Goal: Check status: Check status

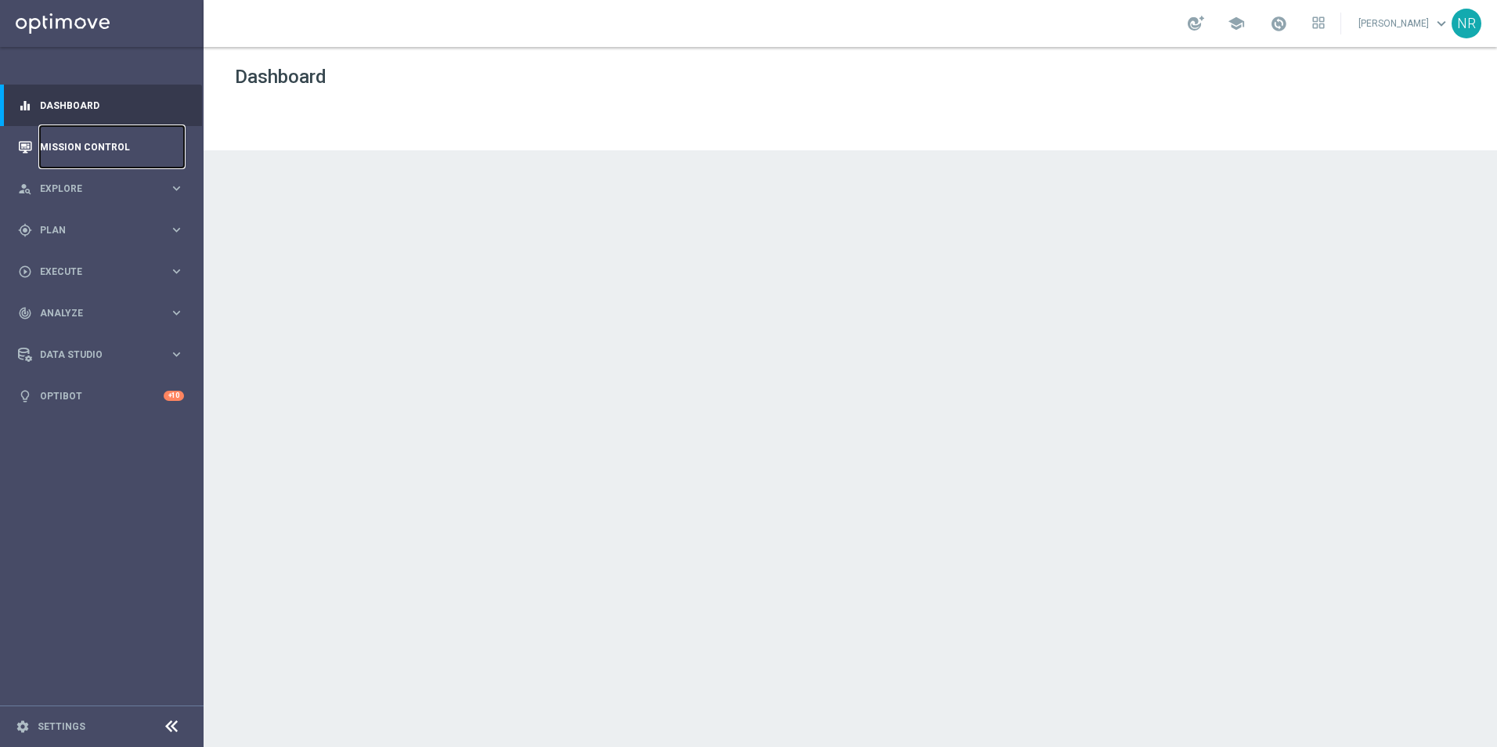
click at [87, 157] on link "Mission Control" at bounding box center [112, 147] width 144 height 42
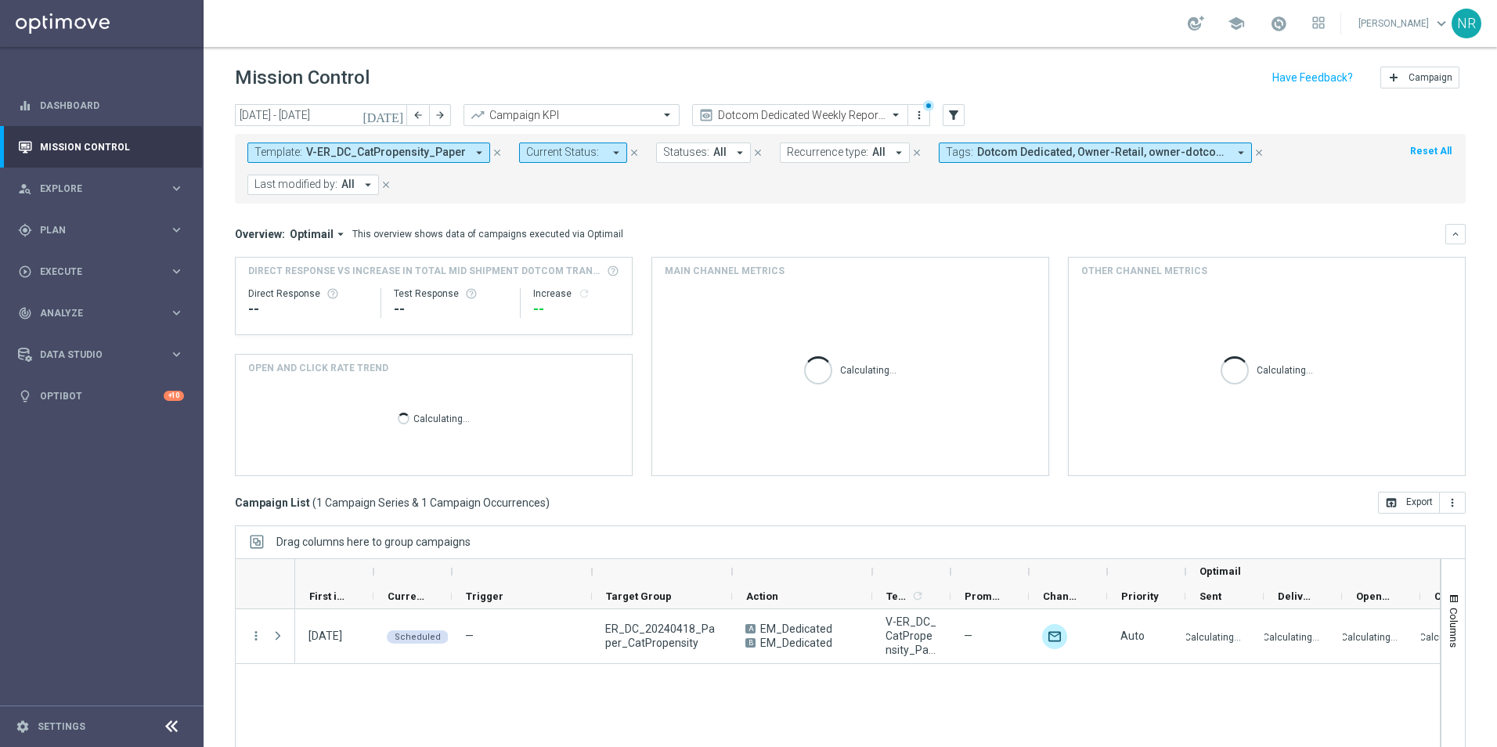
click at [398, 113] on icon "[DATE]" at bounding box center [384, 115] width 42 height 14
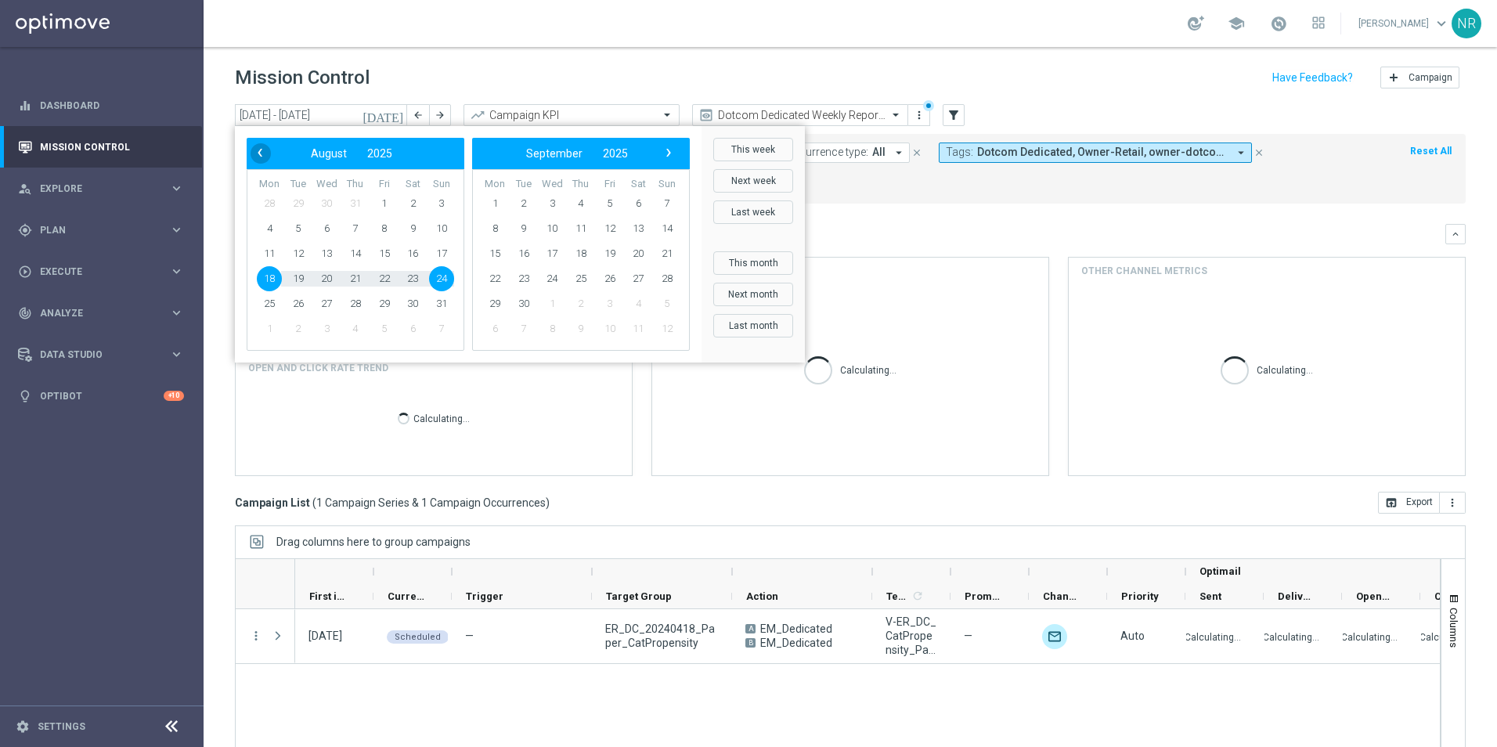
click at [261, 152] on span "‹" at bounding box center [260, 153] width 20 height 20
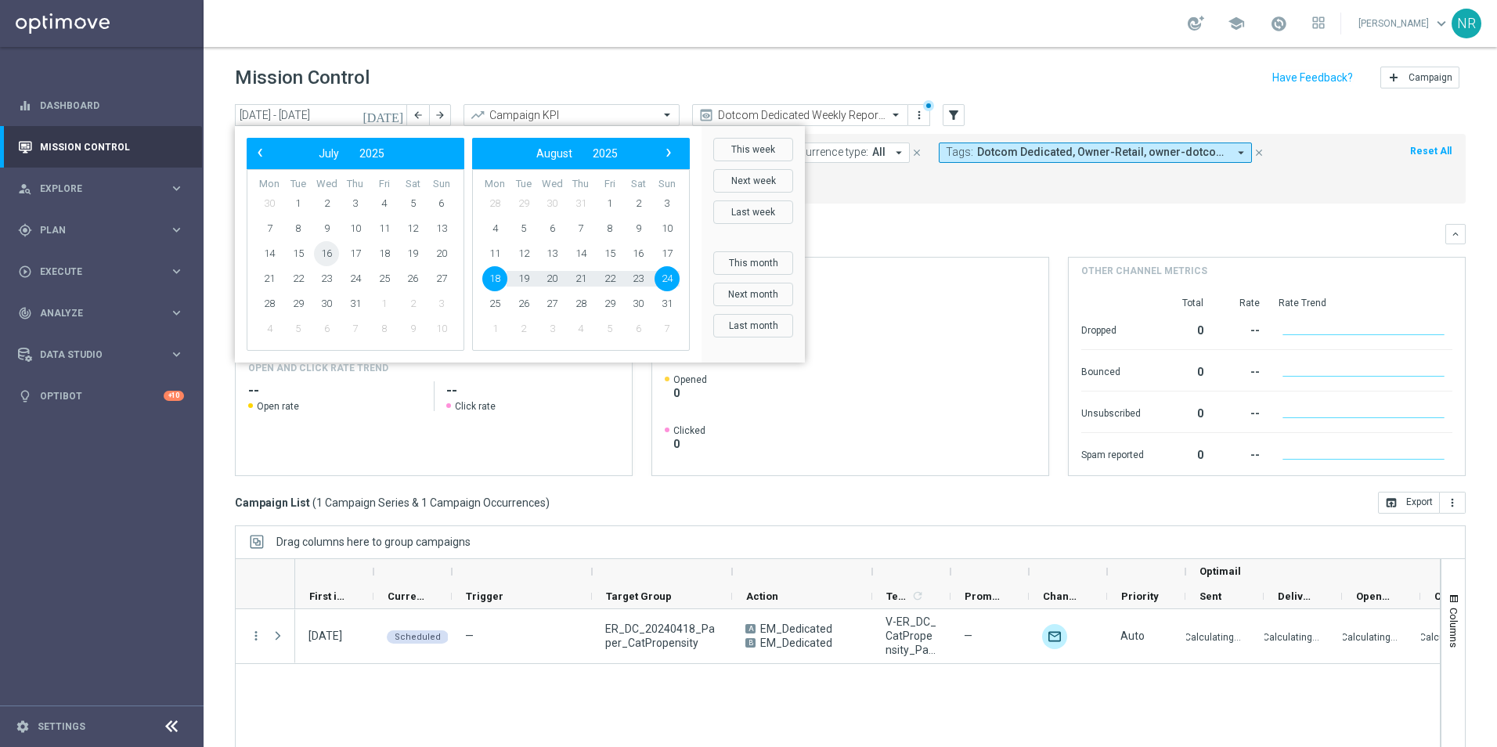
click at [328, 253] on span "16" at bounding box center [326, 253] width 25 height 25
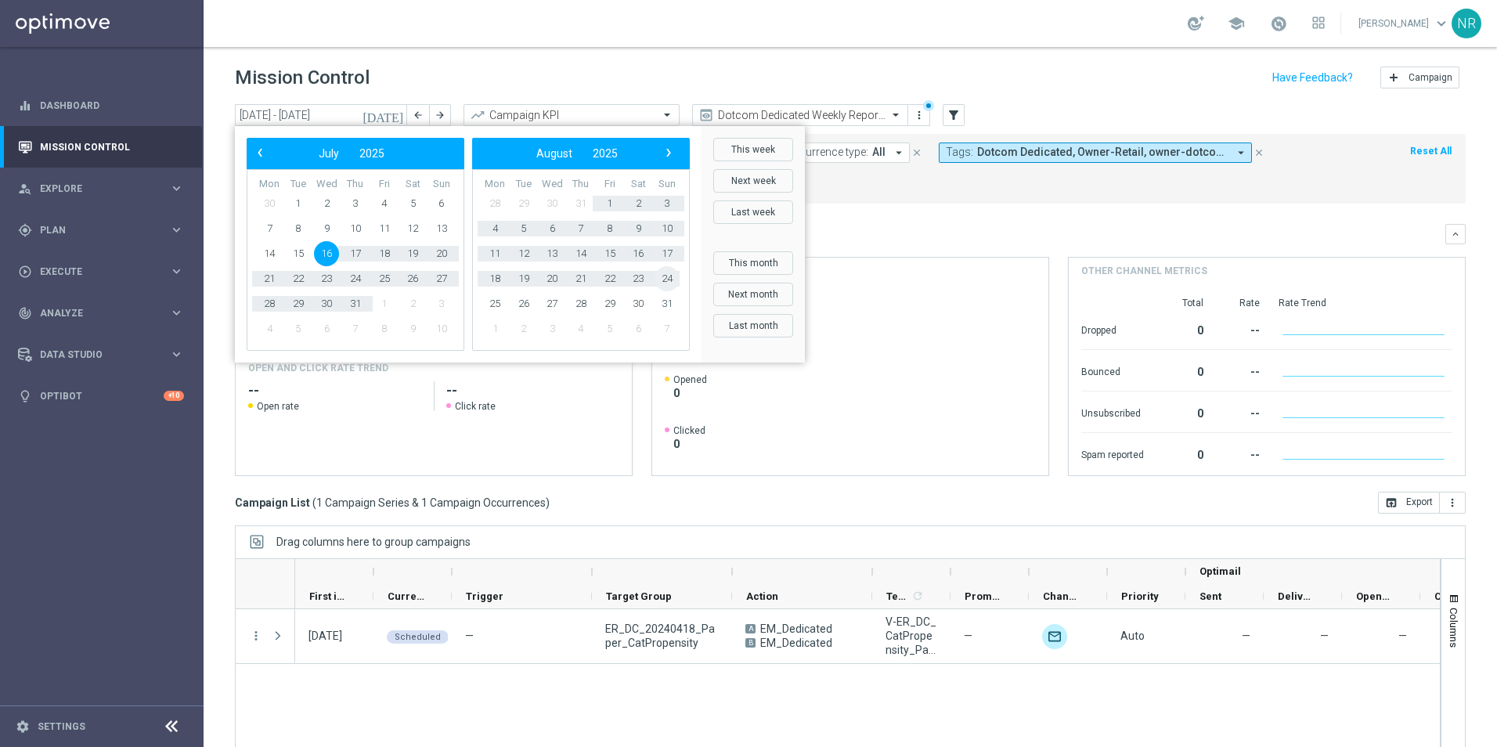
click at [663, 275] on span "24" at bounding box center [667, 278] width 25 height 25
type input "[DATE] - [DATE]"
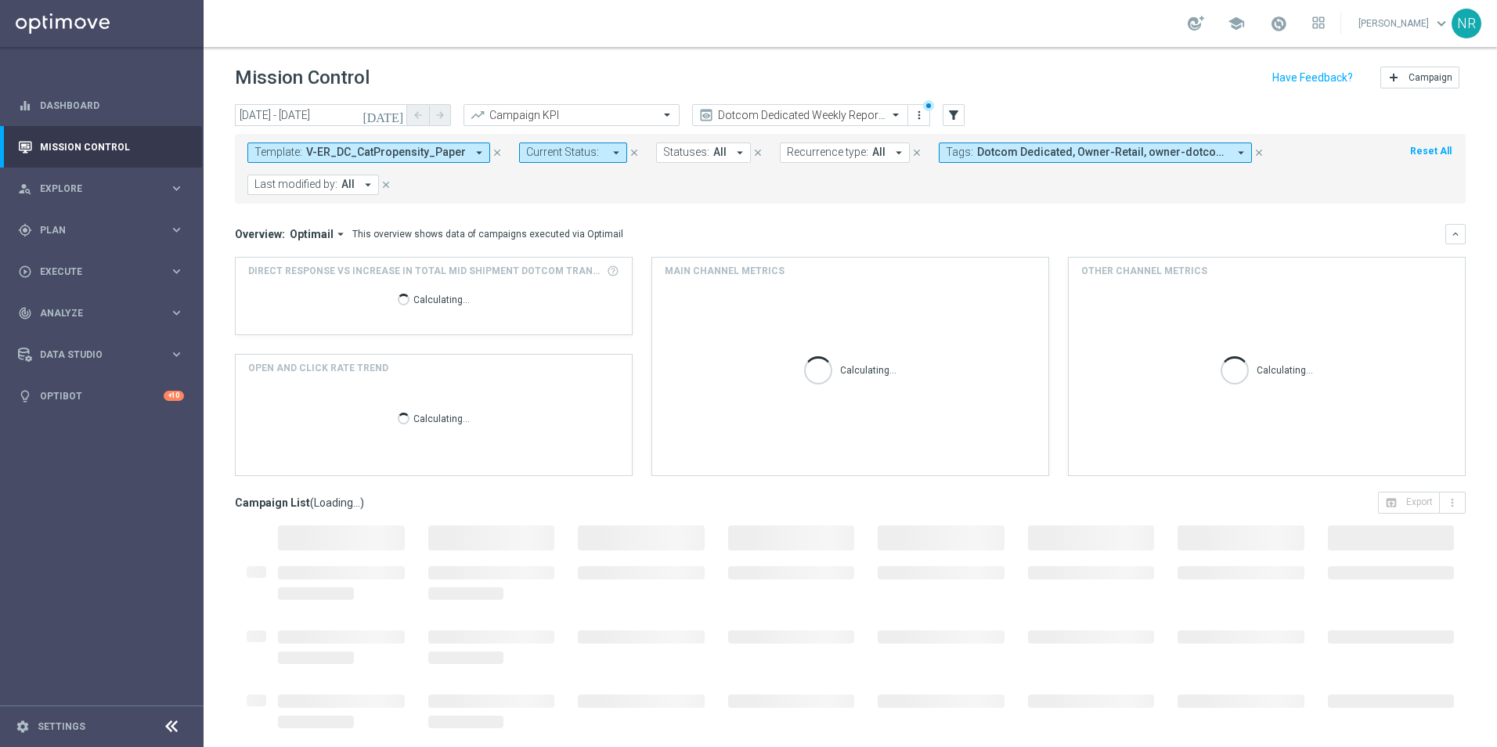
click at [383, 148] on span "V-ER_DC_CatPropensity_Paper" at bounding box center [386, 152] width 160 height 13
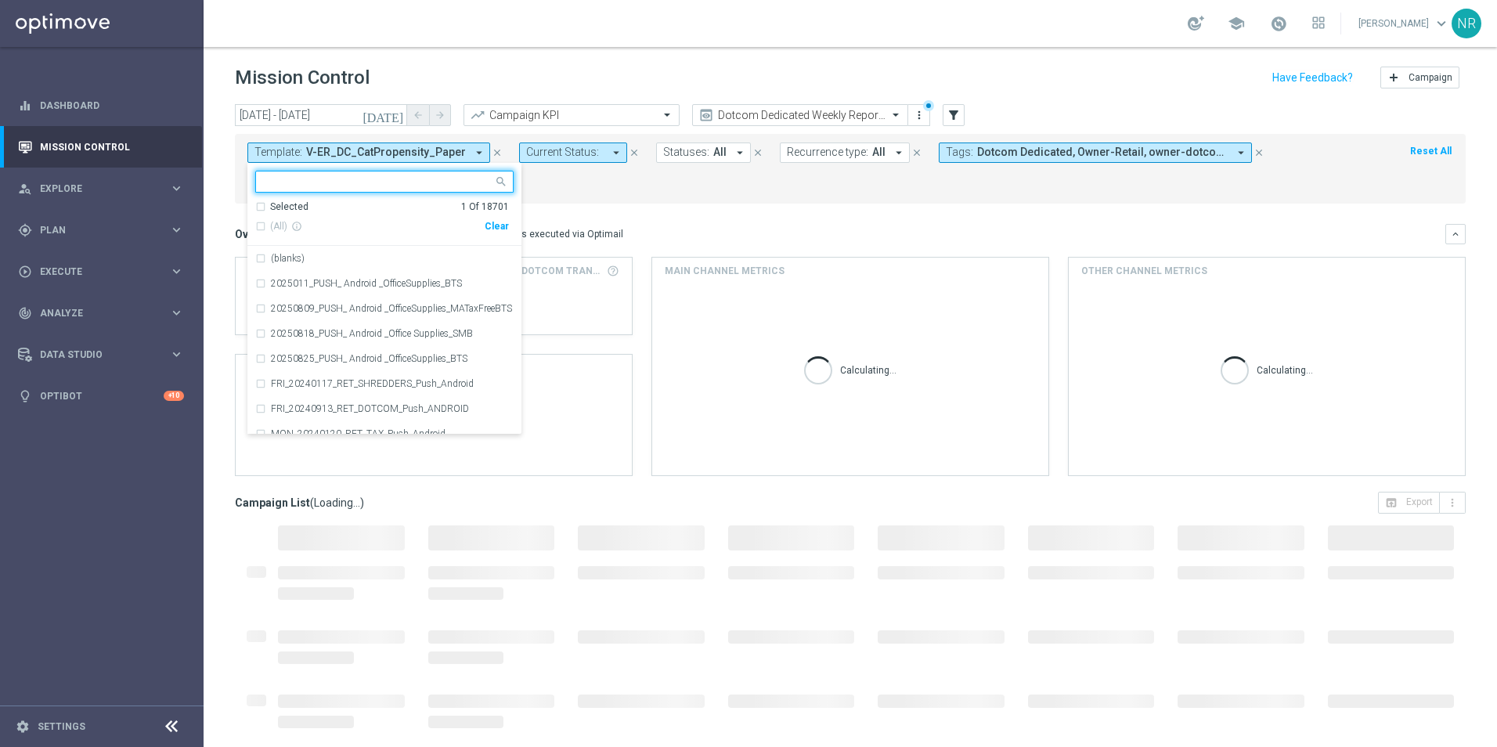
click at [0, 0] on div "Clear" at bounding box center [0, 0] width 0 height 0
click at [952, 110] on icon "filter_alt" at bounding box center [954, 115] width 14 height 14
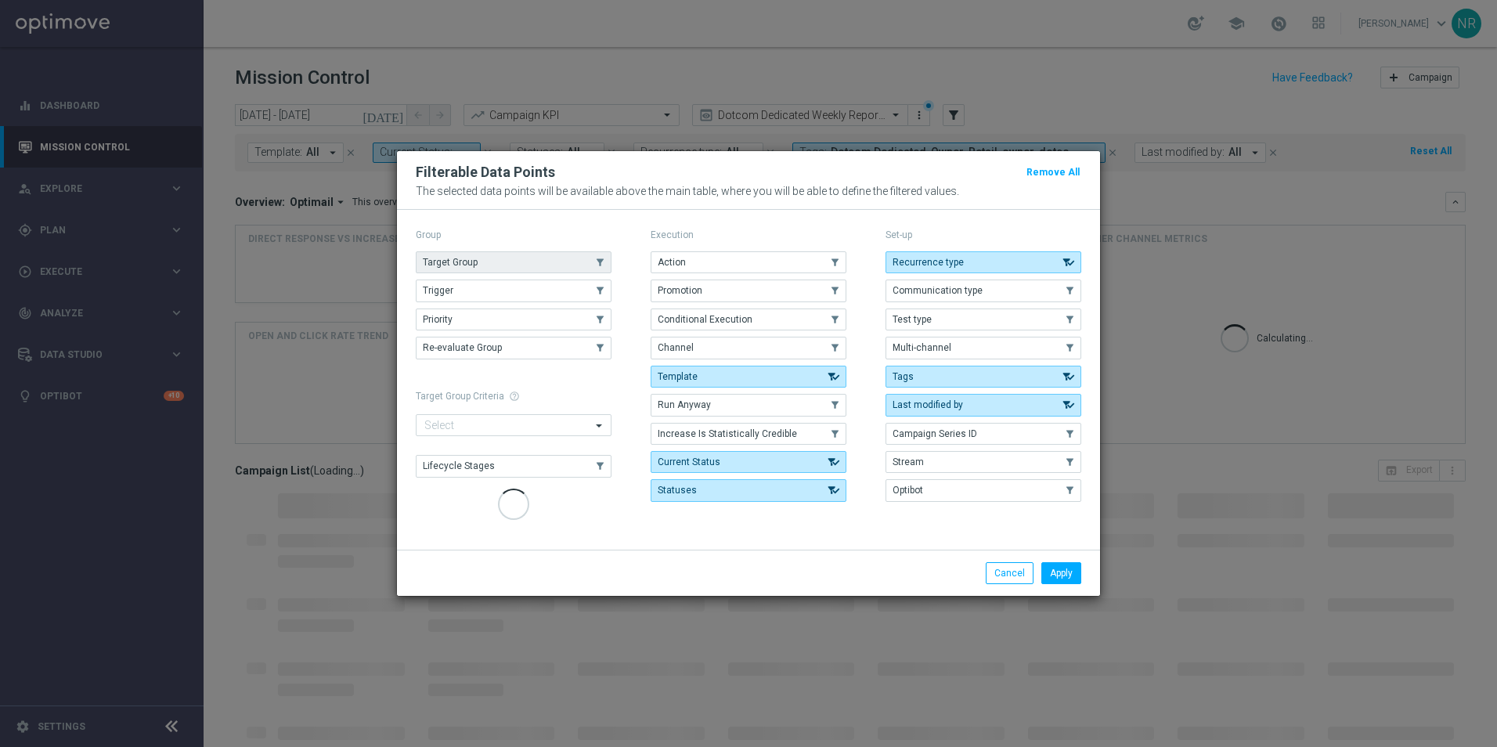
click at [535, 267] on button "Target Group" at bounding box center [514, 262] width 196 height 22
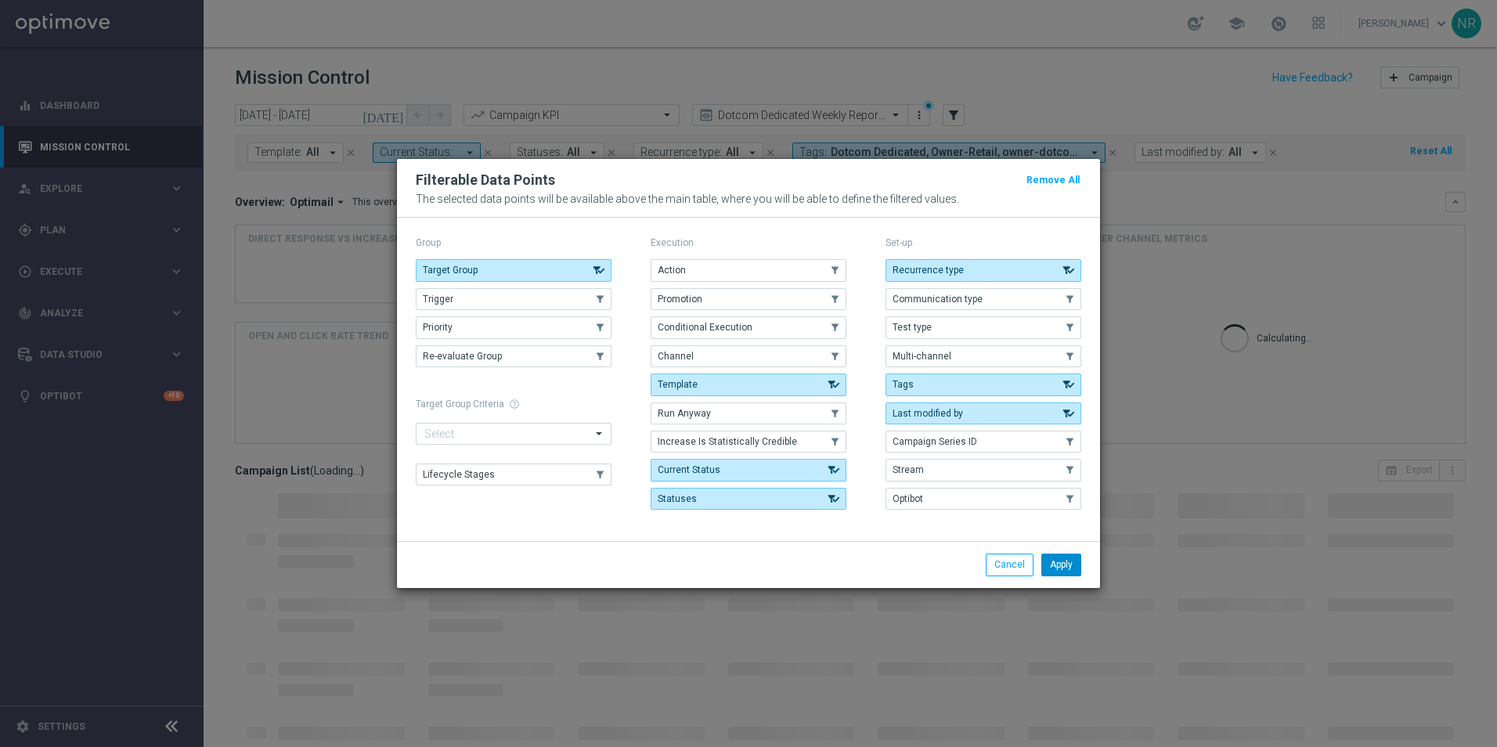
click at [1062, 569] on button "Apply" at bounding box center [1062, 565] width 40 height 22
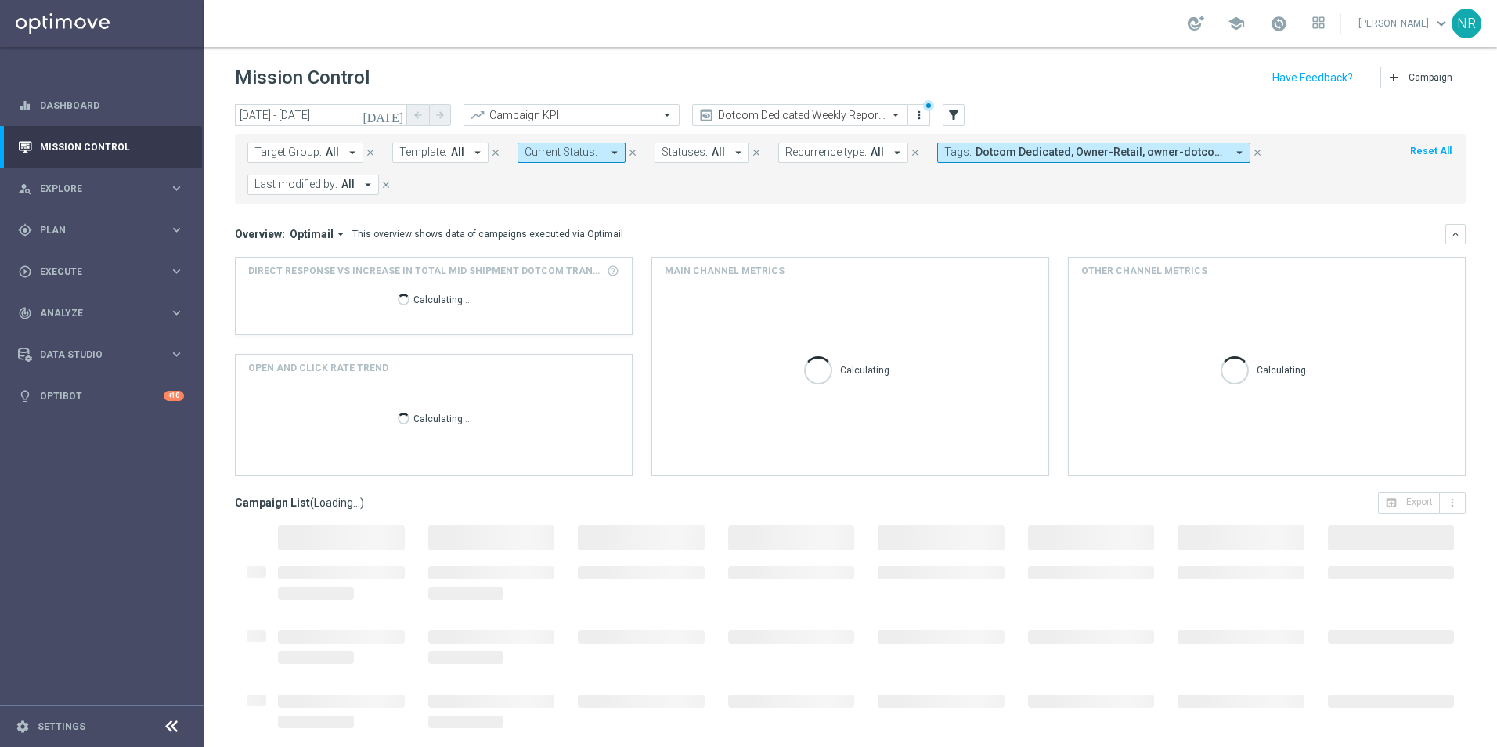
click at [326, 143] on button "Target Group: All arrow_drop_down" at bounding box center [305, 153] width 116 height 20
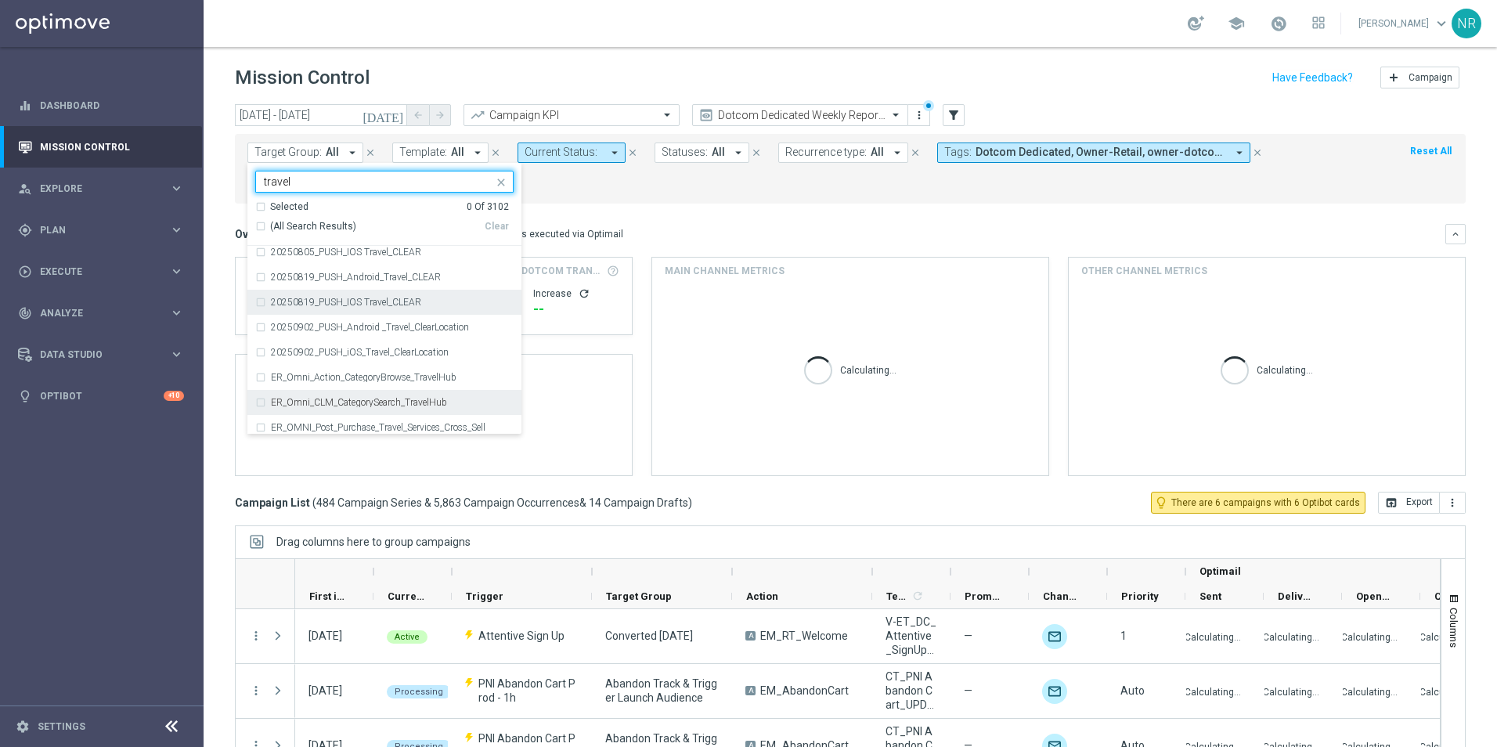
scroll to position [313, 0]
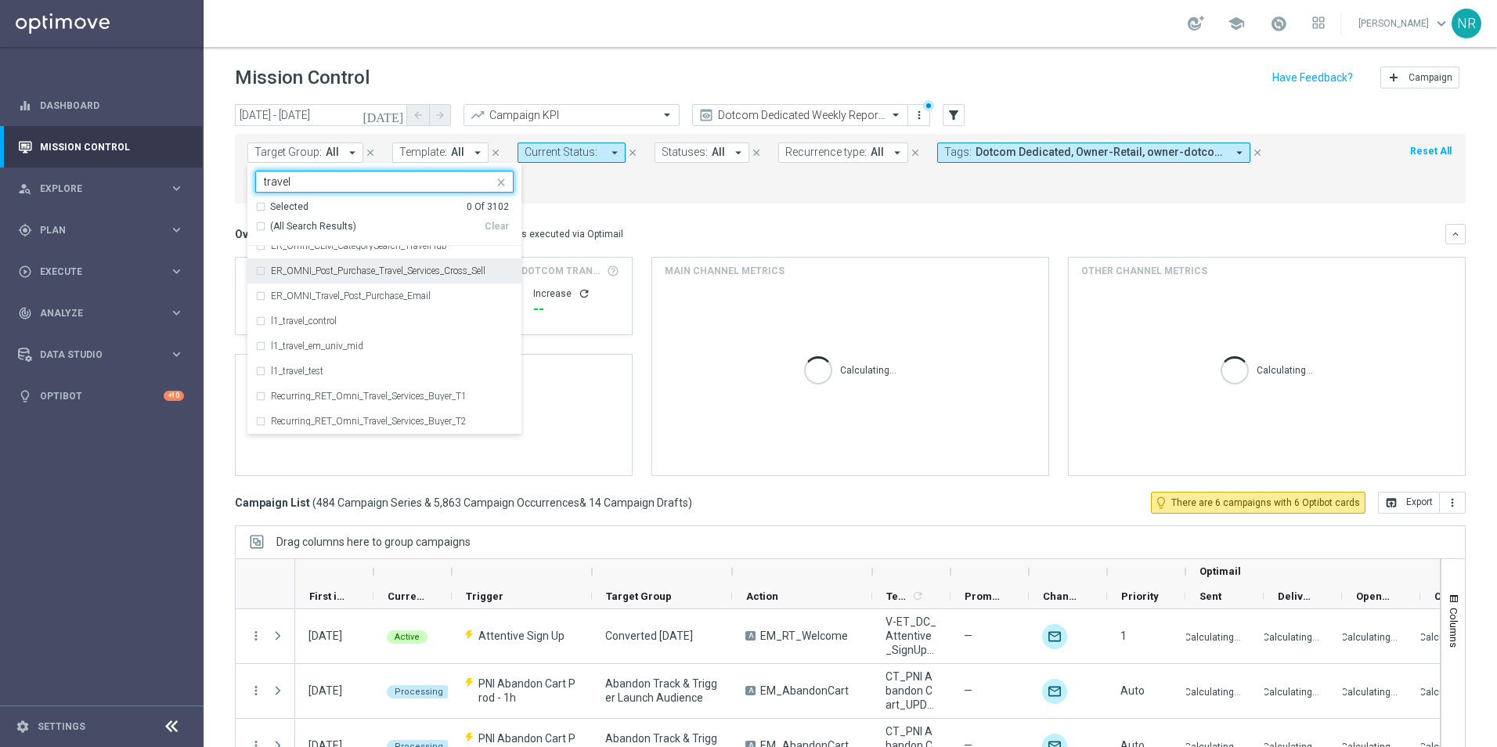
click at [436, 276] on div "ER_OMNI_Post_Purchase_Travel_Services_Cross_Sell" at bounding box center [384, 270] width 258 height 25
type input "travel"
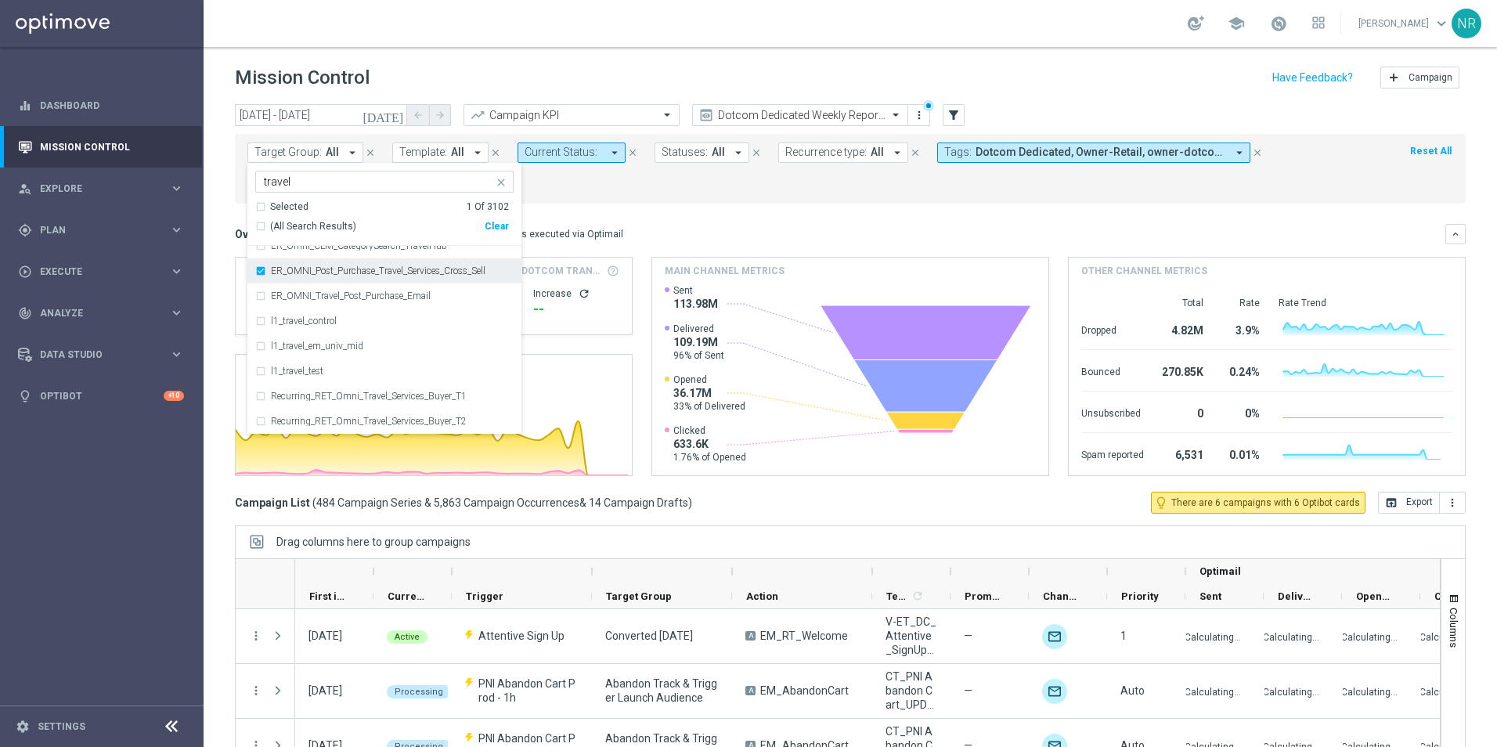
scroll to position [235, 0]
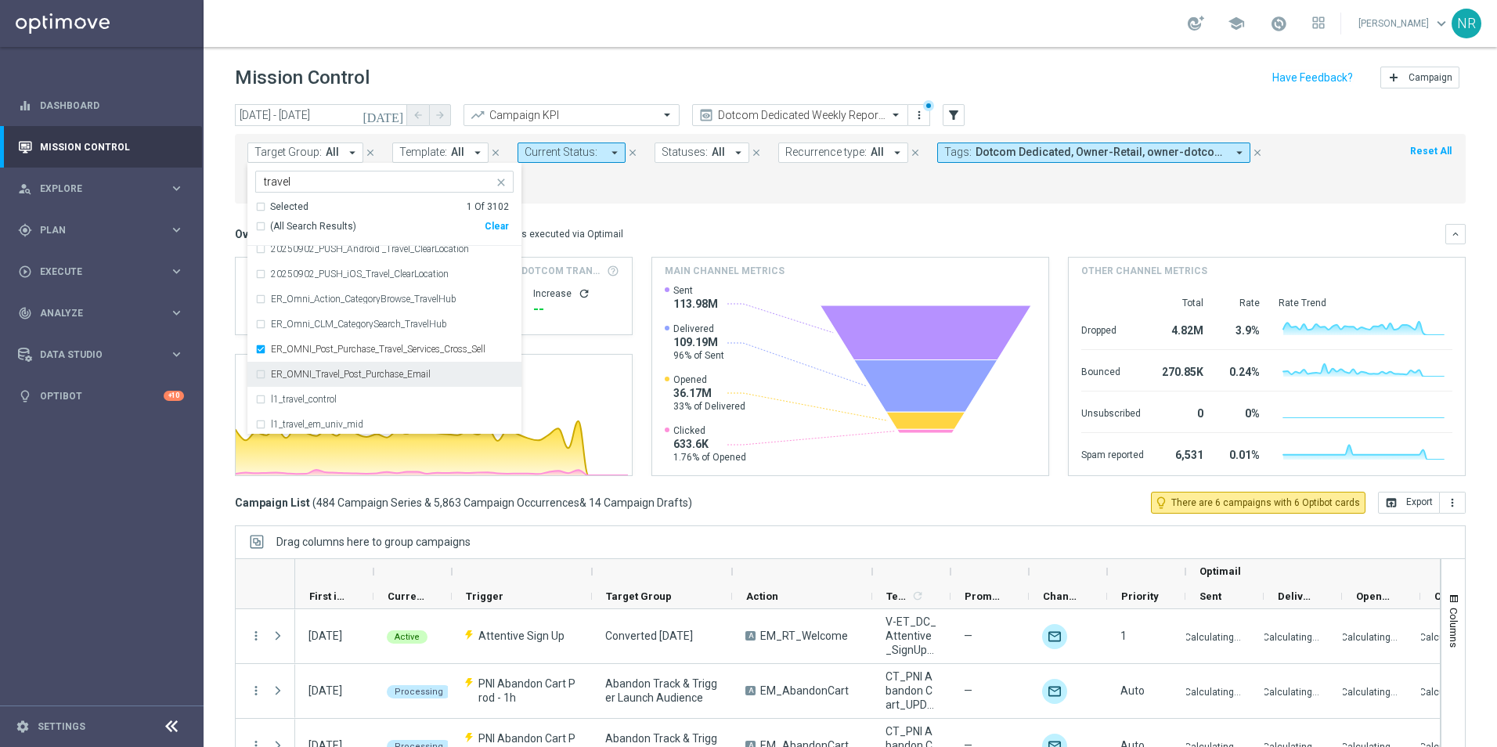
click at [412, 375] on label "ER_OMNI_Travel_Post_Purchase_Email" at bounding box center [351, 374] width 160 height 9
click at [703, 225] on div "Overview: Optimail arrow_drop_down This overview shows data of campaigns execut…" at bounding box center [850, 234] width 1231 height 20
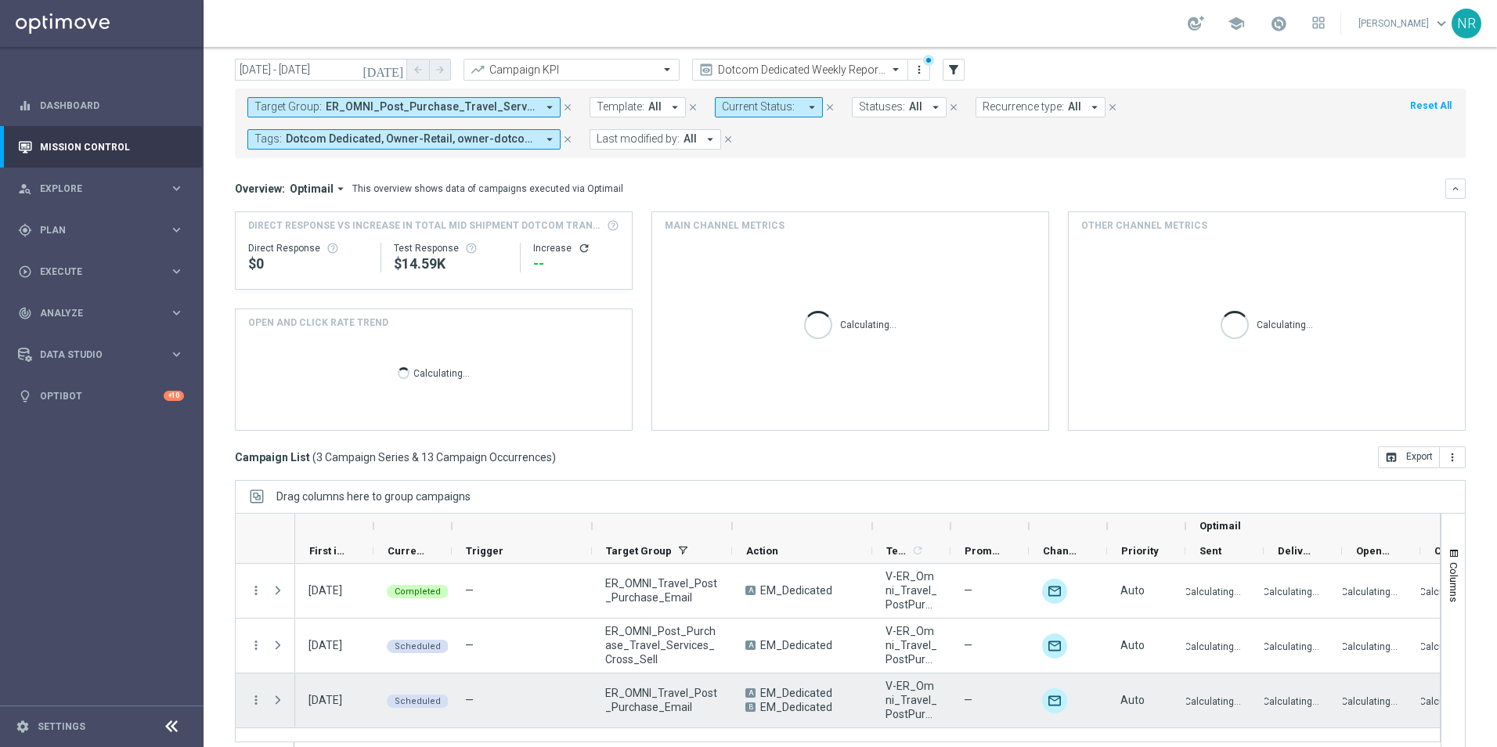
scroll to position [68, 0]
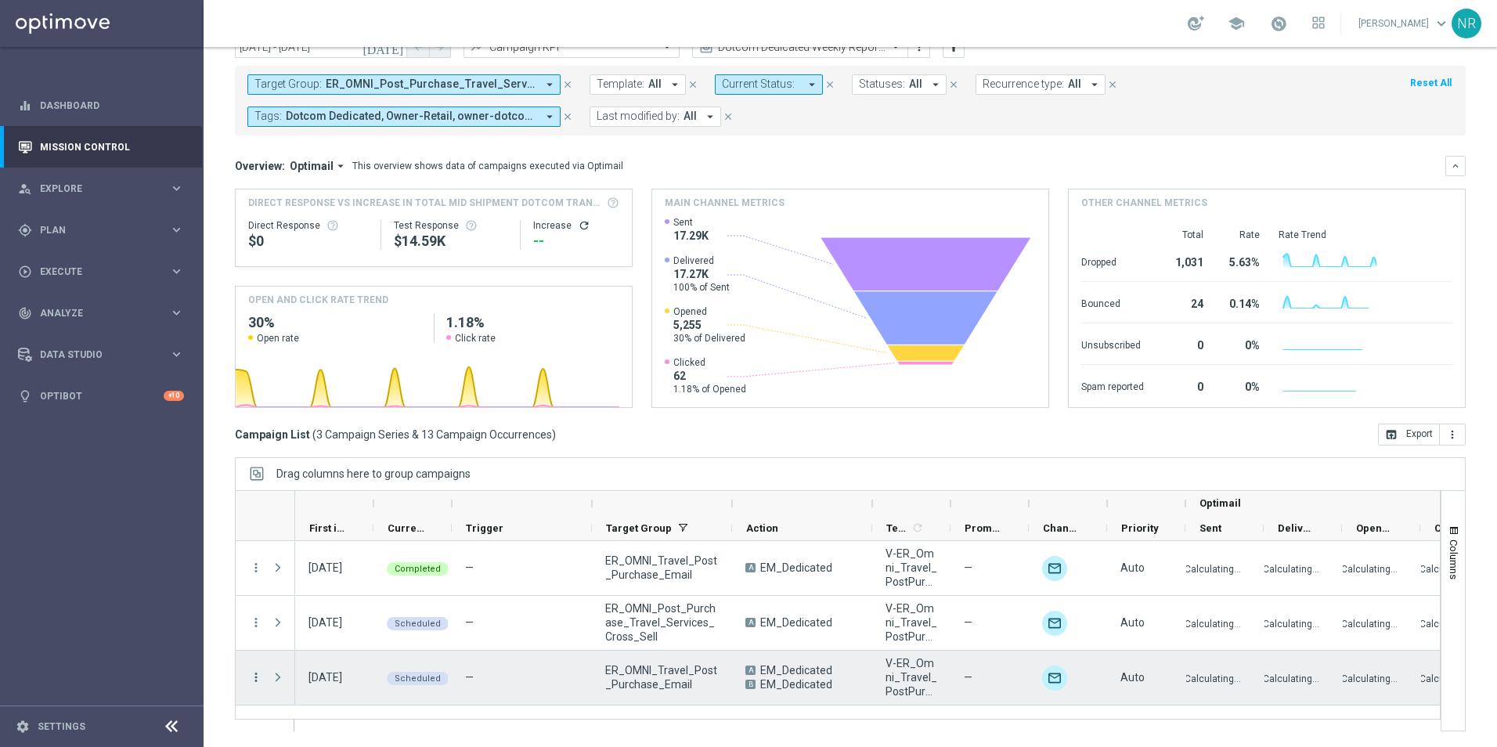
click at [255, 675] on icon "more_vert" at bounding box center [256, 677] width 14 height 14
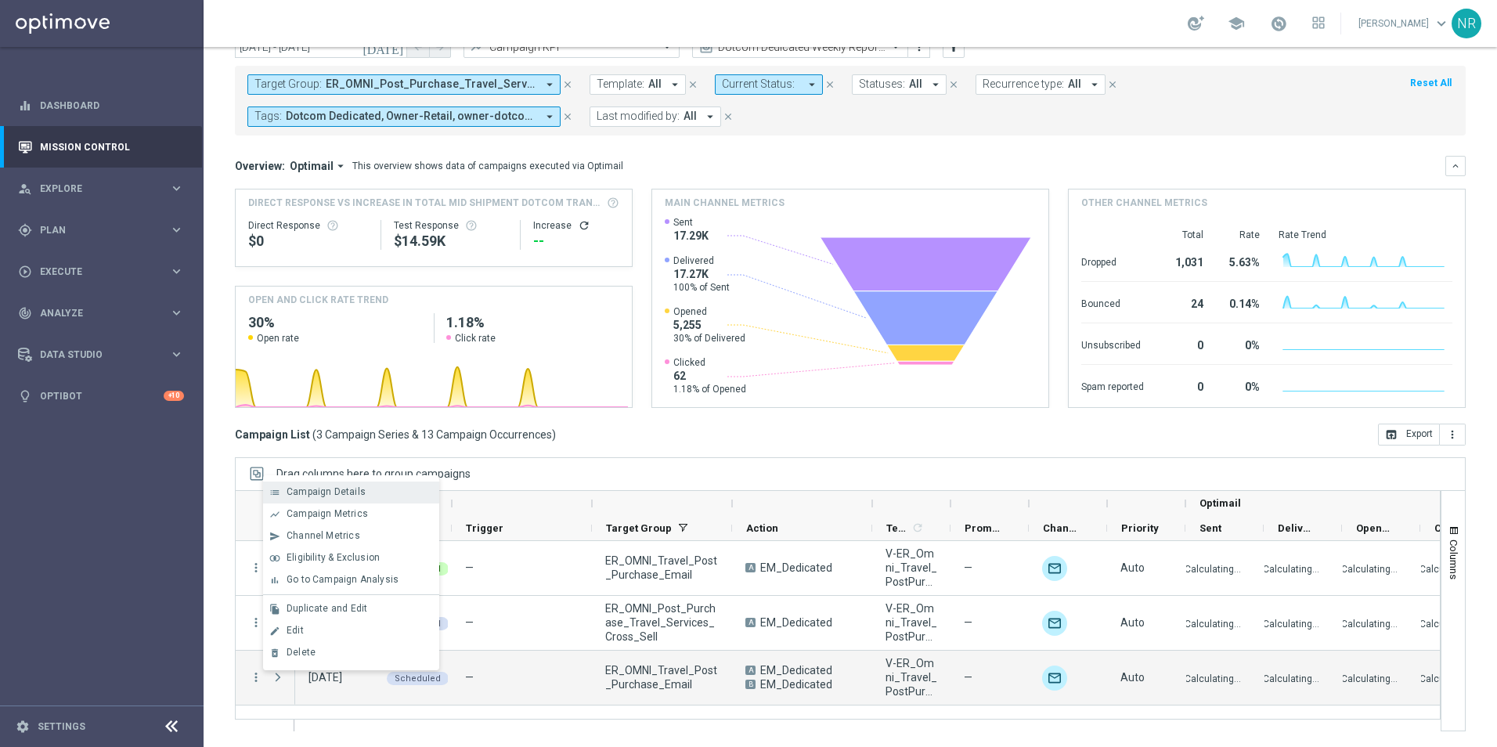
click at [322, 492] on span "Campaign Details" at bounding box center [326, 491] width 79 height 11
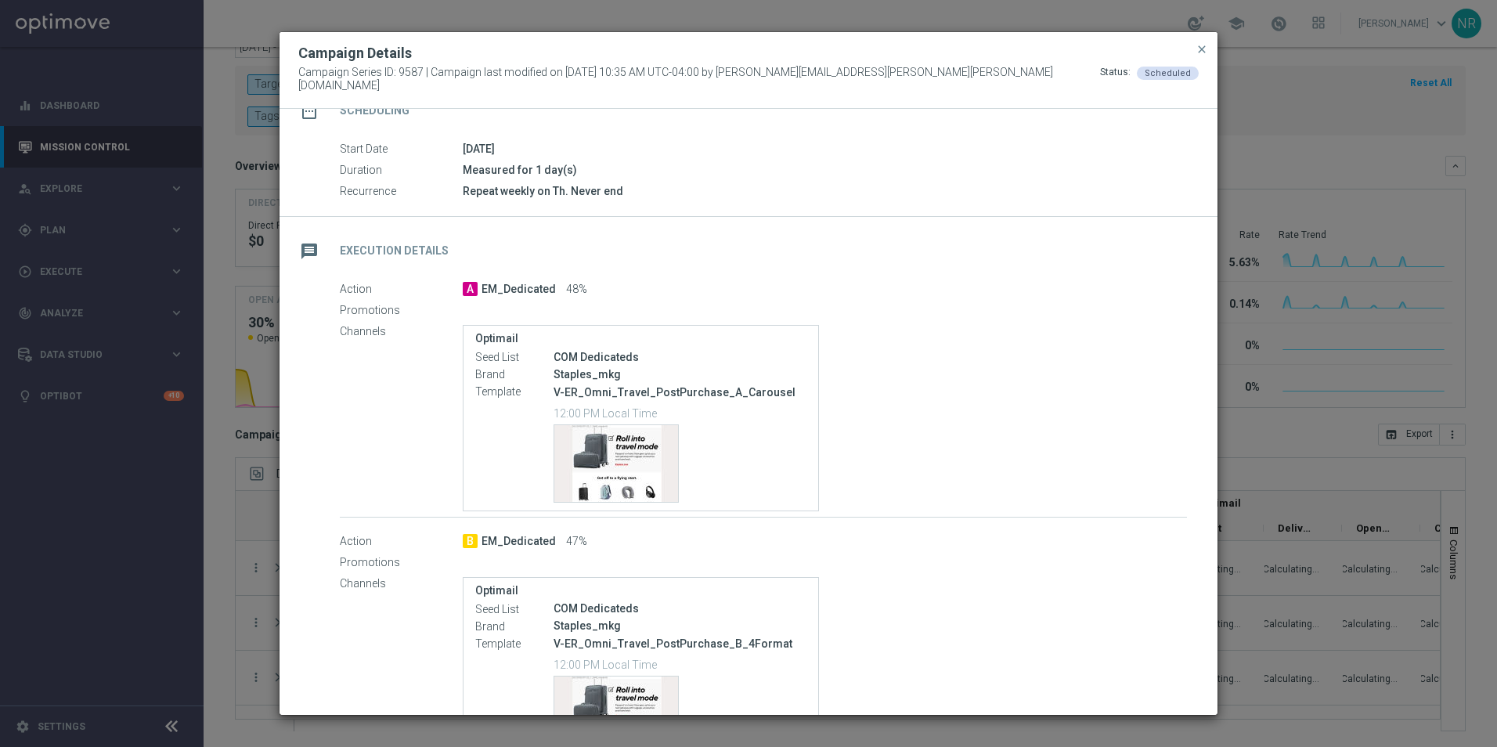
scroll to position [0, 0]
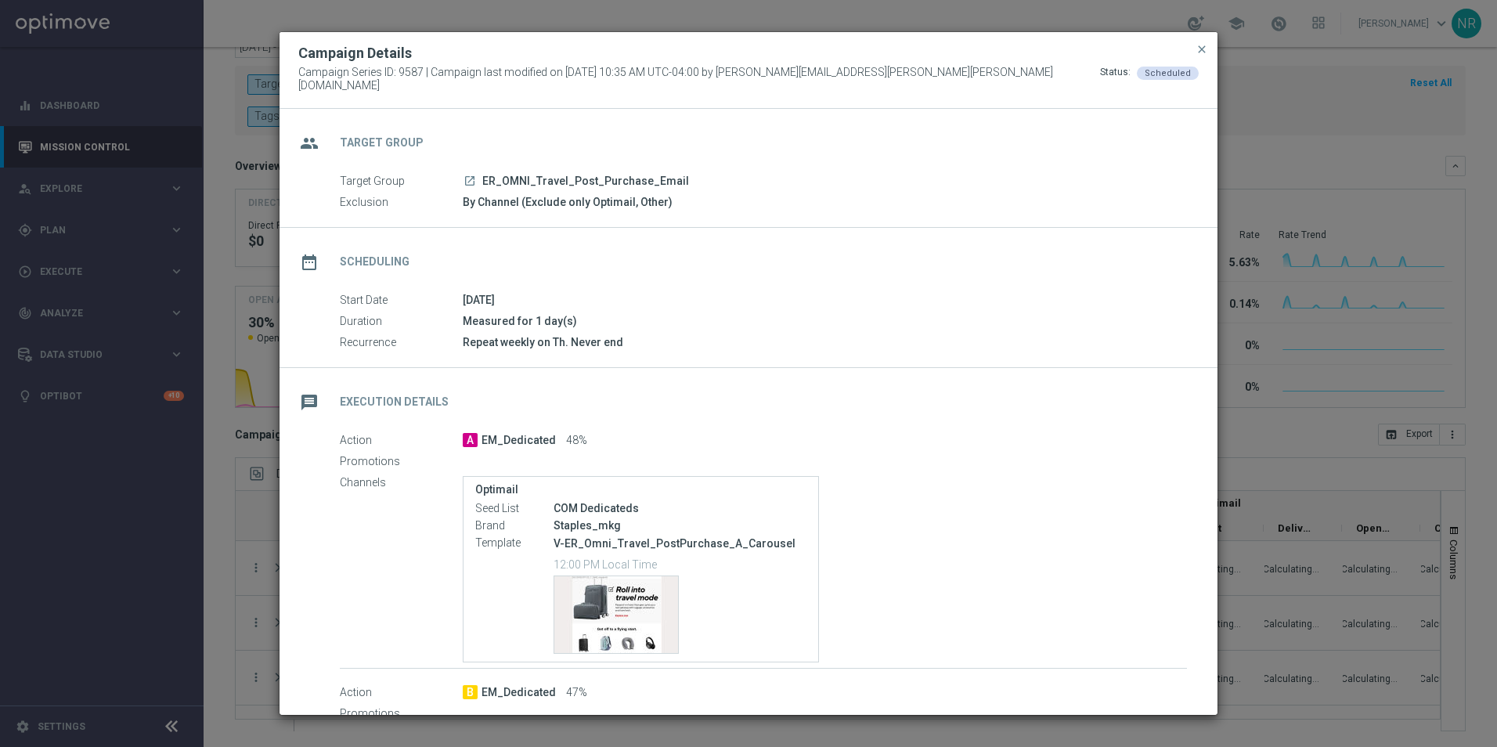
click at [1210, 58] on div "Campaign Details" at bounding box center [749, 53] width 924 height 19
click at [1205, 56] on span "close" at bounding box center [1202, 49] width 13 height 13
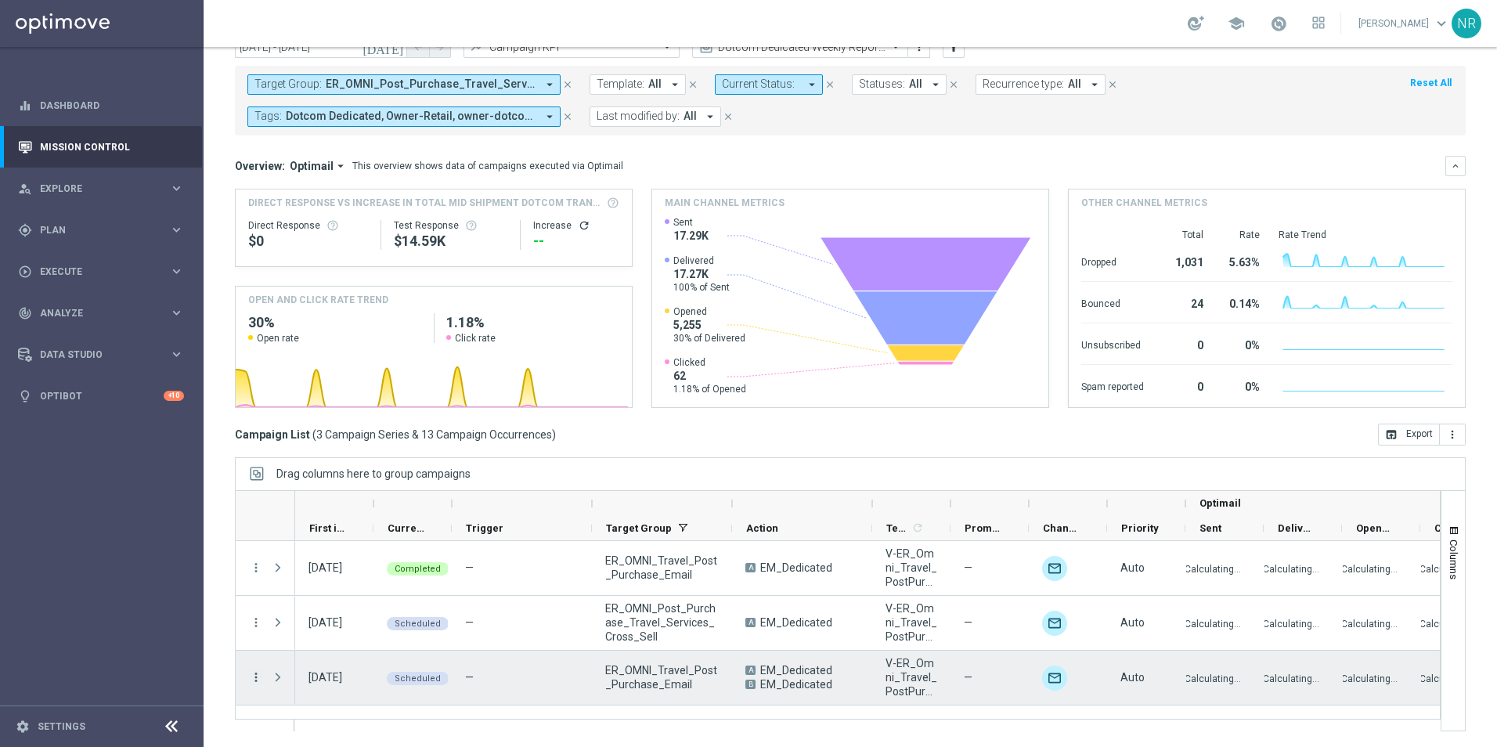
click at [258, 679] on icon "more_vert" at bounding box center [256, 677] width 14 height 14
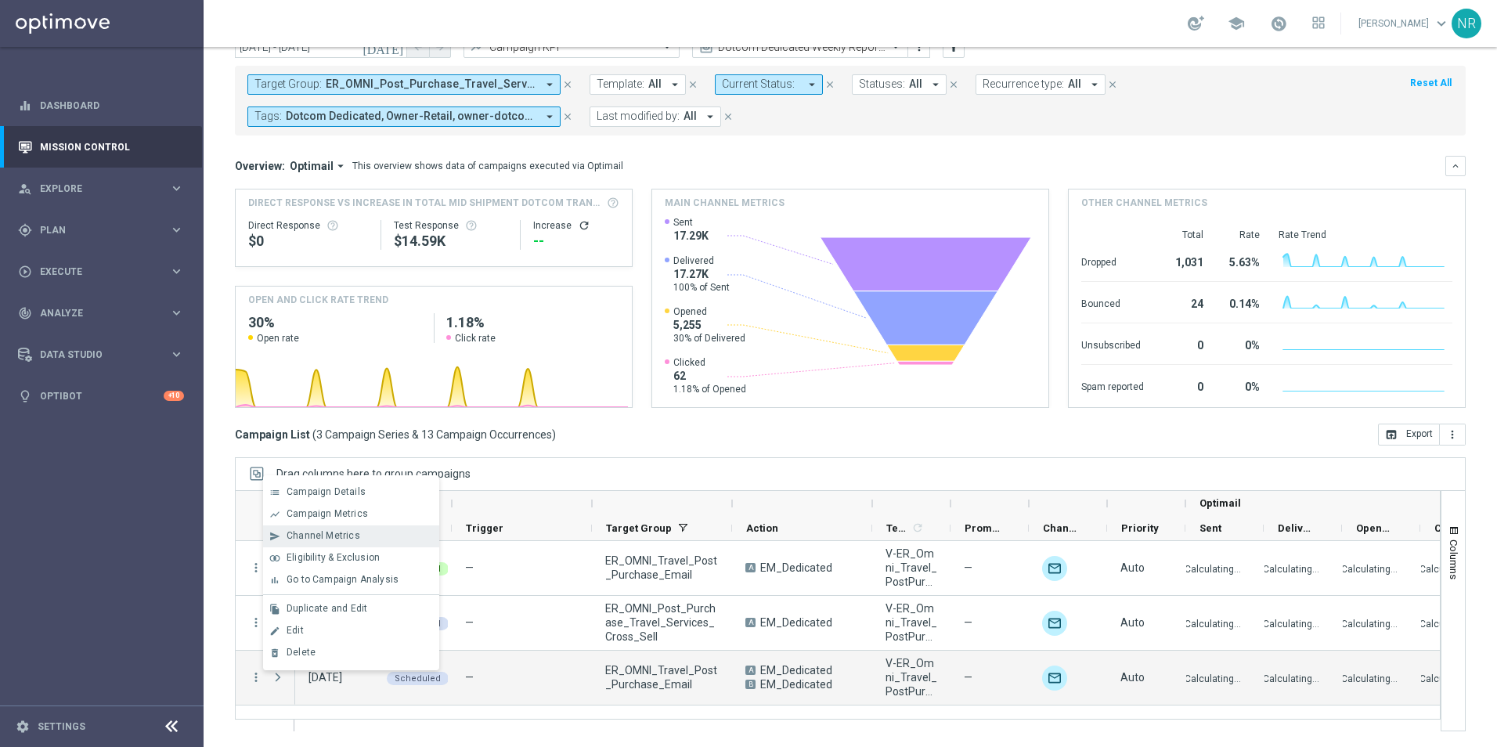
click at [328, 532] on span "Channel Metrics" at bounding box center [324, 535] width 74 height 11
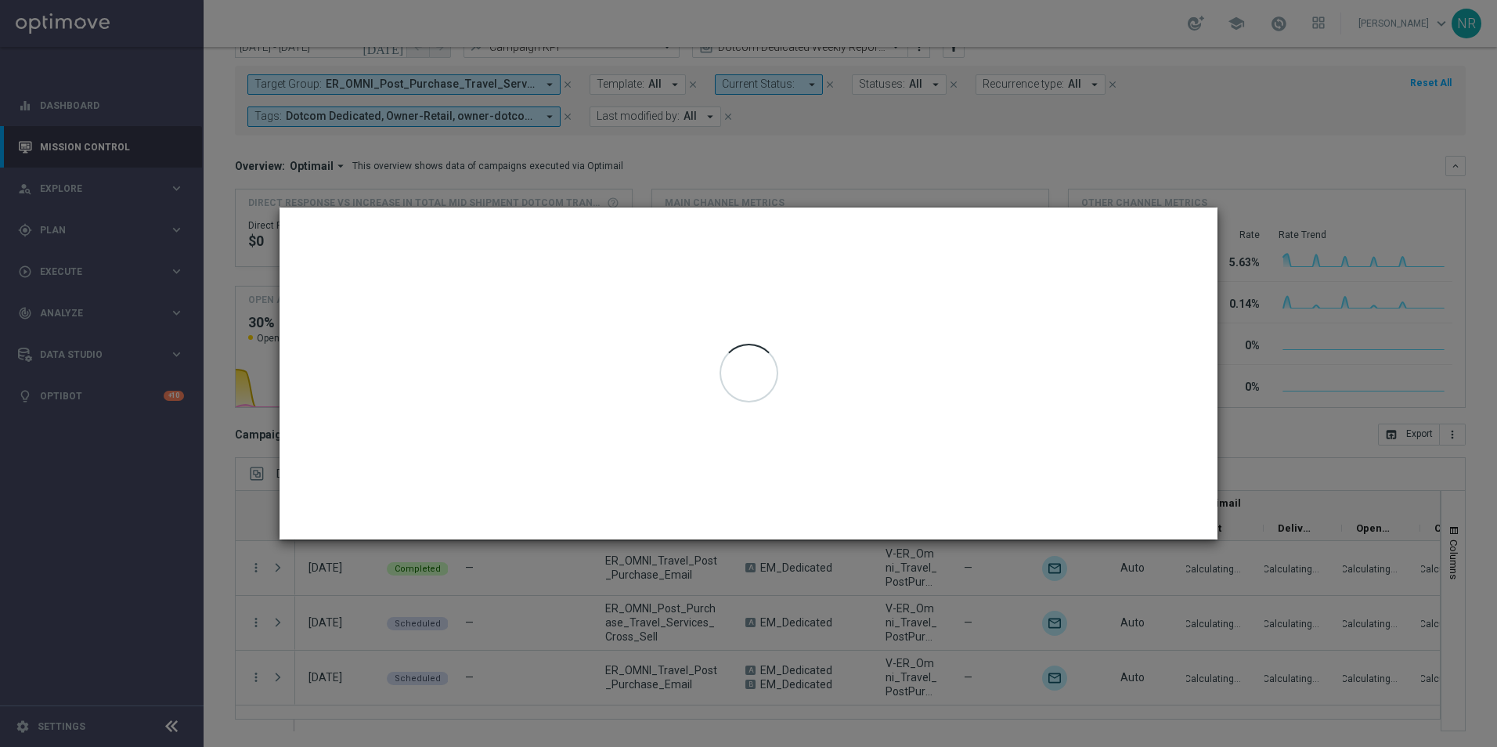
click at [899, 146] on modal-container "Channel Metrics open_in_browser Export ER_OMNI_Travel_Post_Purchase_Email Gener…" at bounding box center [748, 373] width 1497 height 747
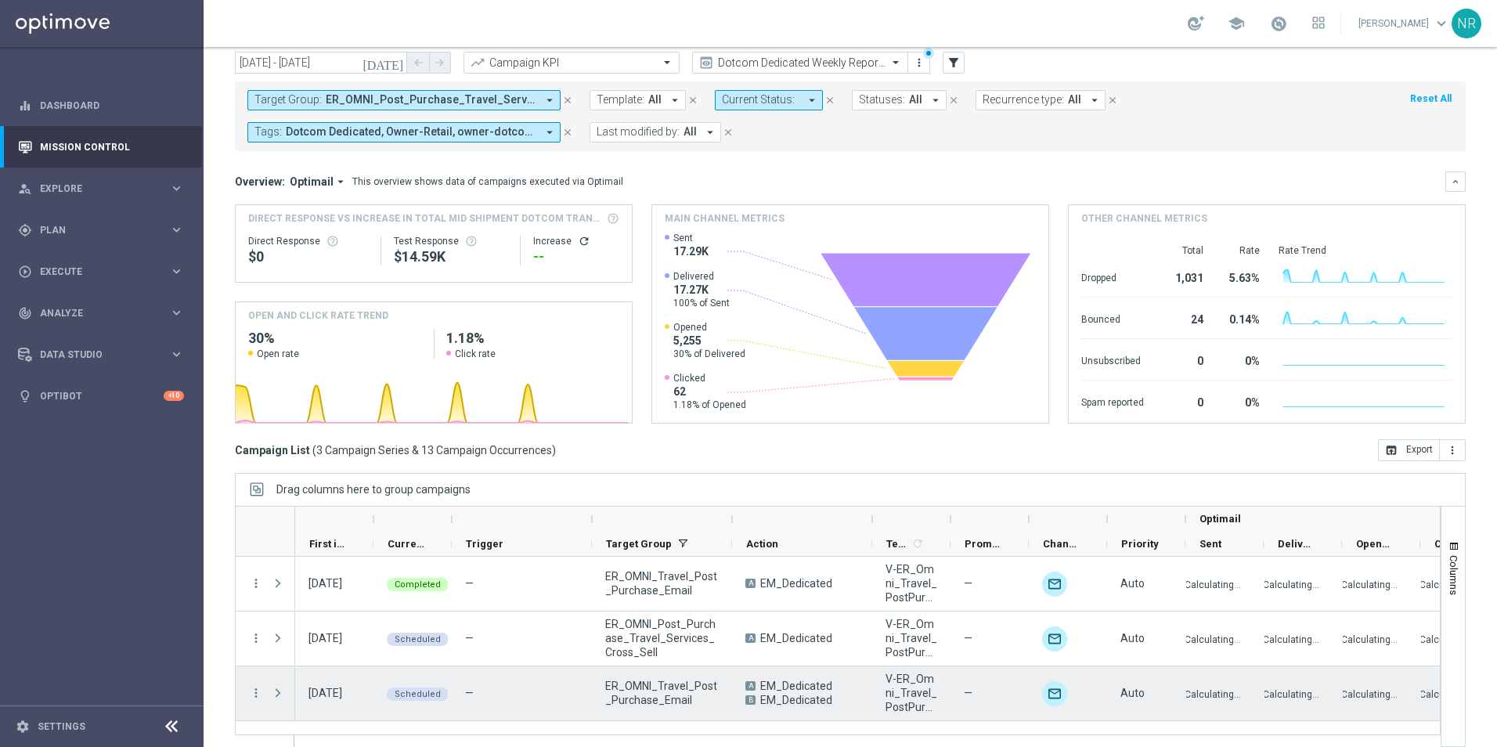
scroll to position [68, 0]
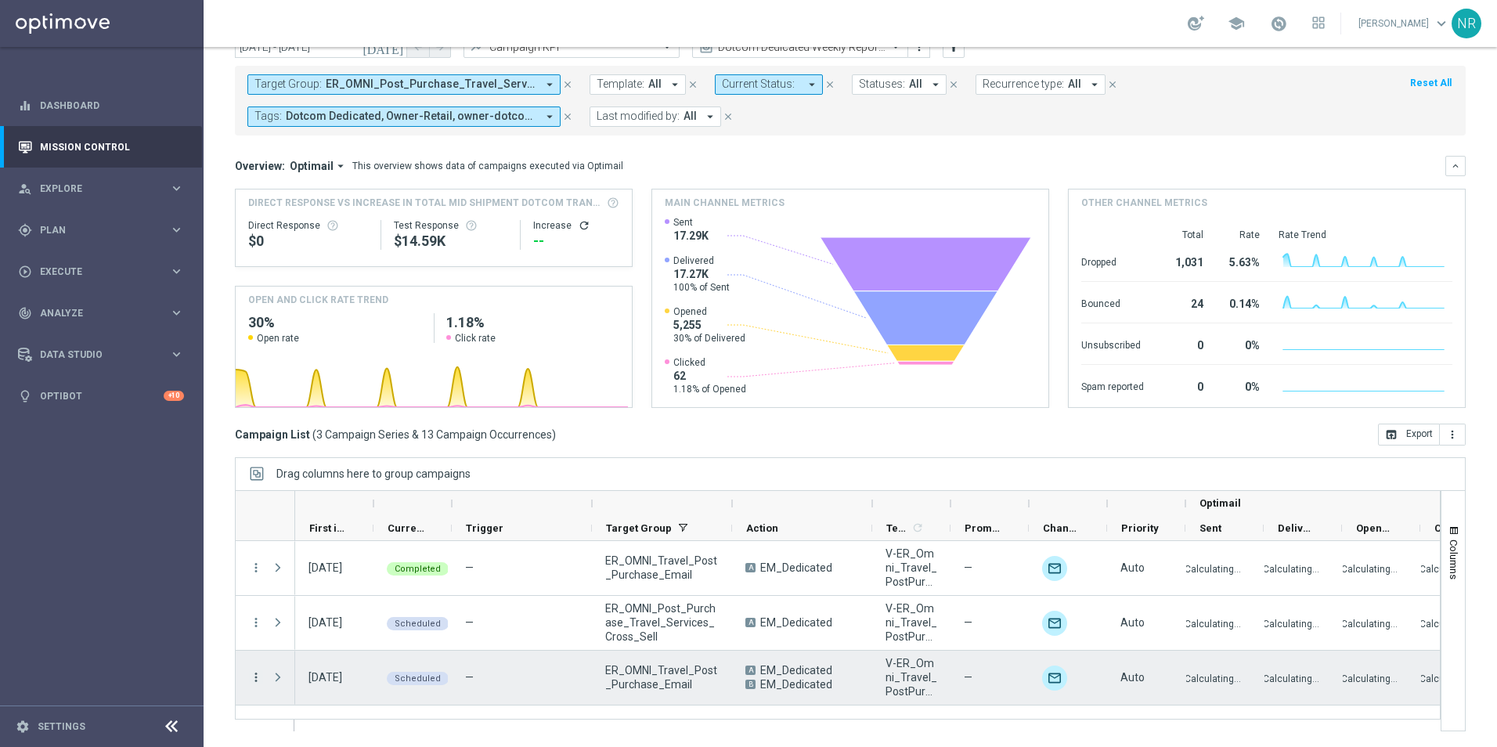
click at [262, 679] on icon "more_vert" at bounding box center [256, 677] width 14 height 14
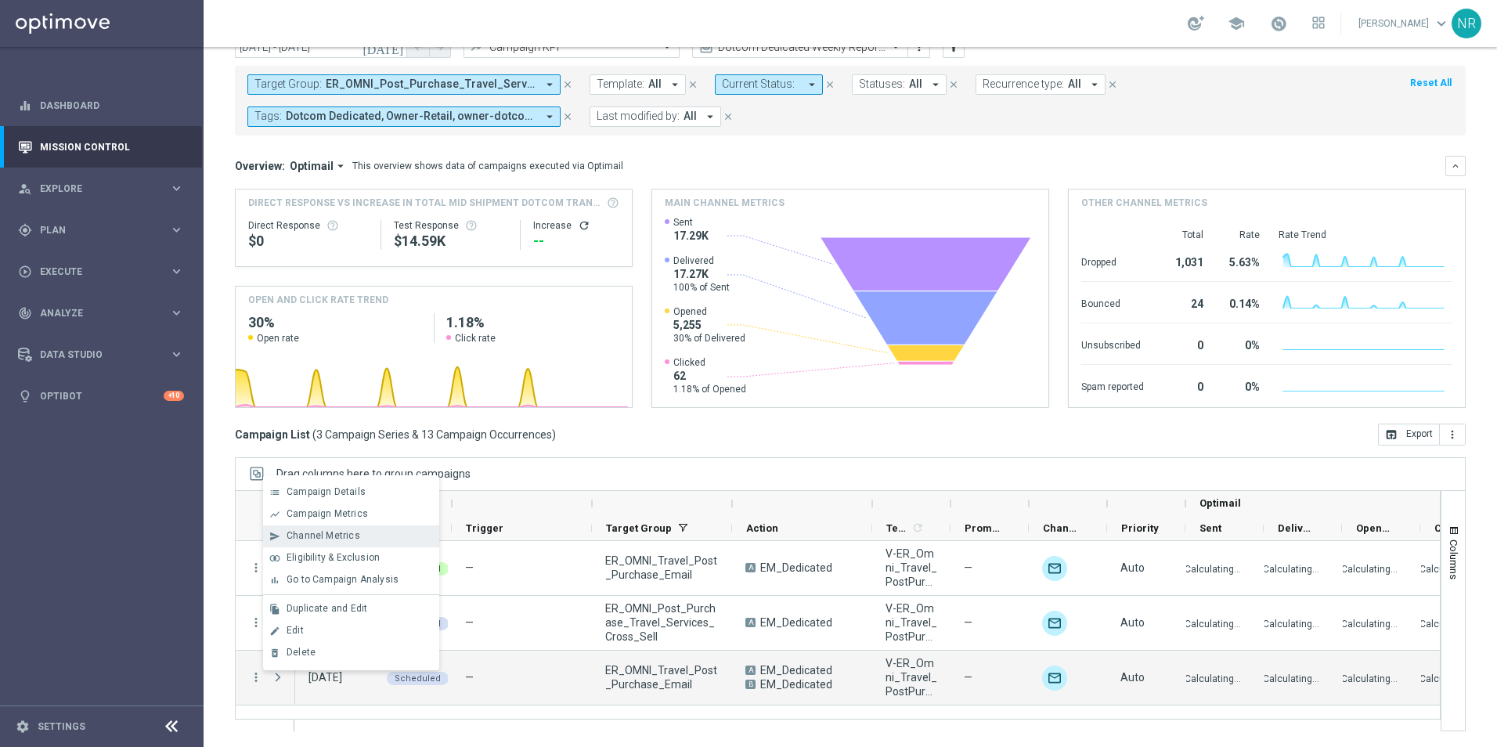
click at [360, 541] on div "Channel Metrics" at bounding box center [360, 535] width 146 height 11
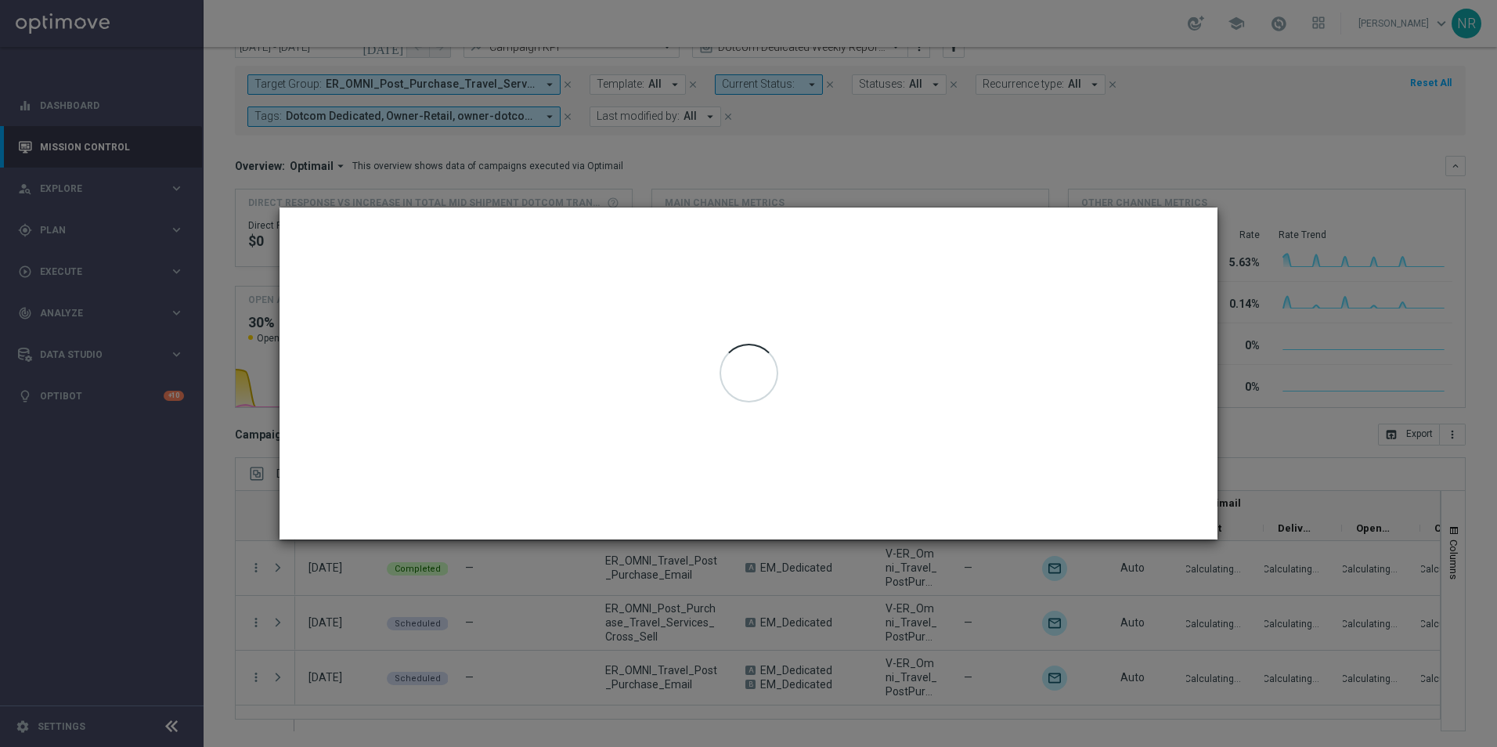
click at [1317, 238] on modal-container "Channel Metrics open_in_browser Export ER_OMNI_Travel_Post_Purchase_Email Gener…" at bounding box center [748, 373] width 1497 height 747
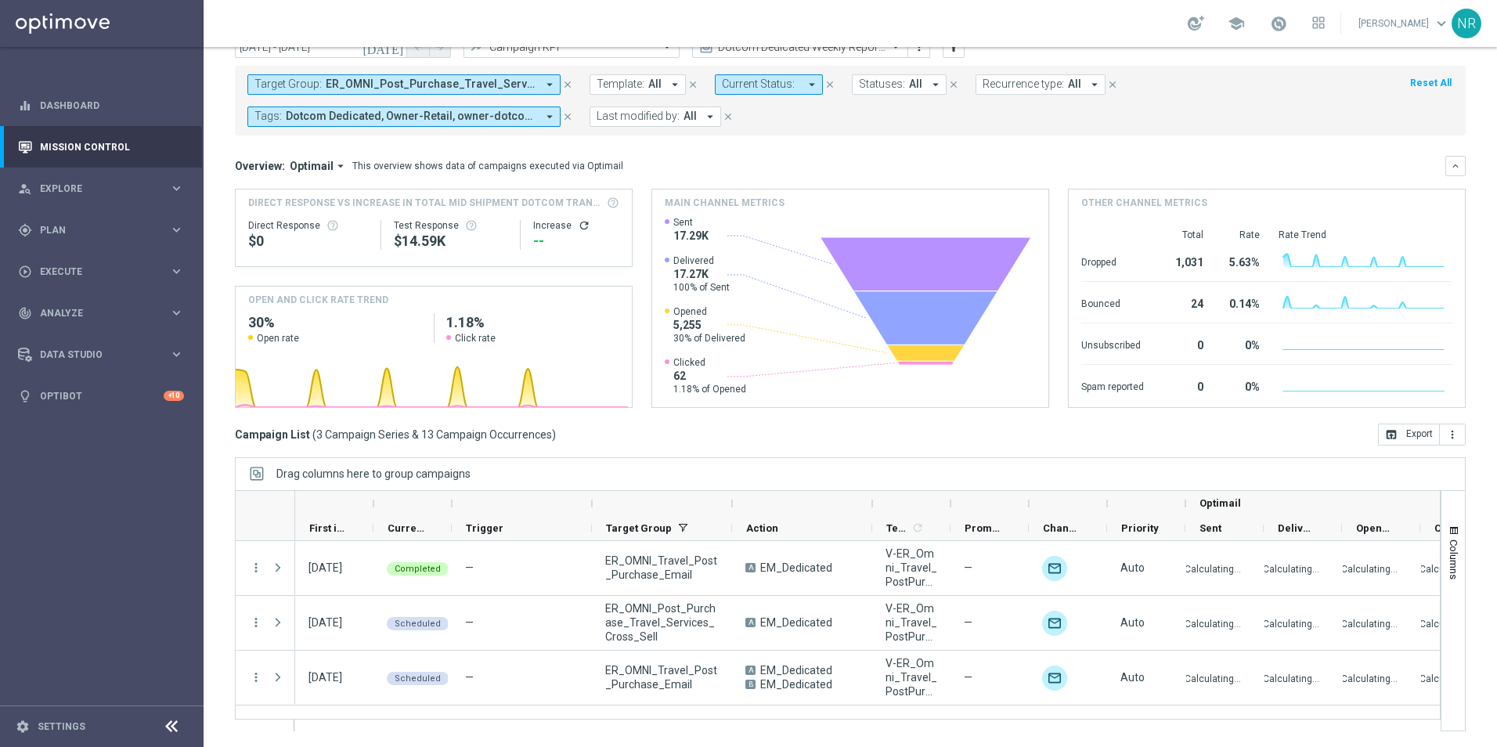
click at [876, 157] on div "Overview: Optimail arrow_drop_down This overview shows data of campaigns execut…" at bounding box center [850, 166] width 1231 height 20
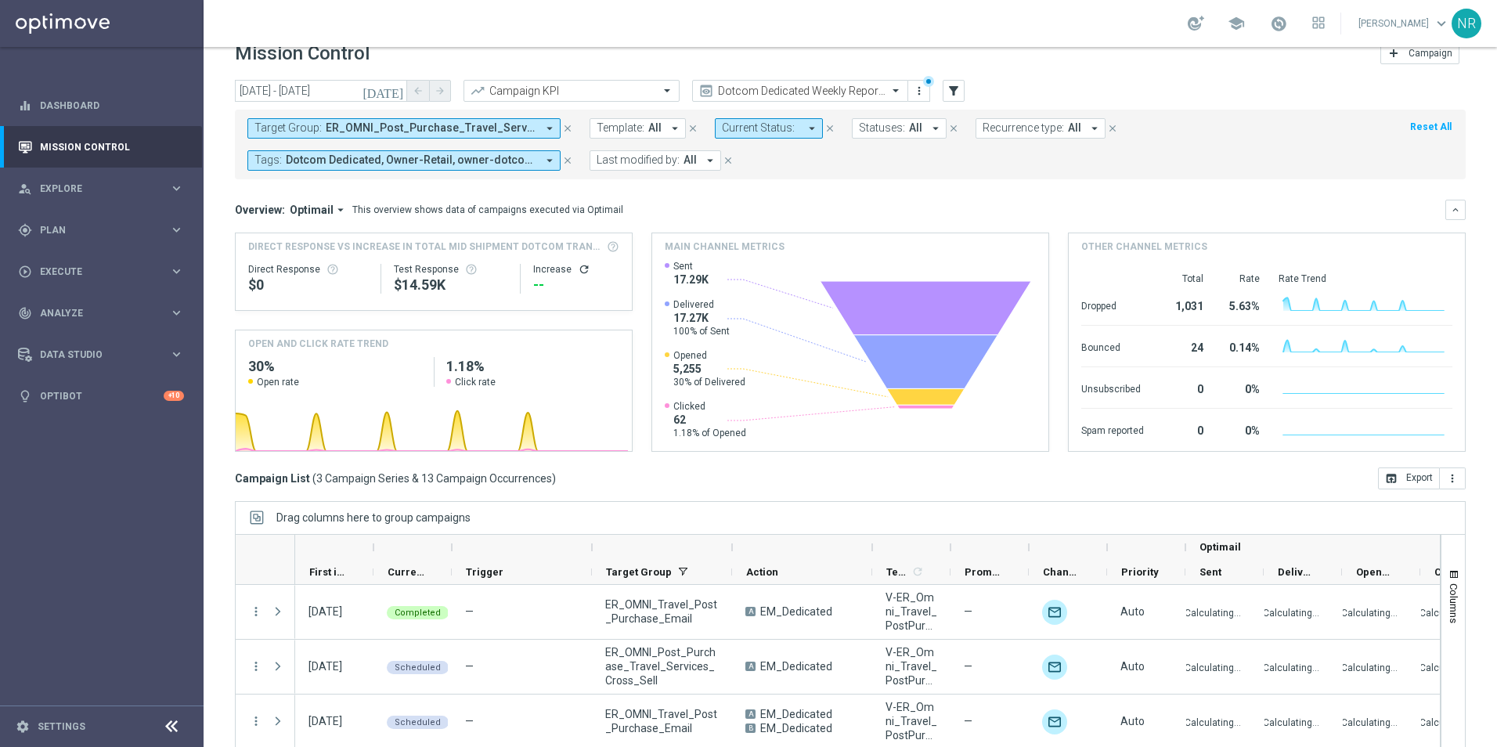
scroll to position [0, 0]
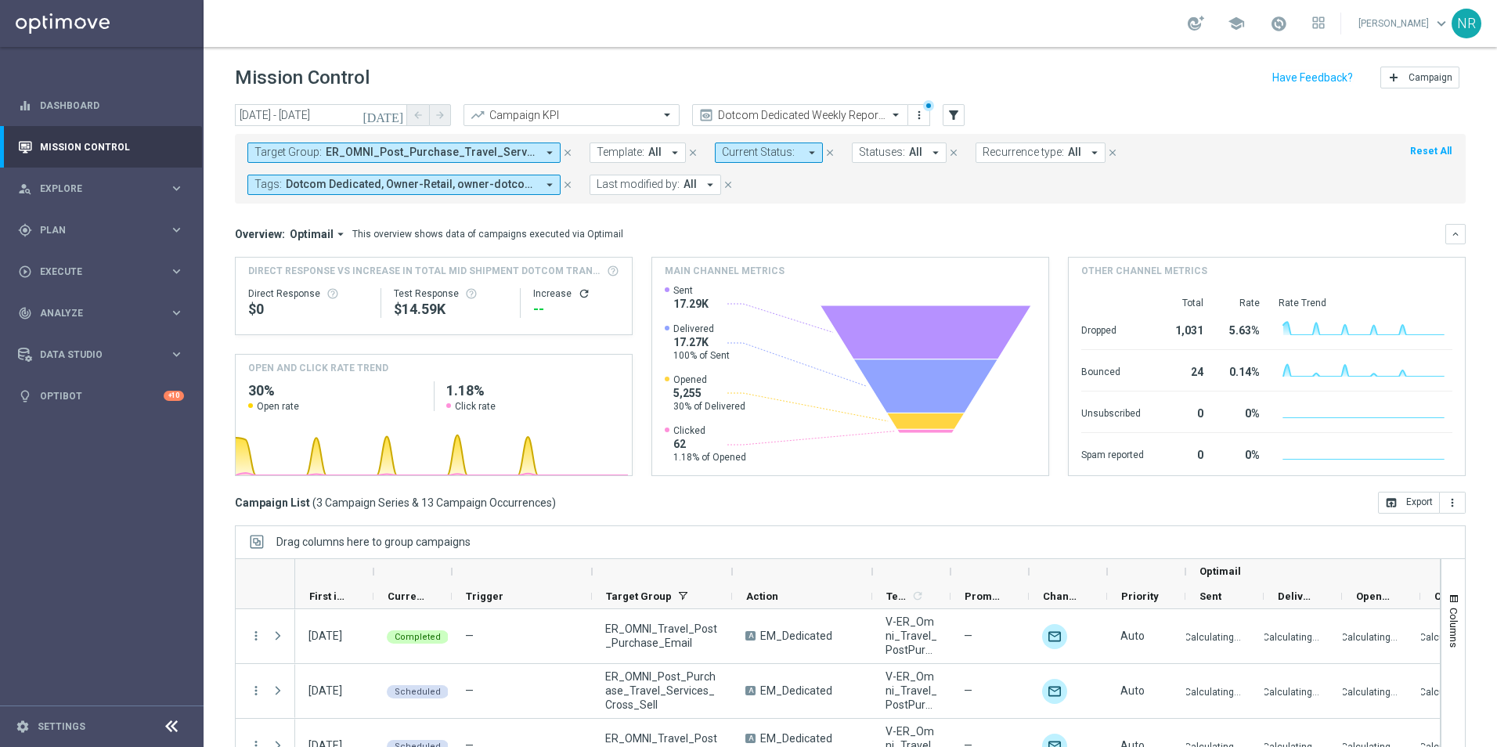
click at [476, 145] on button "Target Group: ER_OMNI_Post_Purchase_Travel_Services_Cross_Sell, ER_OMNI_Travel_…" at bounding box center [403, 153] width 313 height 20
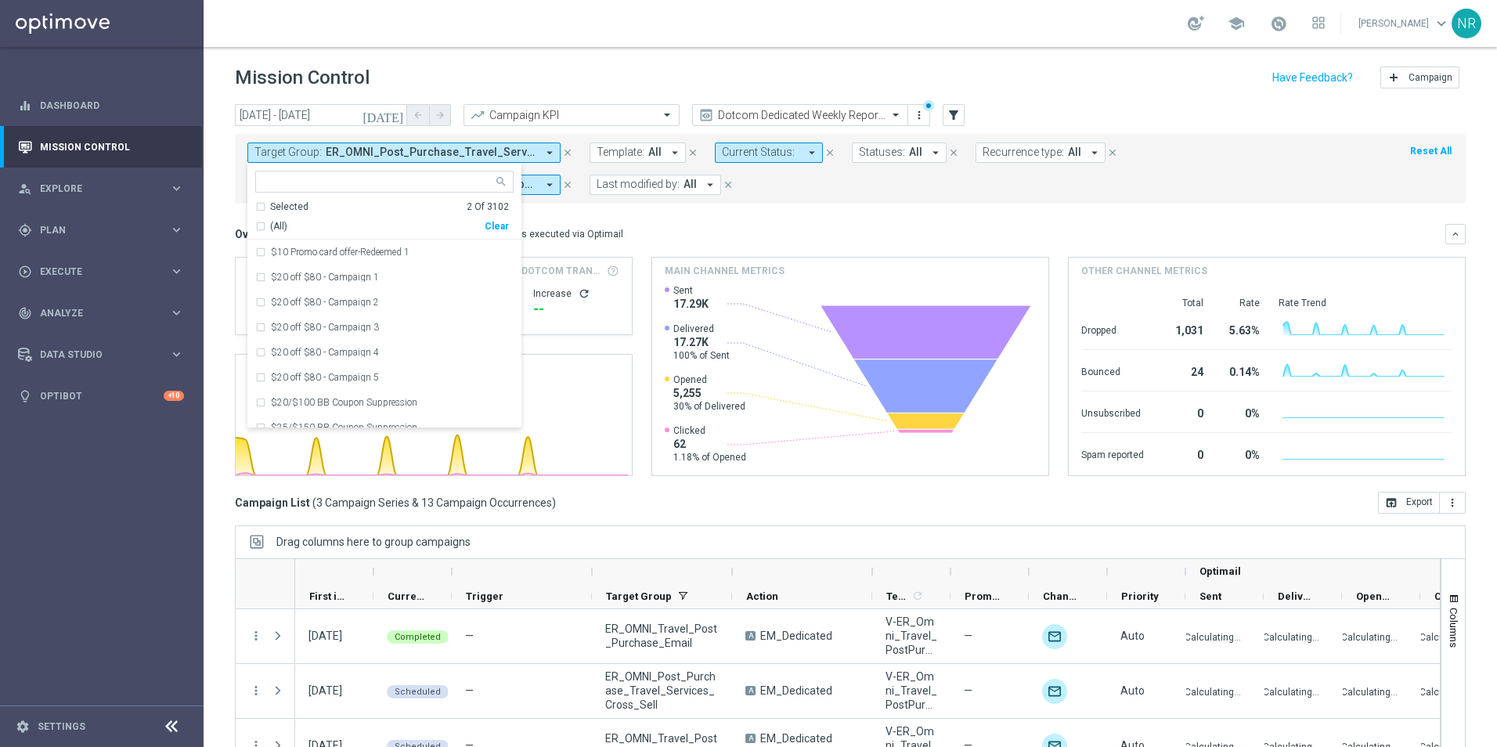
click at [269, 197] on ng-select "Selected 2 of 3102 Selected 2 Of 3102 (All) Clear $10 Promo card offer-Redeemed…" at bounding box center [384, 300] width 274 height 258
click at [283, 209] on div "Selected" at bounding box center [289, 206] width 38 height 13
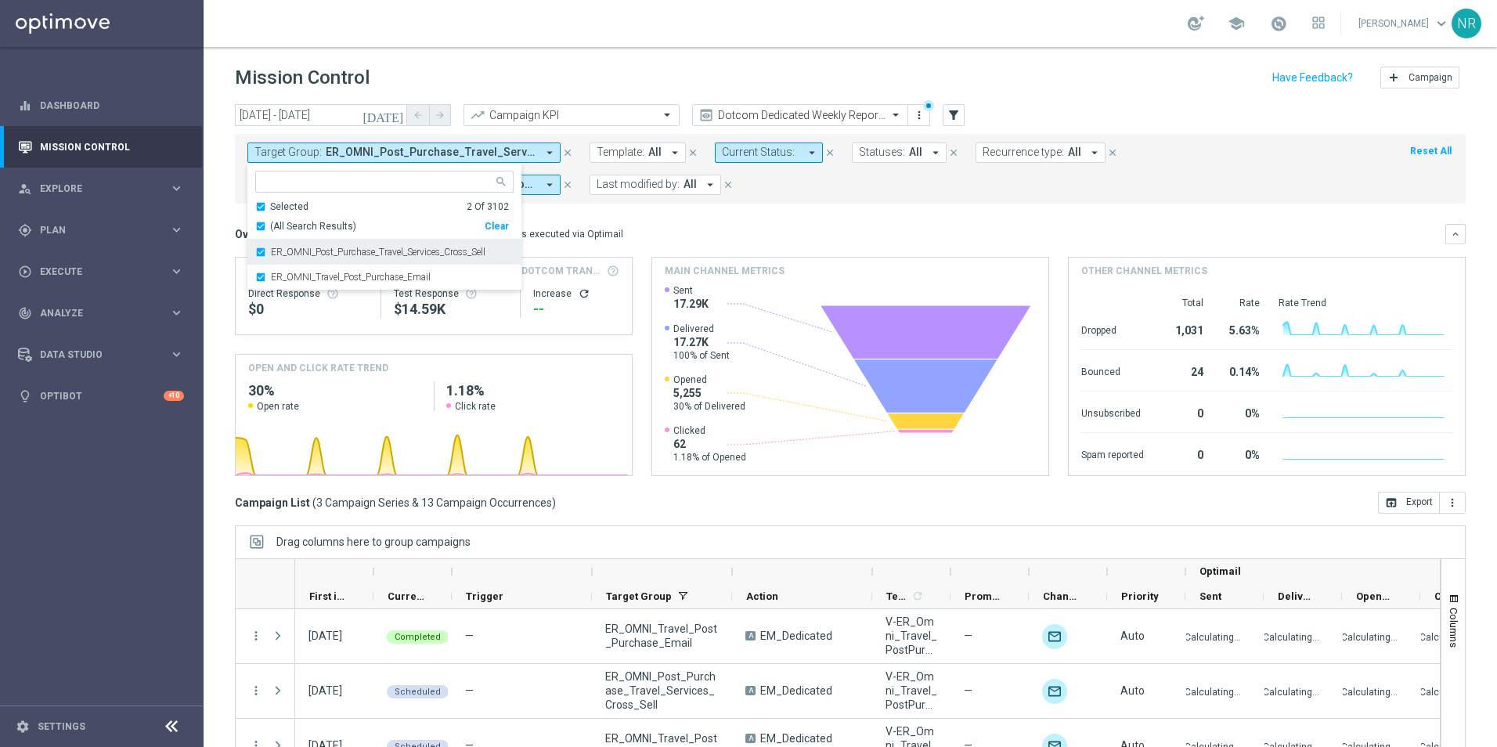
click at [341, 249] on label "ER_OMNI_Post_Purchase_Travel_Services_Cross_Sell" at bounding box center [378, 251] width 215 height 9
click at [819, 216] on mini-dashboard "Overview: Optimail arrow_drop_down This overview shows data of campaigns execut…" at bounding box center [850, 348] width 1231 height 288
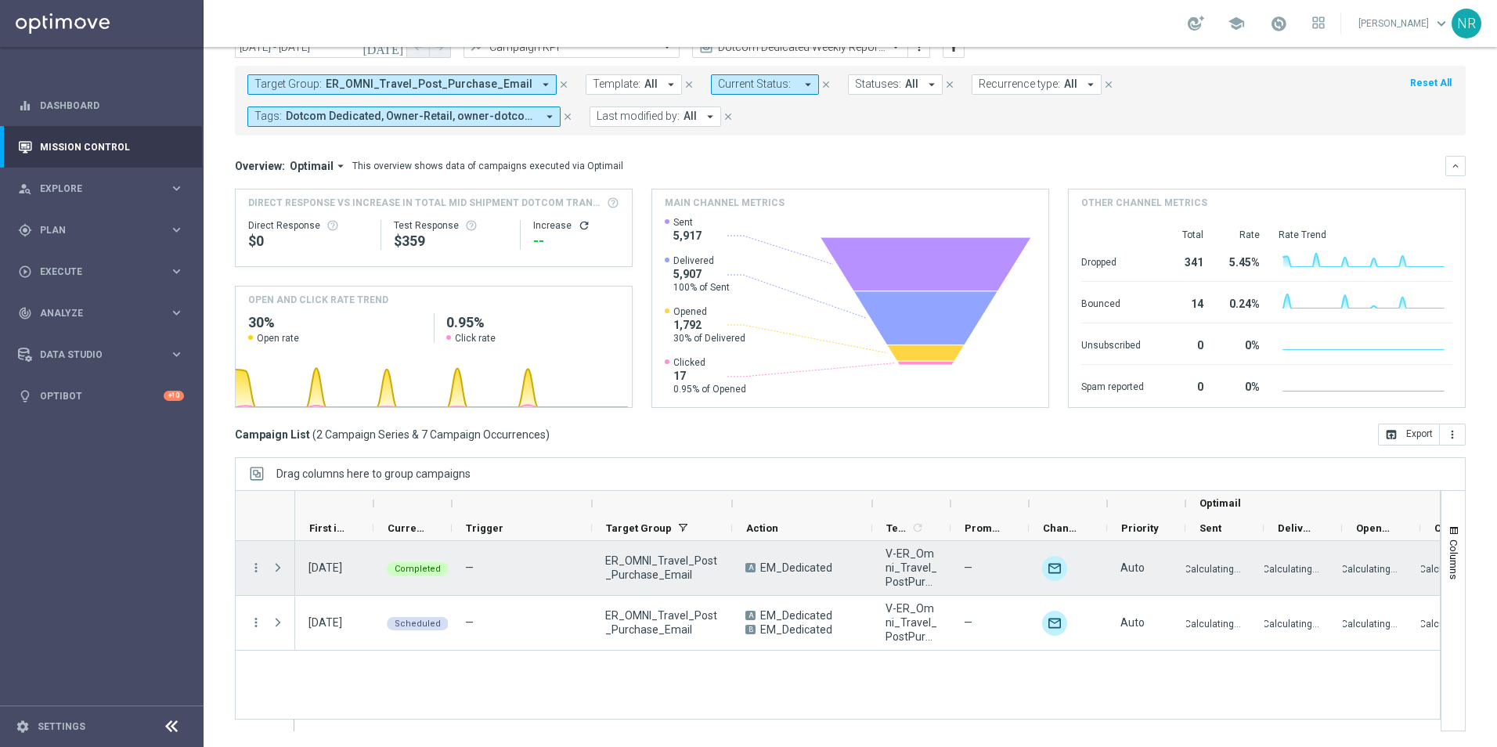
scroll to position [0, 229]
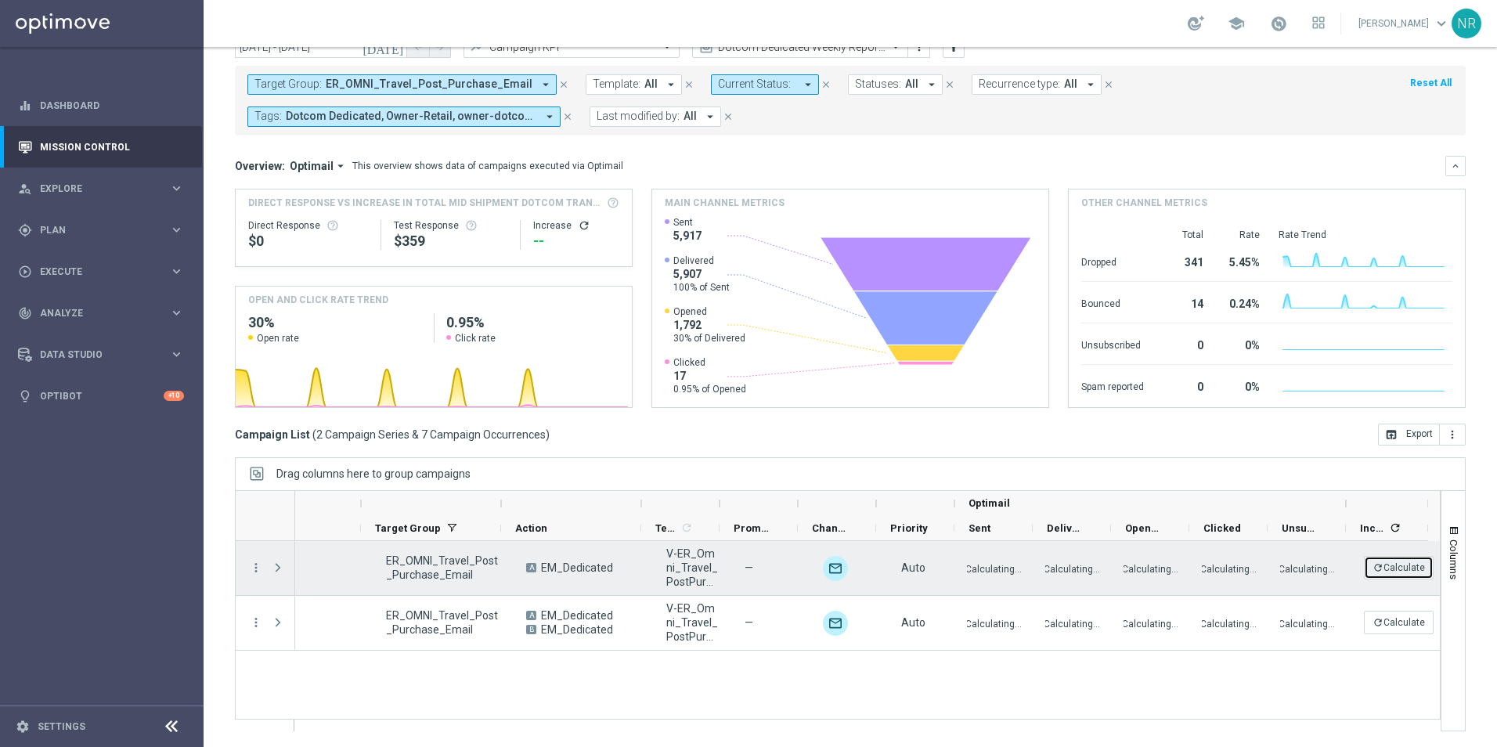
click at [1388, 562] on button "refresh Calculate" at bounding box center [1399, 567] width 70 height 23
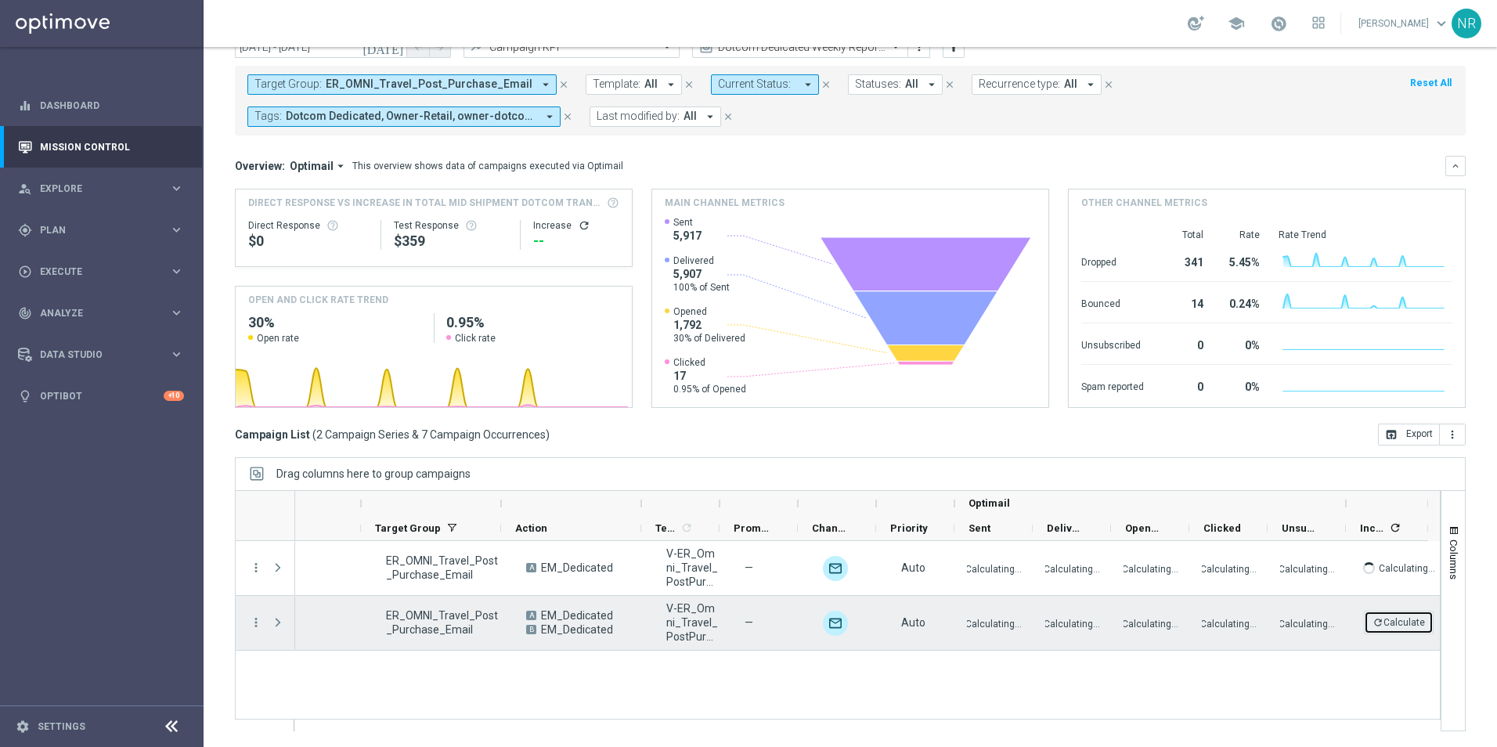
click at [1385, 619] on button "refresh Calculate" at bounding box center [1399, 622] width 70 height 23
click at [984, 628] on p "Calculating..." at bounding box center [994, 623] width 56 height 15
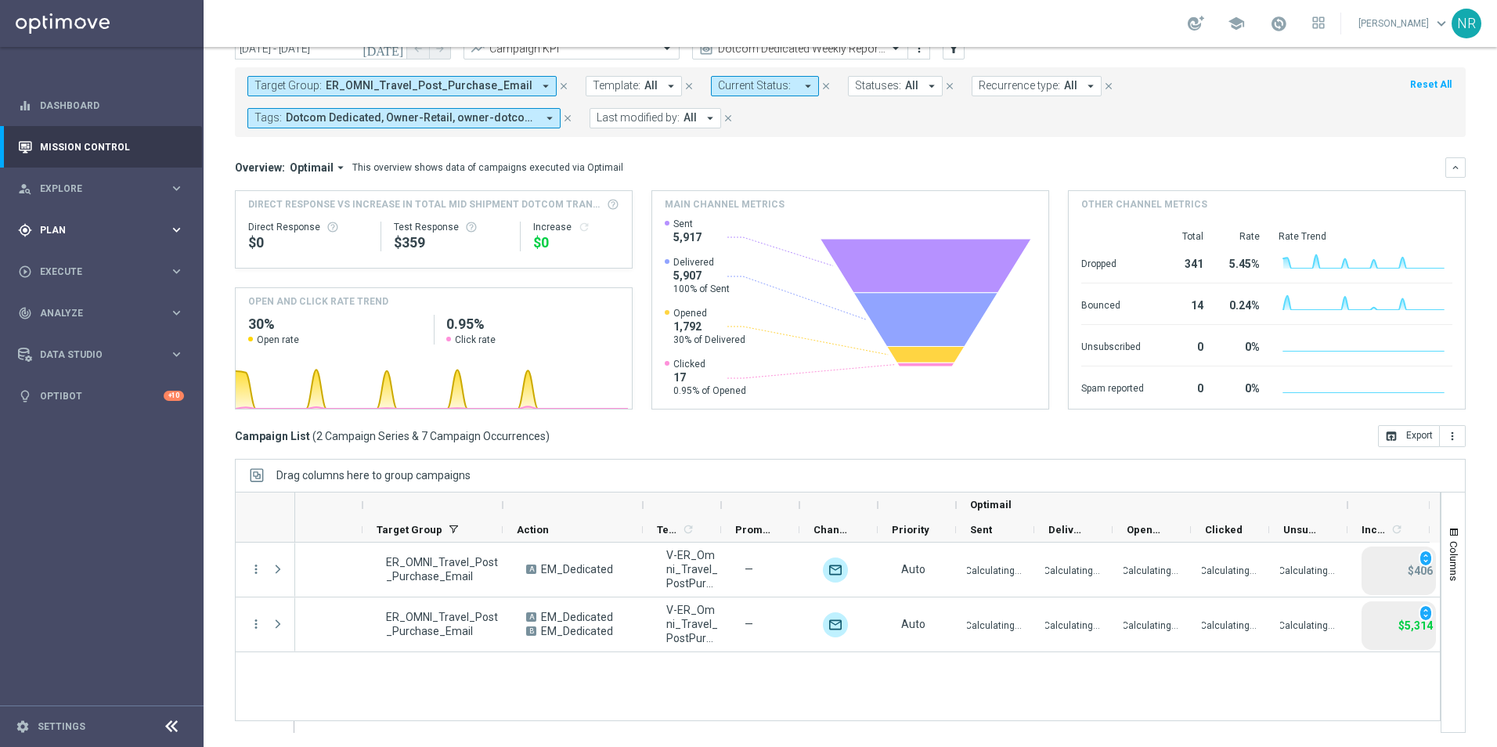
click at [120, 234] on span "Plan" at bounding box center [104, 230] width 129 height 9
click at [104, 264] on link "Target Groups" at bounding box center [102, 262] width 122 height 13
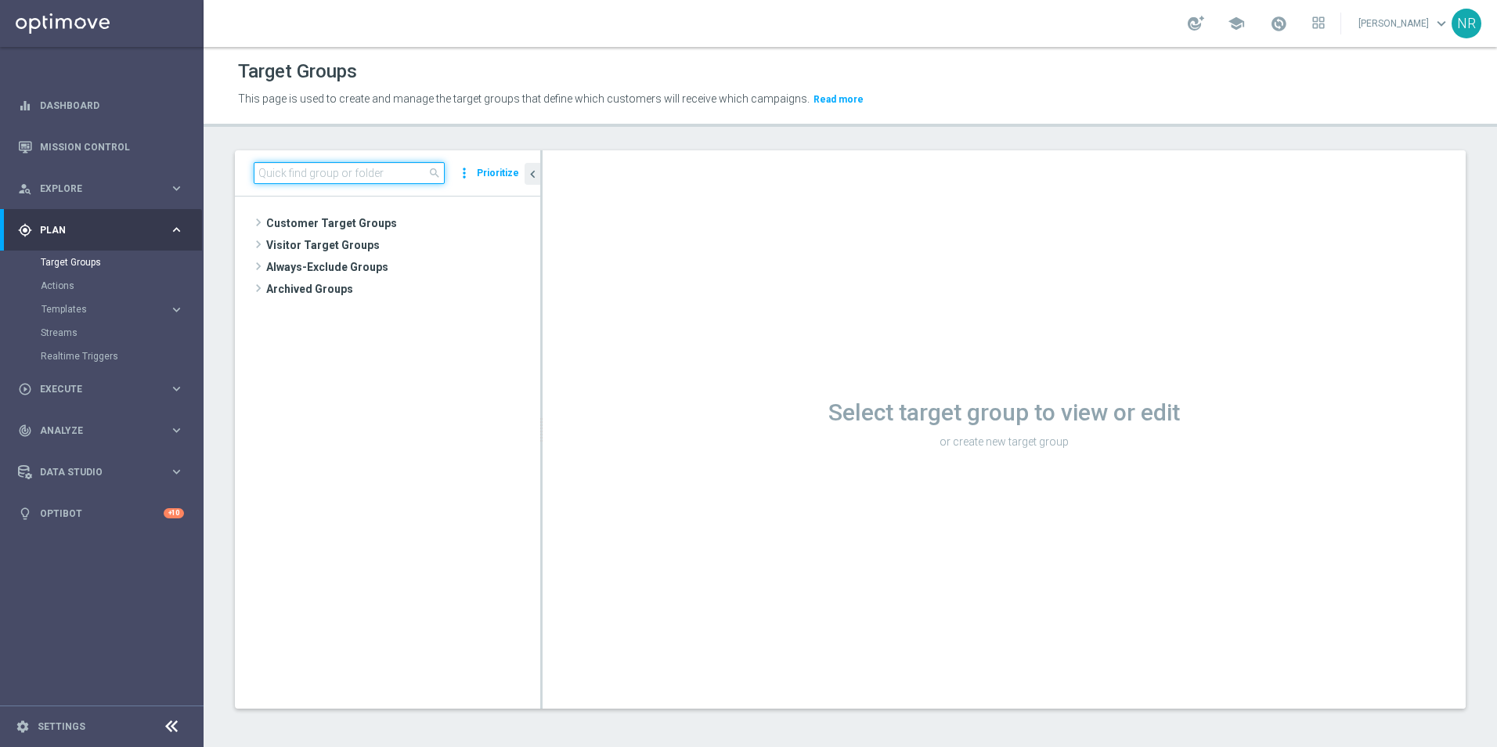
click at [312, 176] on input at bounding box center [349, 173] width 191 height 22
type input "p"
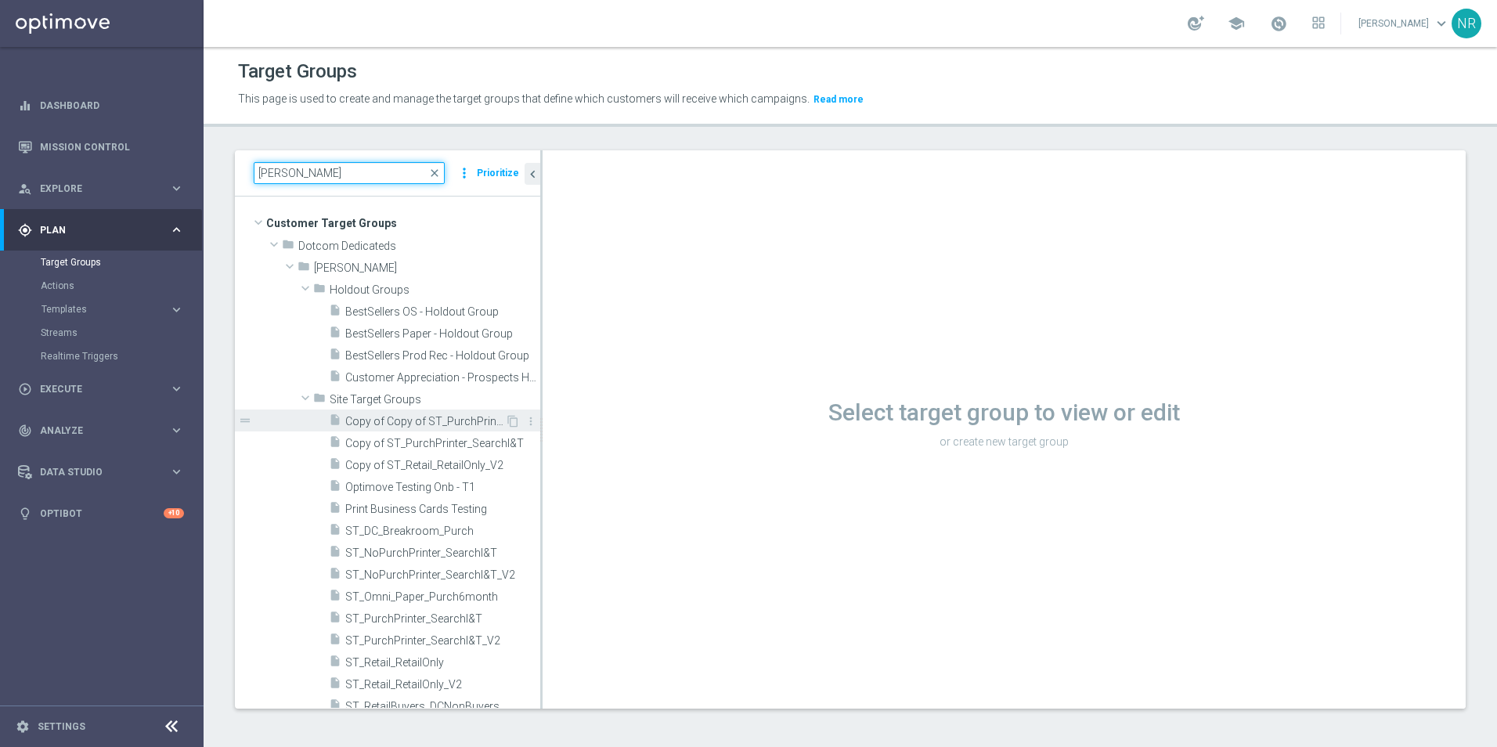
type input "nick"
click at [445, 421] on span "Copy of Copy of ST_PurchPrinter_SearchI&T" at bounding box center [425, 421] width 160 height 13
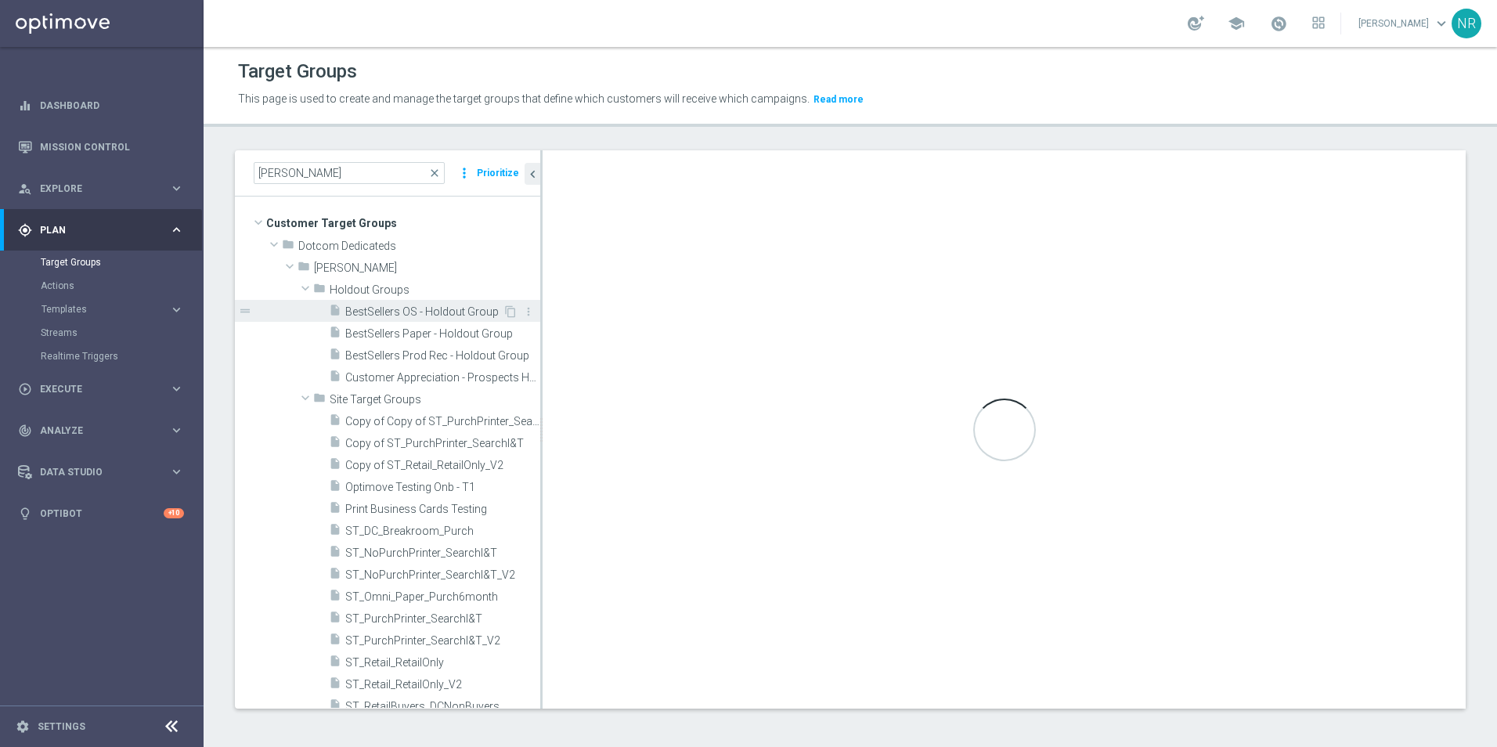
click at [407, 301] on div "insert_drive_file BestSellers OS - Holdout Group" at bounding box center [416, 311] width 174 height 22
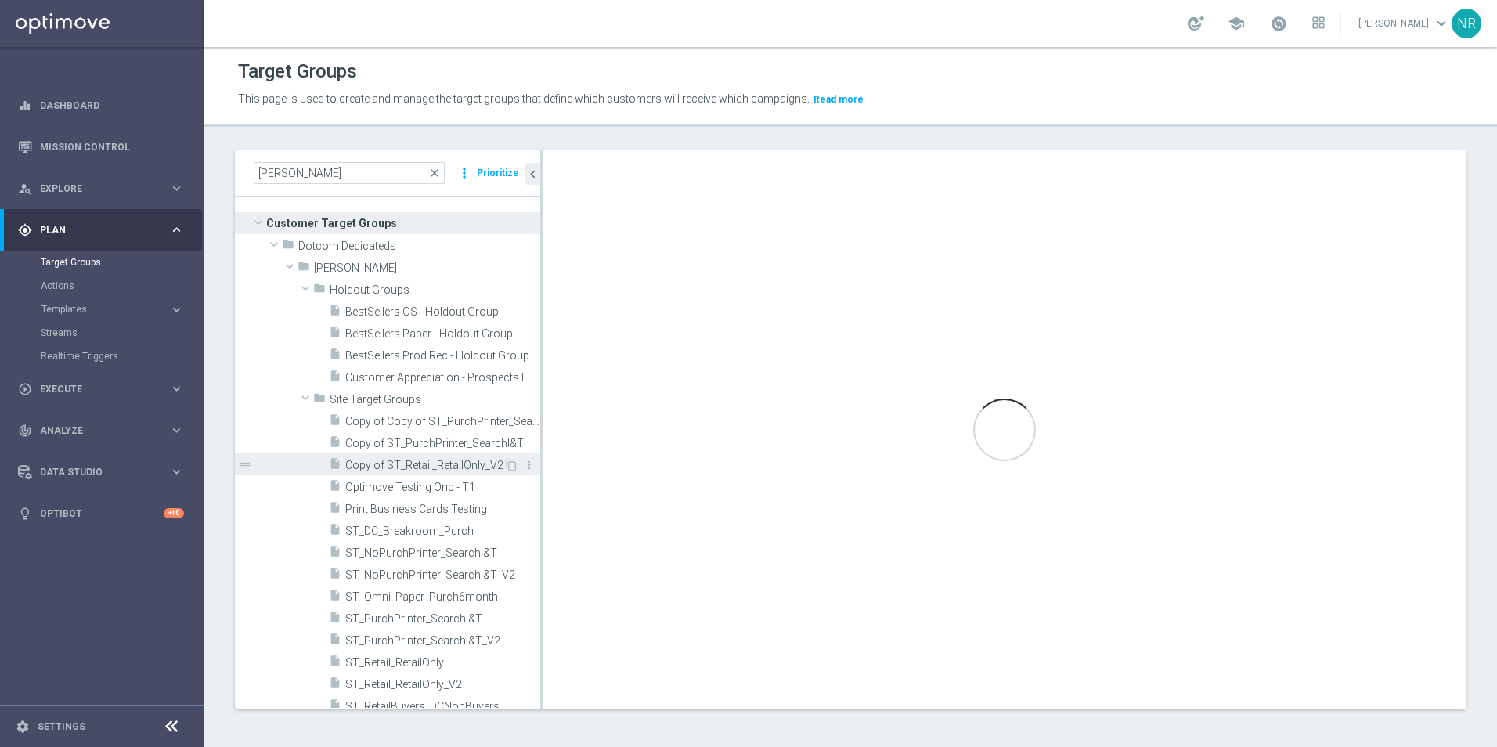
click at [401, 456] on div "insert_drive_file Copy of ST_Retail_RetailOnly_V2" at bounding box center [416, 464] width 175 height 22
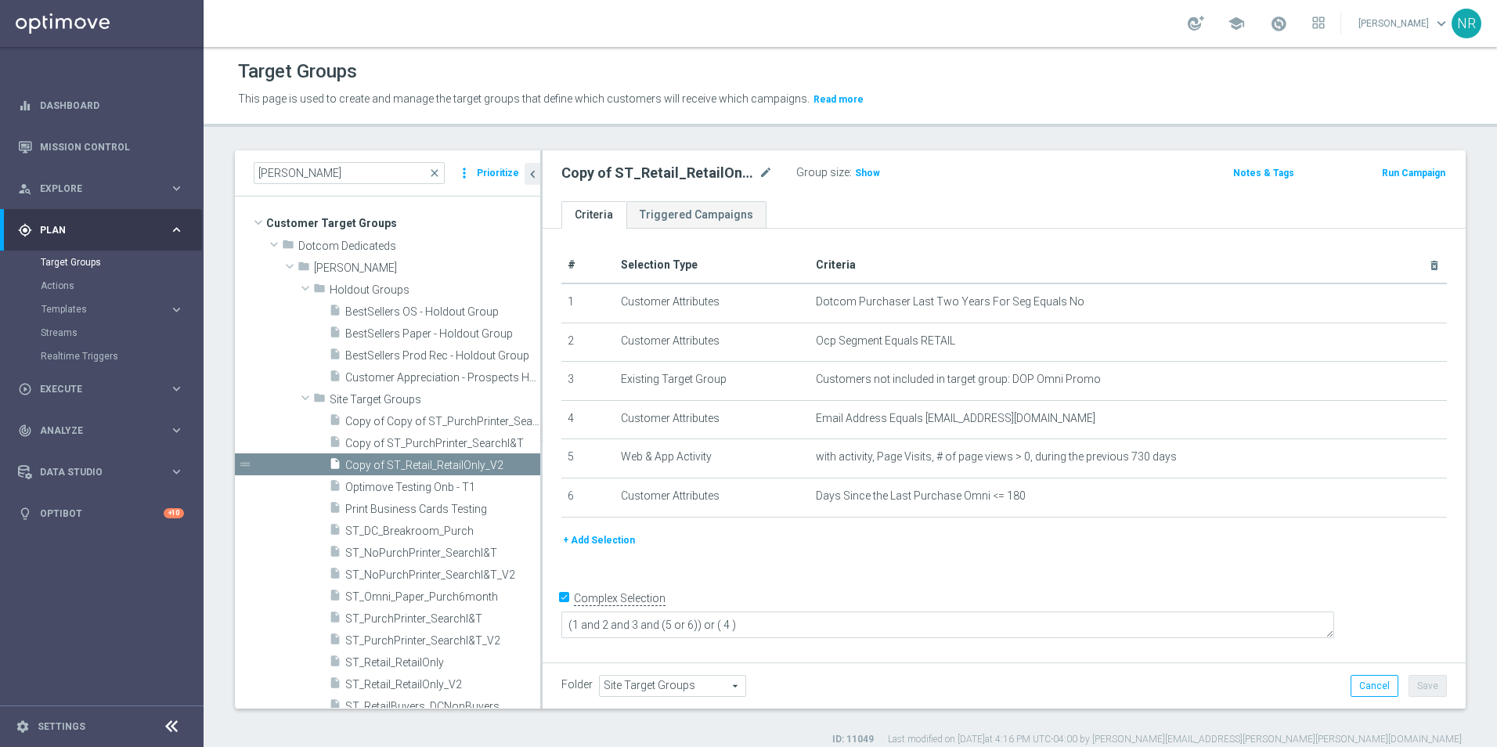
click at [608, 531] on div "# Selection Type Criteria delete_forever 1 Customer Attributes Dotcom Purchaser…" at bounding box center [1004, 388] width 909 height 283
click at [608, 545] on button "+ Add Selection" at bounding box center [599, 540] width 75 height 17
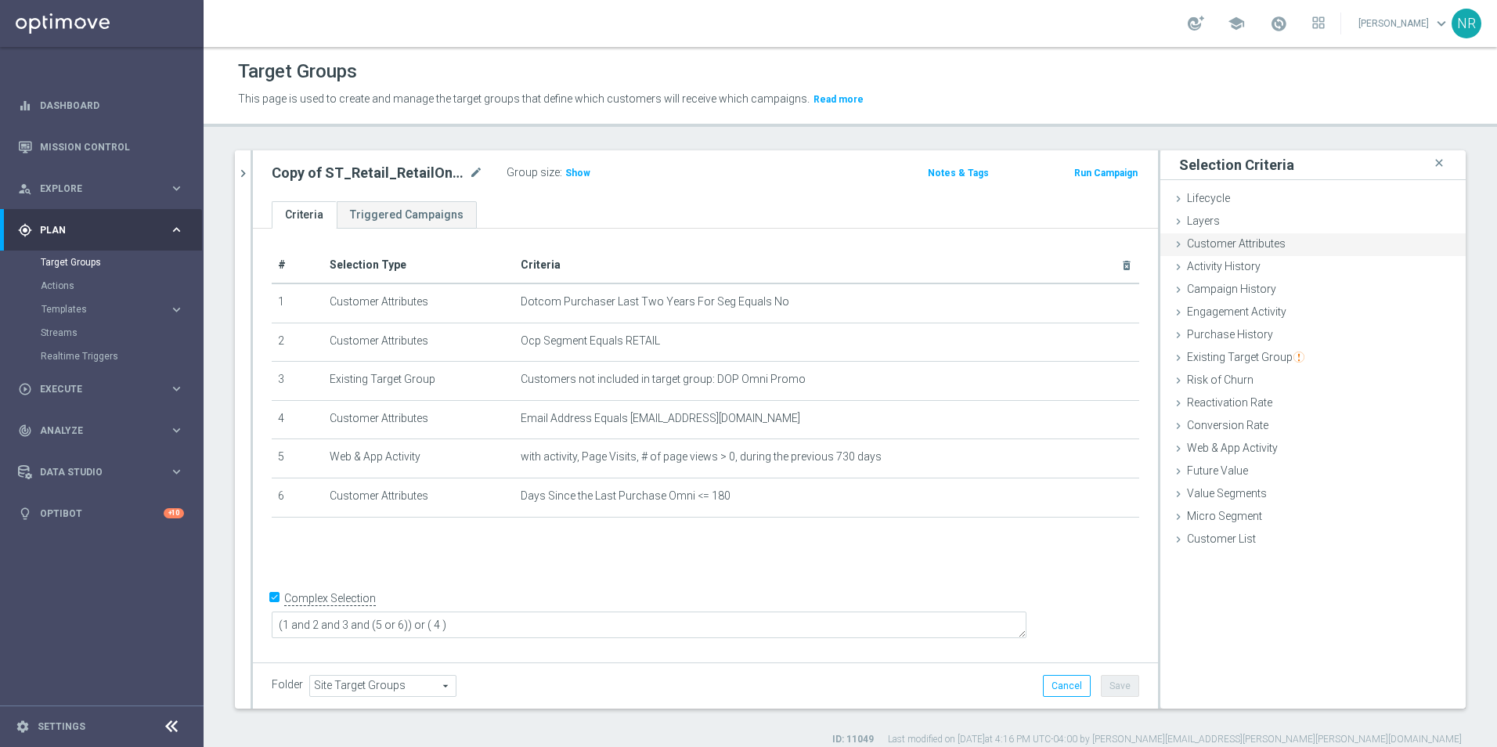
click at [1243, 250] on span "Customer Attributes" at bounding box center [1236, 243] width 99 height 13
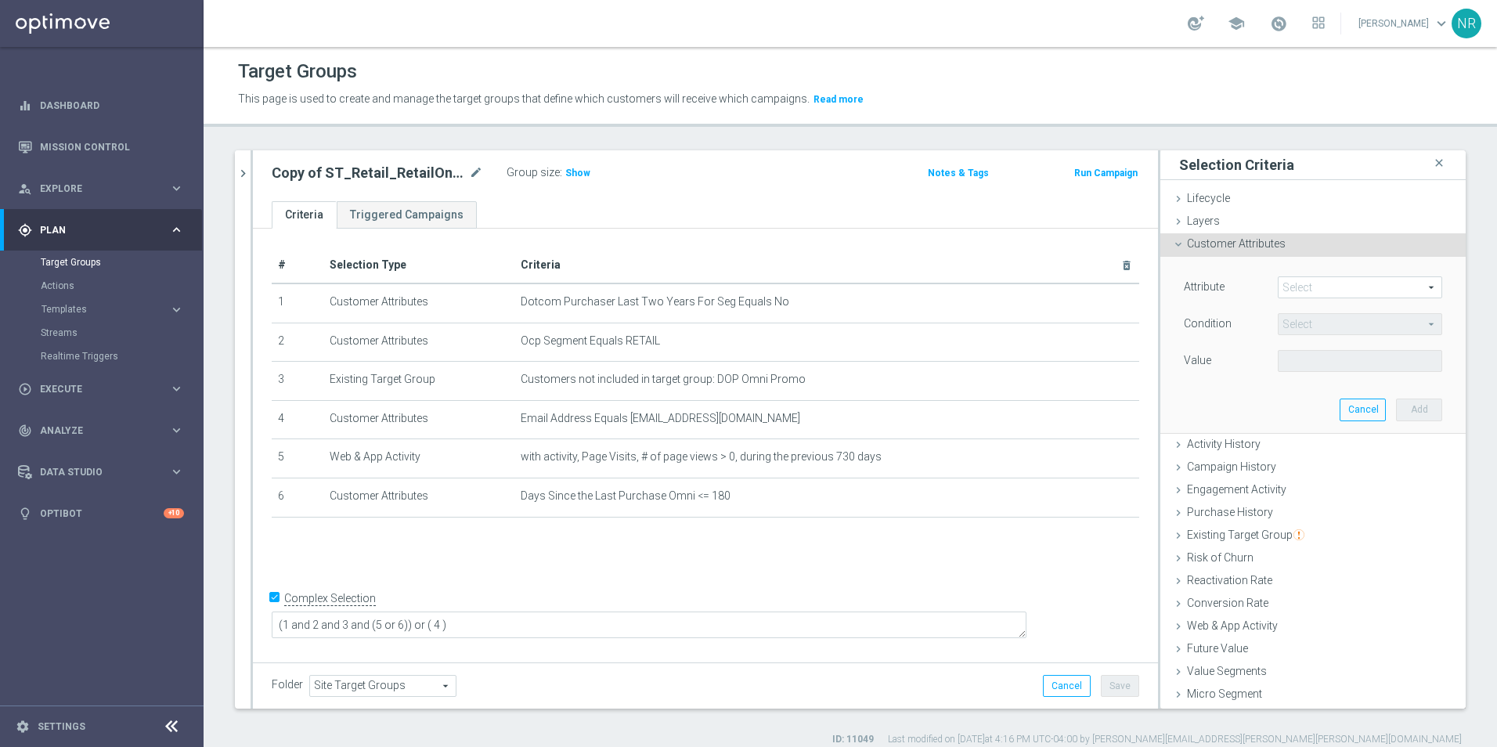
click at [1285, 284] on span at bounding box center [1360, 287] width 163 height 20
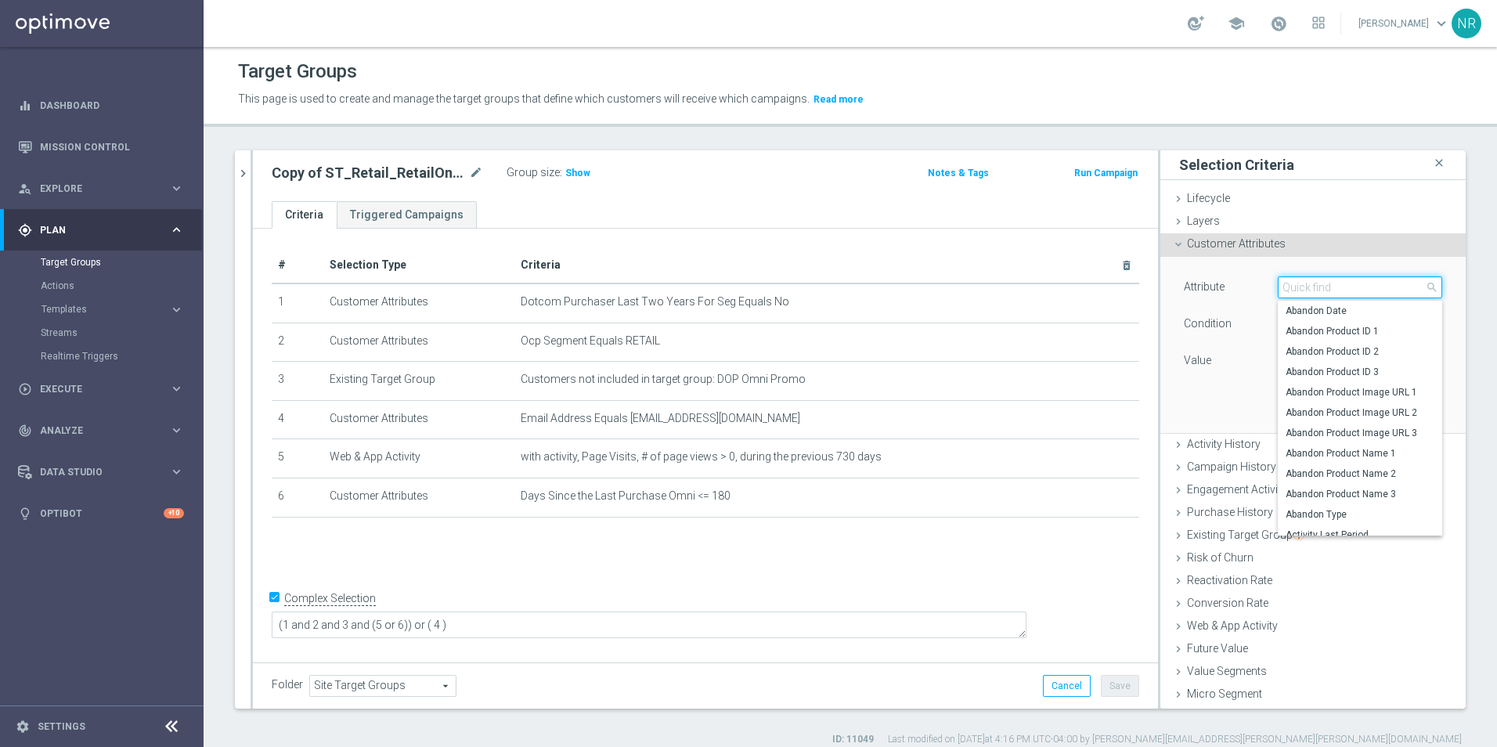
click at [1296, 291] on input "search" at bounding box center [1360, 287] width 164 height 22
type input "a"
drag, startPoint x: 1309, startPoint y: 287, endPoint x: 1230, endPoint y: 287, distance: 79.1
click at [1237, 290] on div "Attribute Select arrow_drop_down slp close SLP Last Name SLP Lifetime Redemptio…" at bounding box center [1313, 288] width 282 height 25
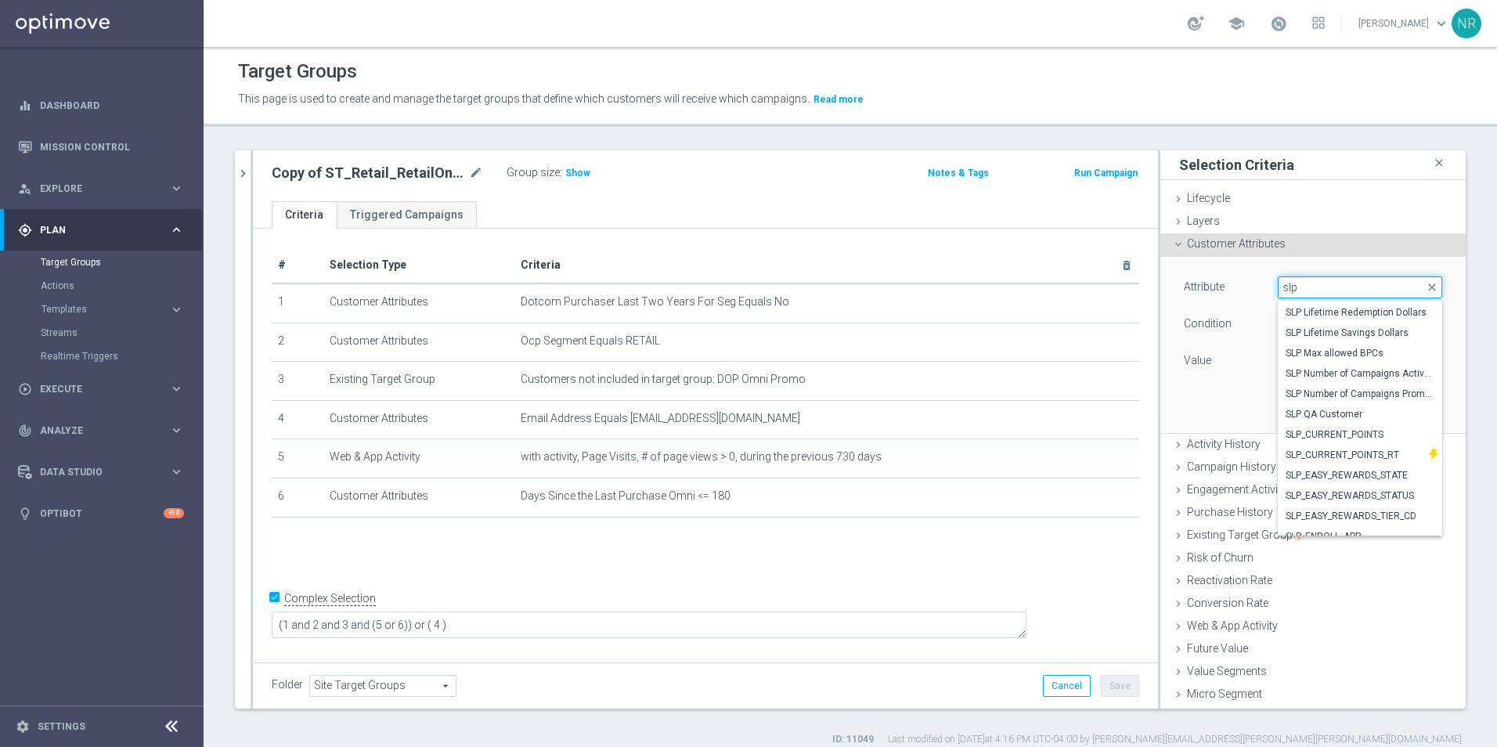
type input "slp"
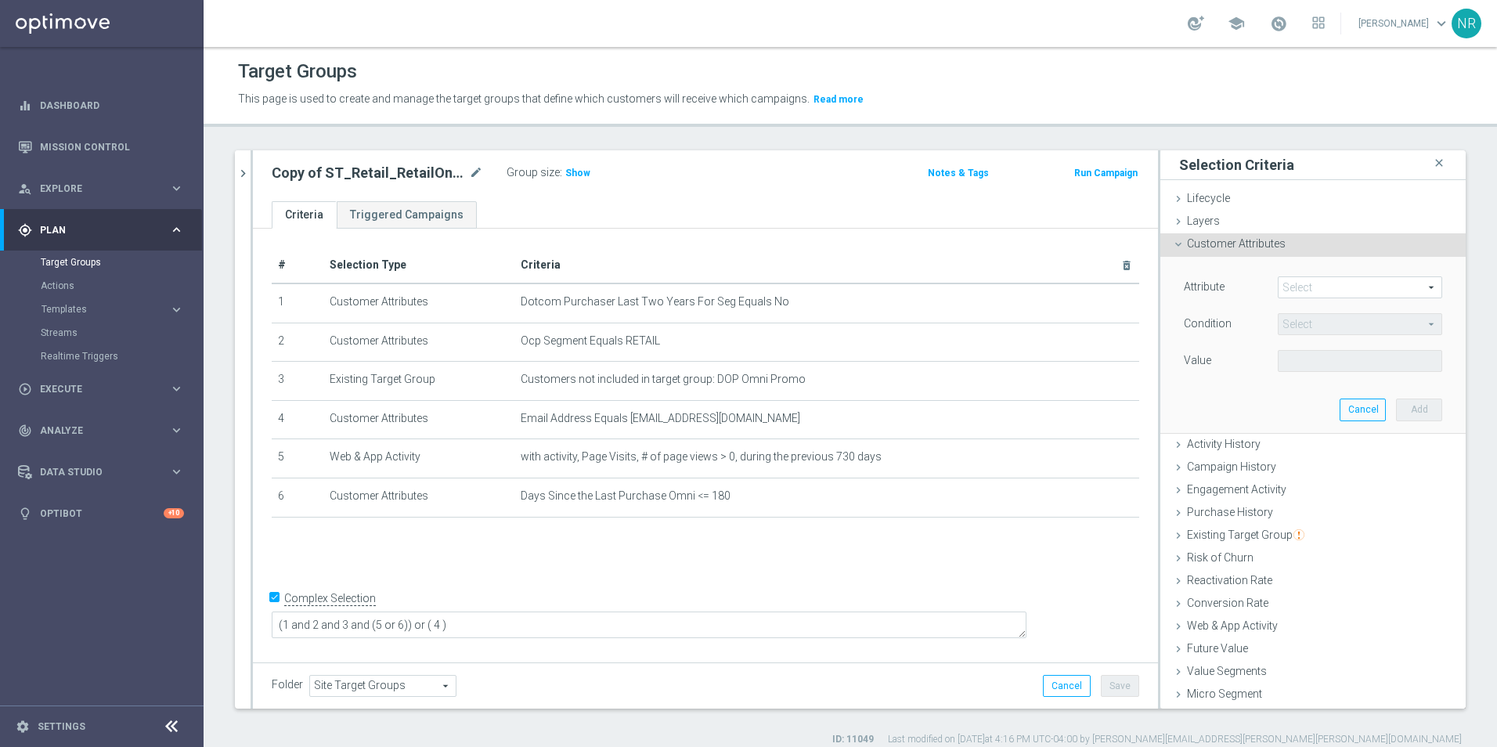
click at [1279, 286] on span at bounding box center [1360, 287] width 163 height 20
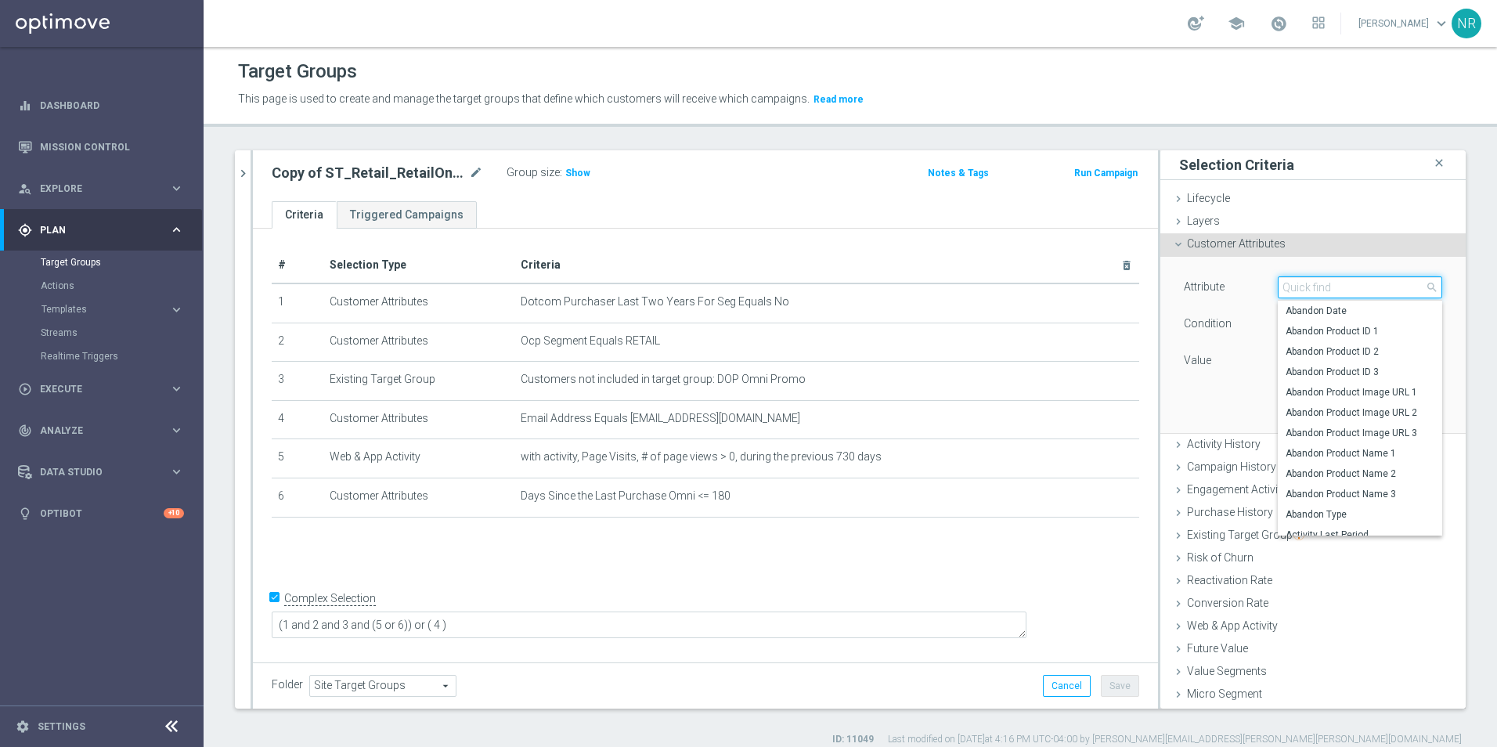
click at [1290, 291] on input "search" at bounding box center [1360, 287] width 164 height 22
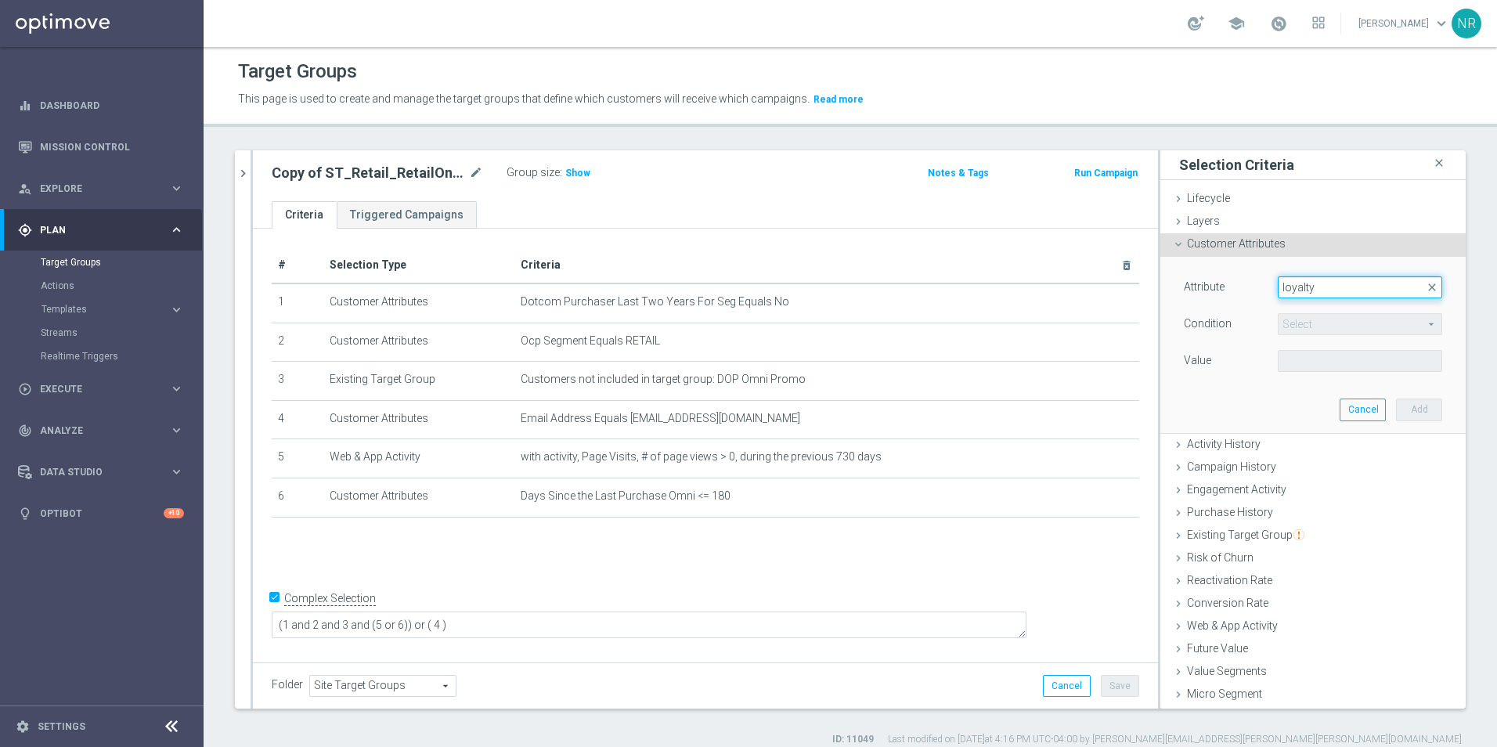
click at [1316, 287] on input "loyalty" at bounding box center [1360, 287] width 164 height 22
type input "loya"
click at [1340, 403] on button "Cancel" at bounding box center [1363, 410] width 46 height 22
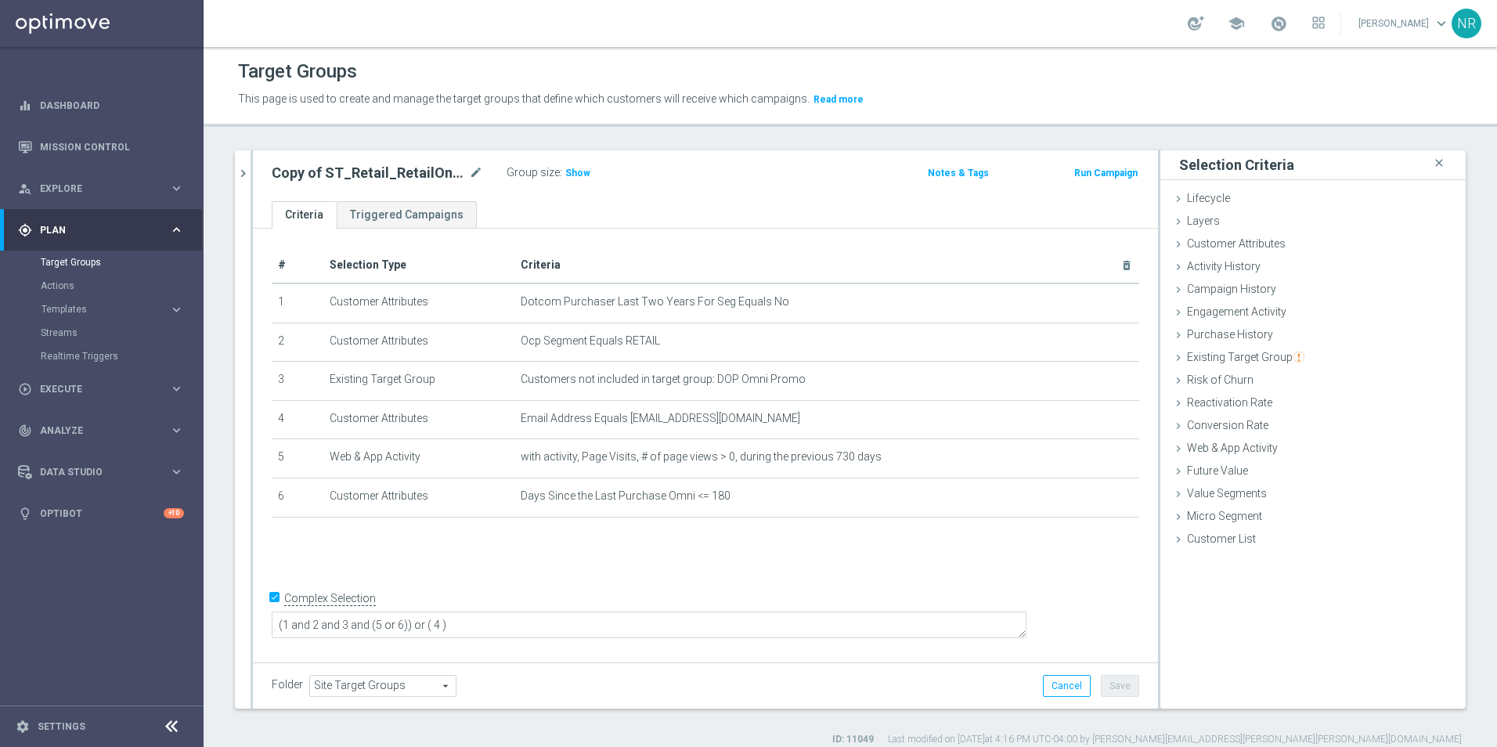
click at [239, 164] on button "chevron_right" at bounding box center [243, 173] width 16 height 46
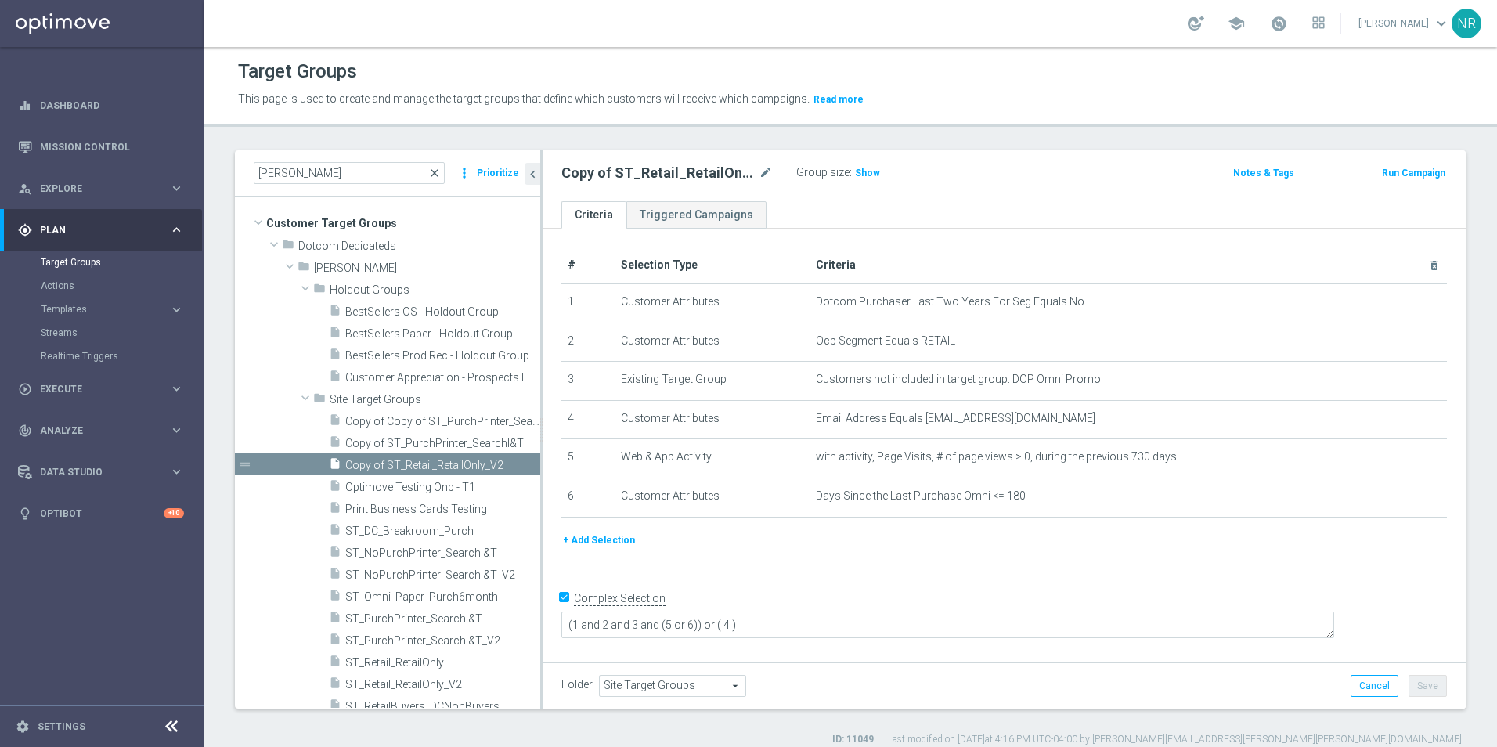
click at [435, 172] on span "close" at bounding box center [434, 173] width 13 height 13
click at [341, 171] on input "nick" at bounding box center [349, 173] width 191 height 22
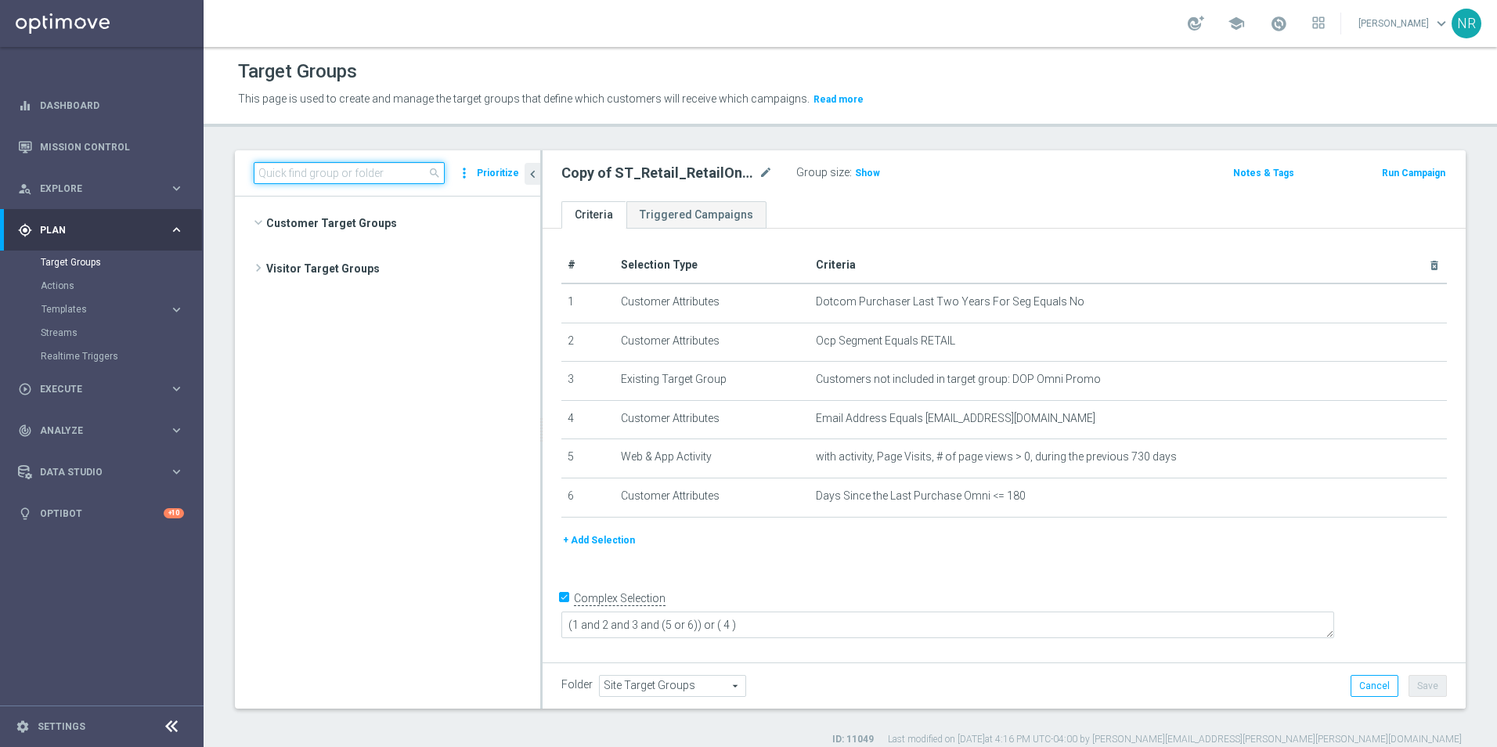
scroll to position [7665, 0]
drag, startPoint x: 293, startPoint y: 172, endPoint x: 258, endPoint y: 175, distance: 34.5
click at [258, 175] on input at bounding box center [349, 173] width 191 height 22
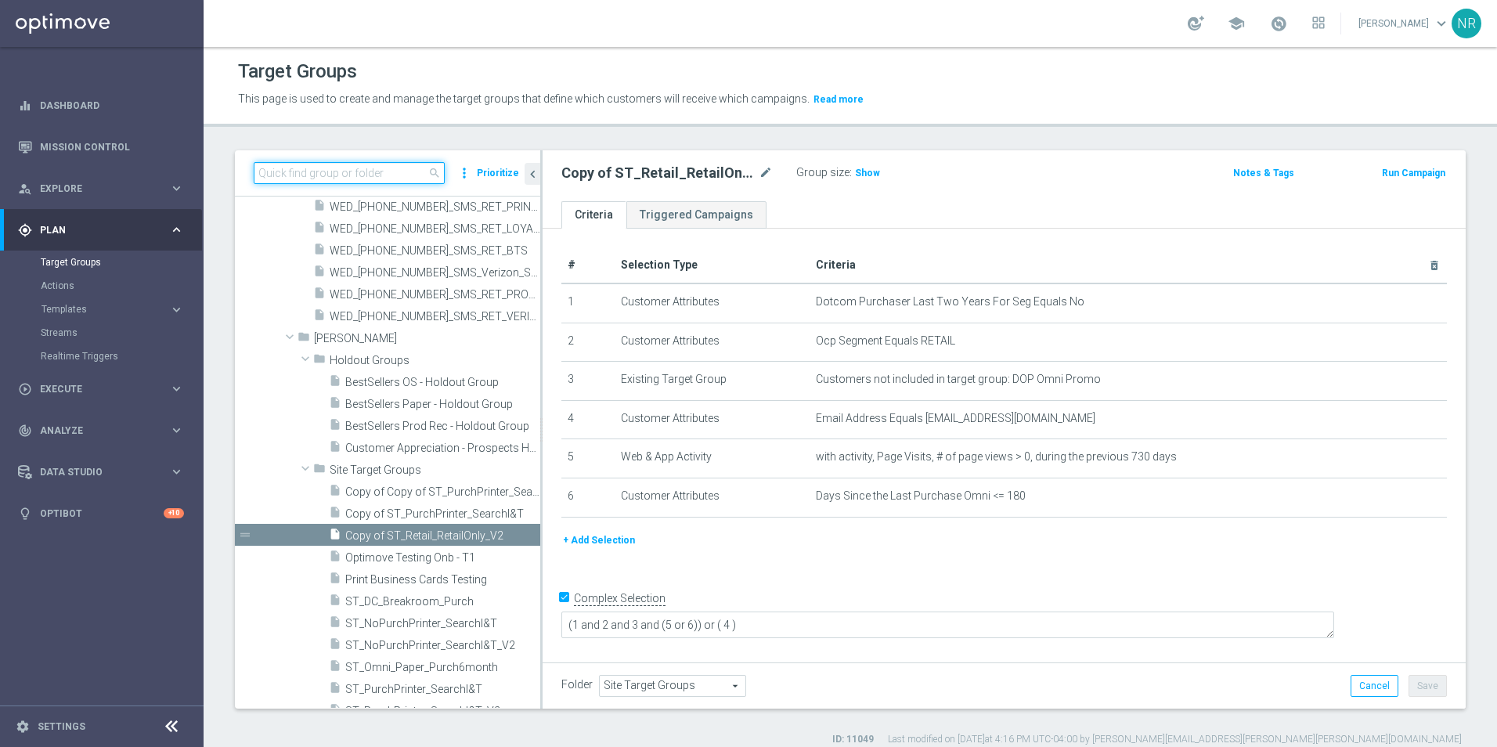
paste input "Recurring_Omni_SLP_Annv_Non_MVC_Wkly"
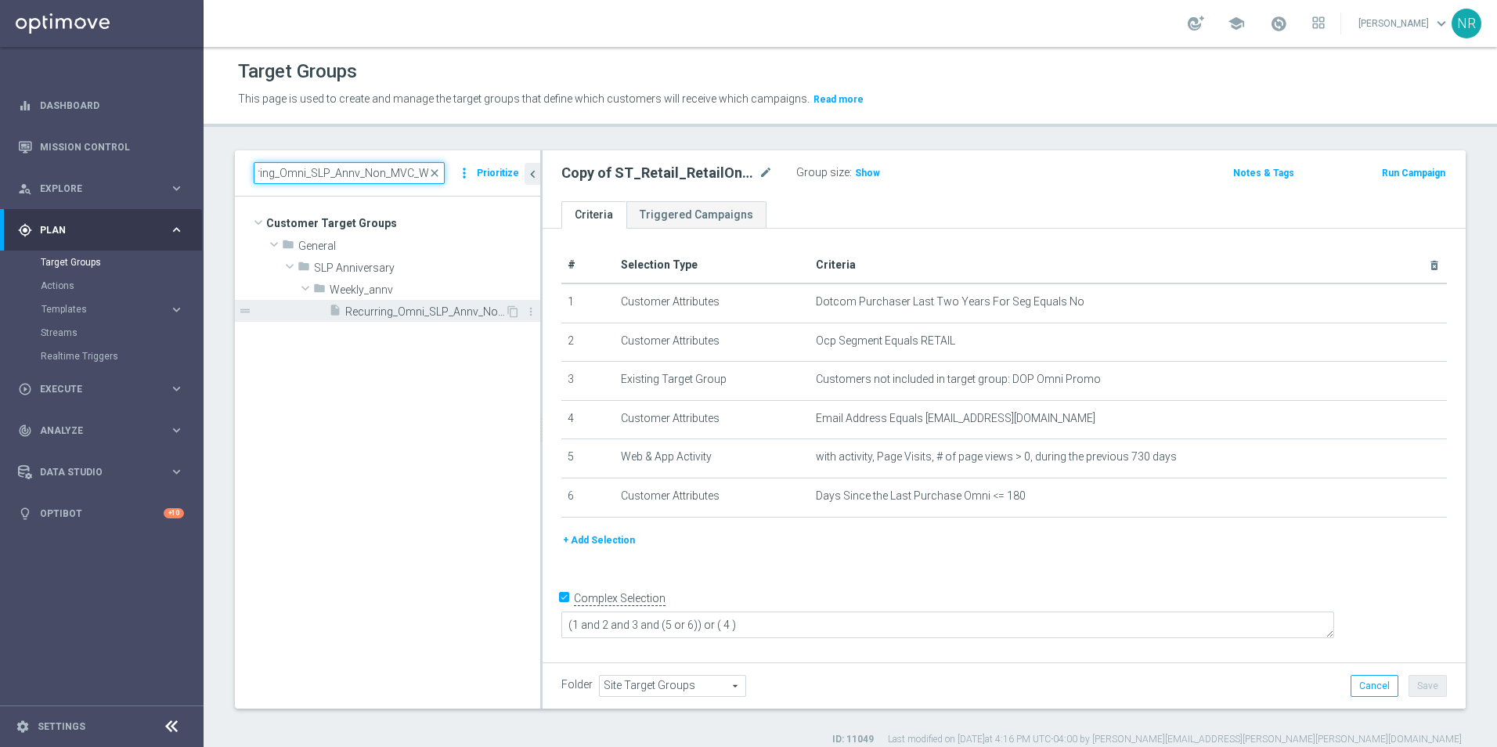
type input "Recurring_Omni_SLP_Annv_Non_MVC_Wkl"
click at [417, 310] on span "Recurring_Omni_SLP_Annv_Non_MVC_Wkly" at bounding box center [425, 311] width 160 height 13
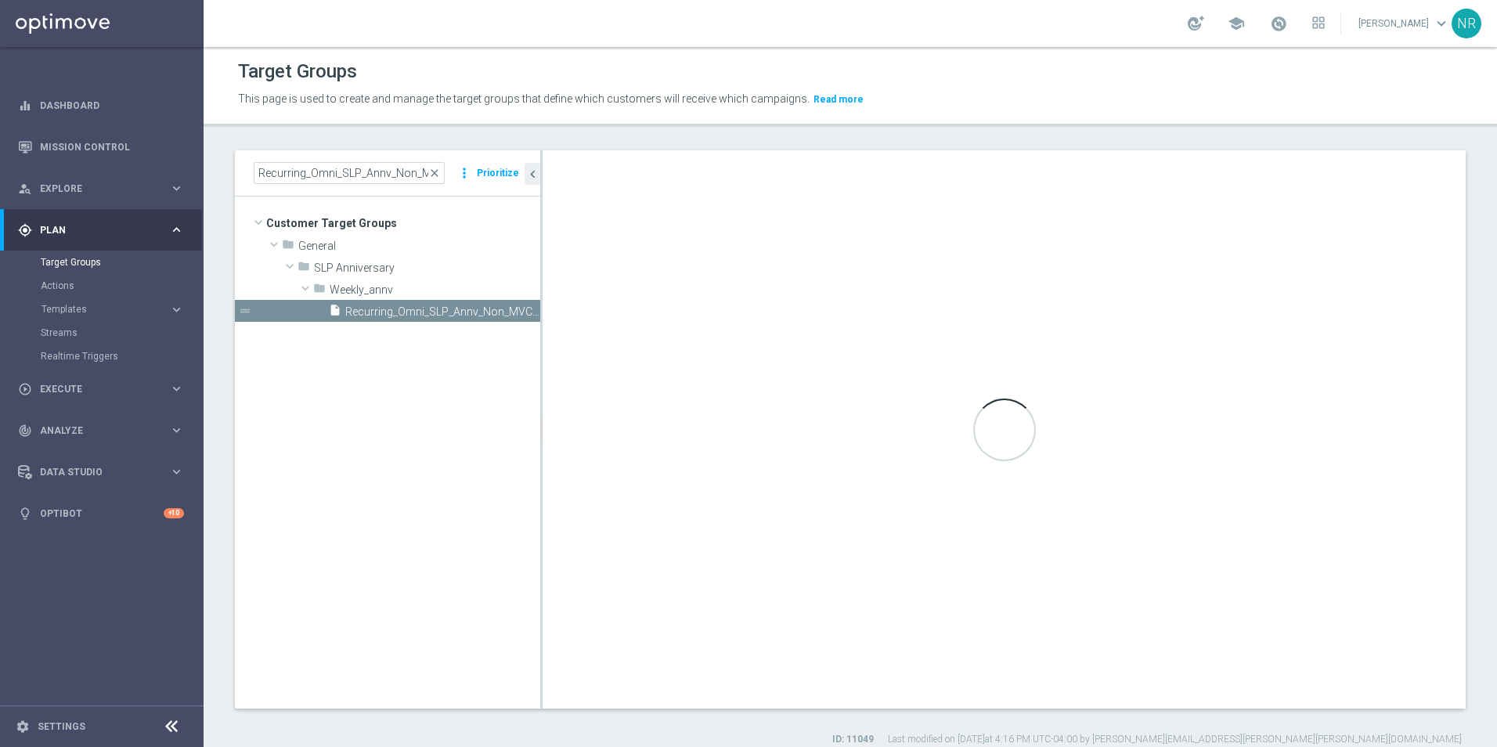
checkbox input "false"
type input "Weekly_annv"
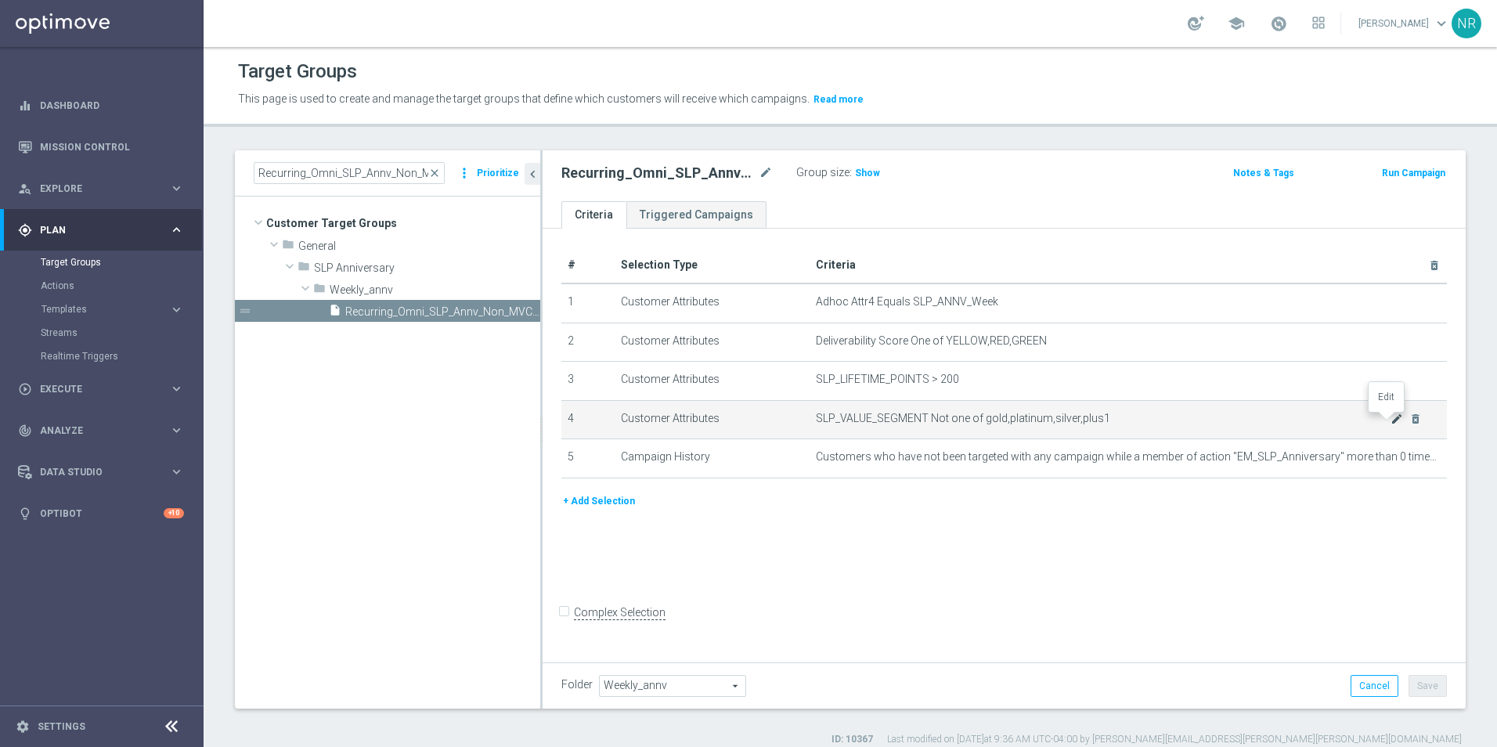
click at [1391, 422] on icon "mode_edit" at bounding box center [1397, 419] width 13 height 13
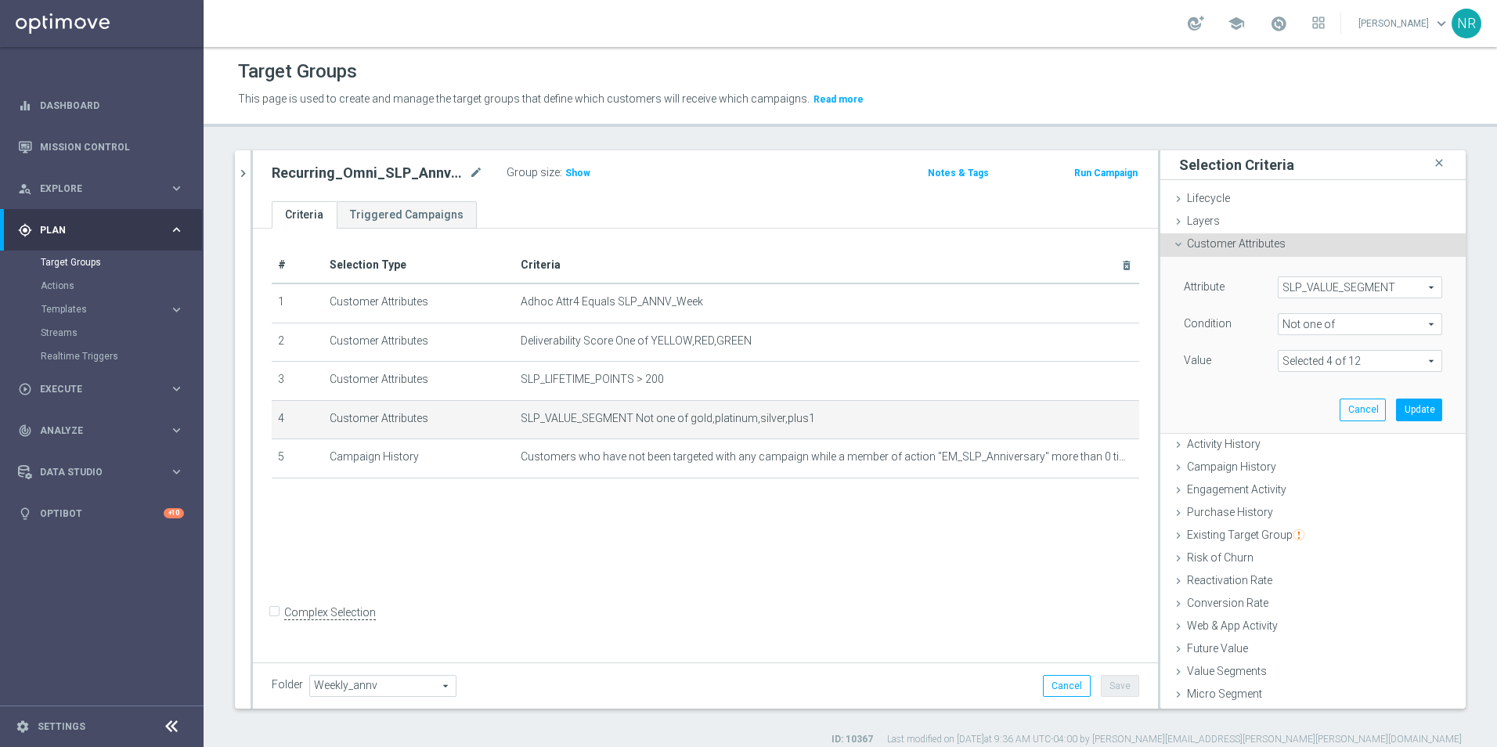
click at [1352, 363] on span at bounding box center [1360, 361] width 163 height 20
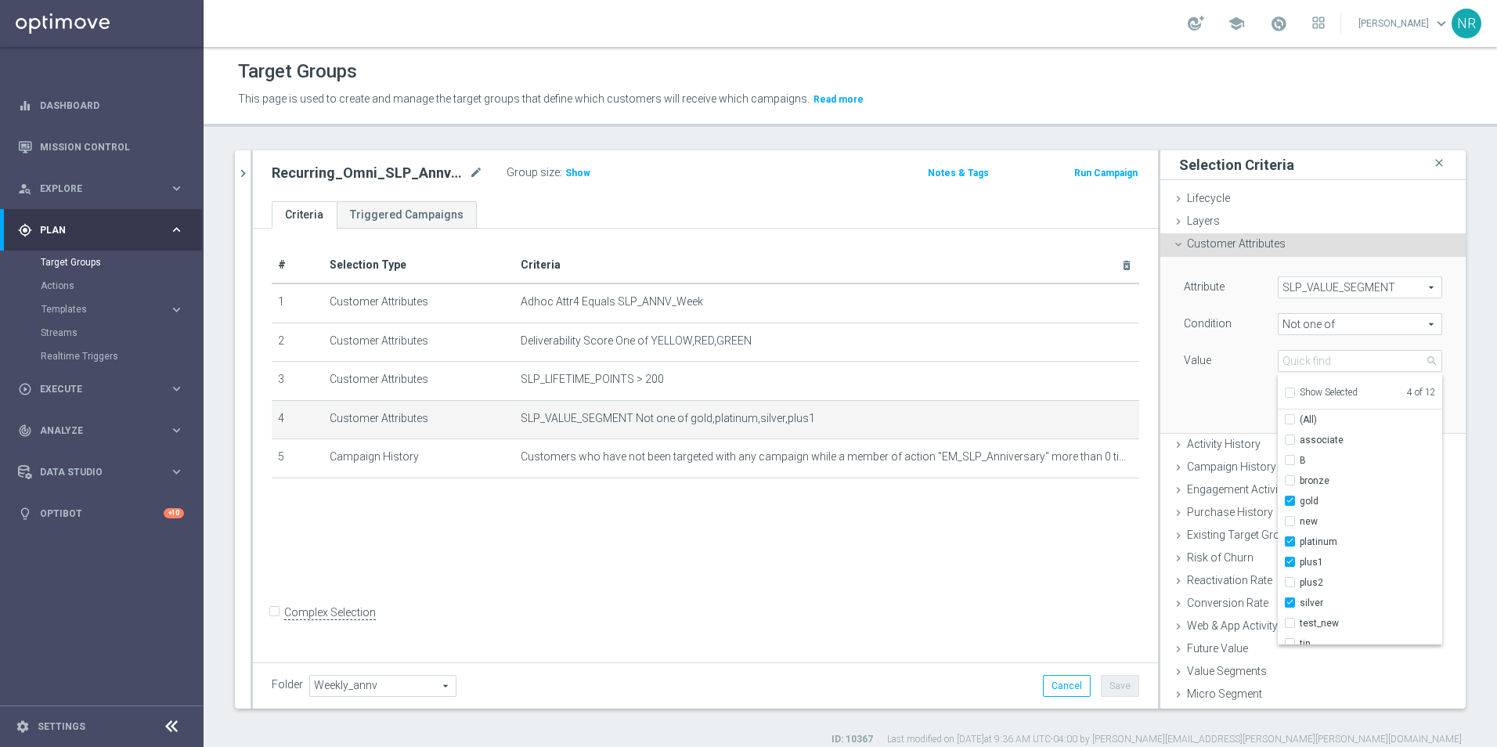
click at [1320, 396] on span "Show Selected" at bounding box center [1329, 392] width 58 height 11
click at [1295, 396] on input "Show Selected" at bounding box center [1289, 395] width 10 height 10
checkbox input "true"
click at [1320, 396] on span "Show Selected" at bounding box center [1329, 392] width 58 height 11
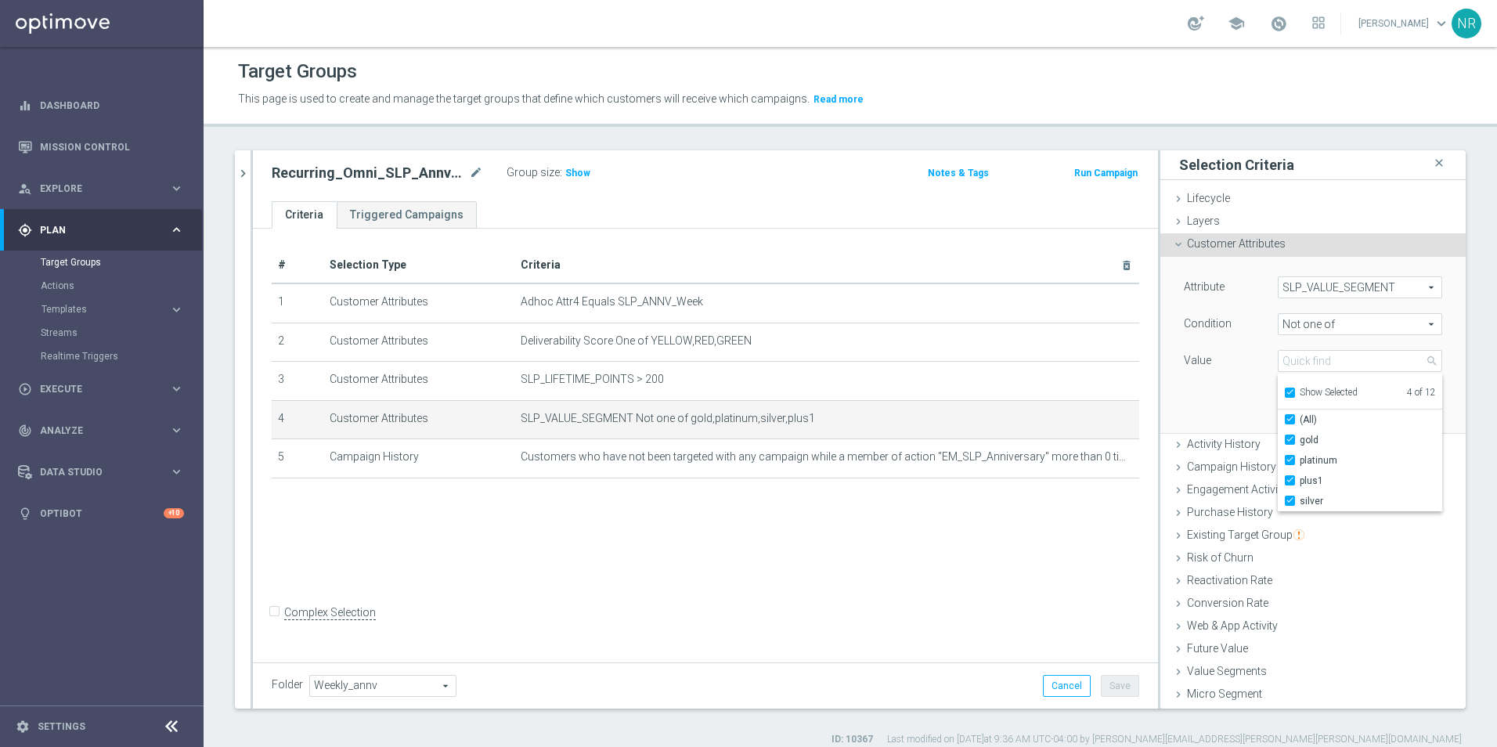
click at [1295, 396] on input "Show Selected" at bounding box center [1289, 395] width 10 height 10
checkbox input "false"
click at [1357, 132] on div "Target Groups This page is used to create and manage the target groups that def…" at bounding box center [851, 397] width 1294 height 700
click at [70, 108] on link "Dashboard" at bounding box center [112, 106] width 144 height 42
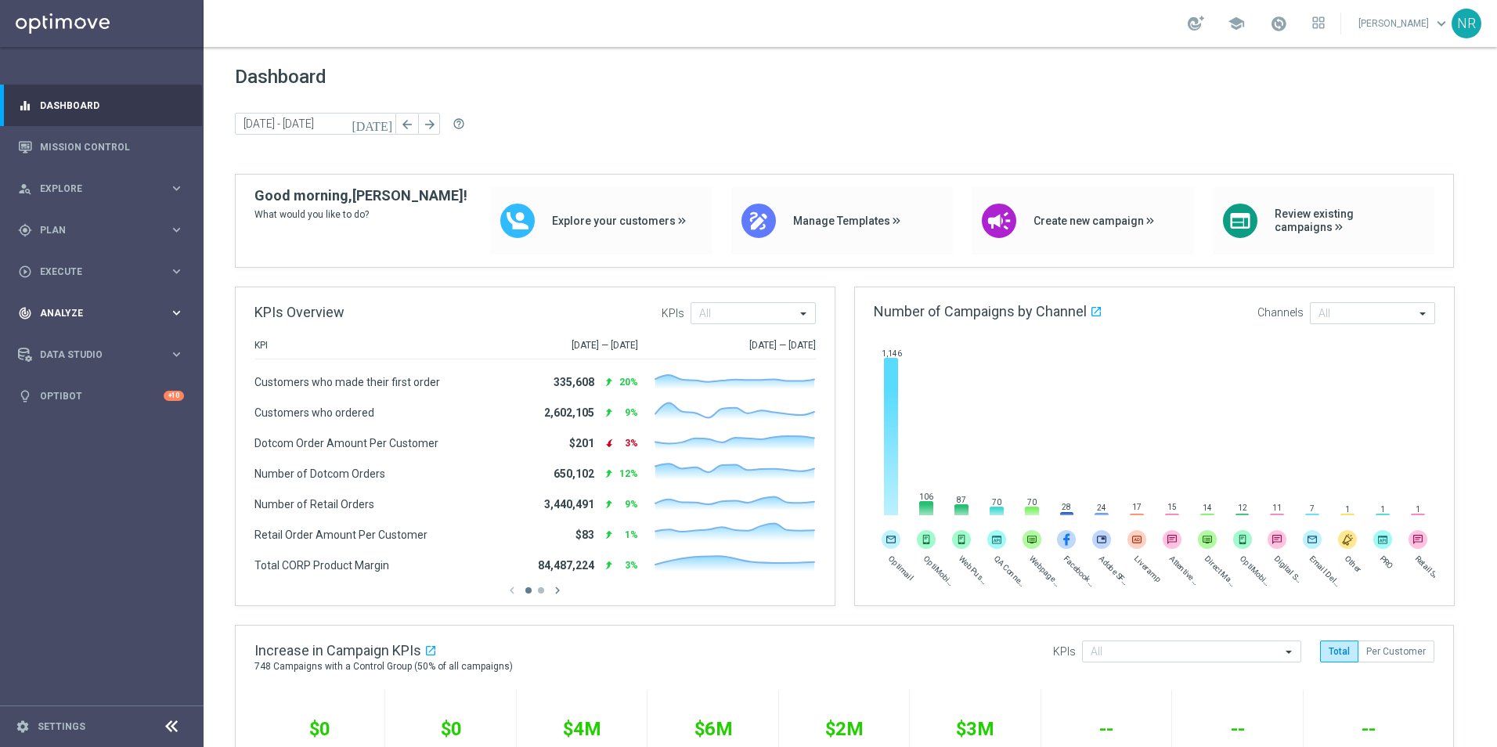
click at [147, 306] on div "track_changes Analyze" at bounding box center [93, 313] width 151 height 14
click at [112, 420] on link "Predictive Models" at bounding box center [102, 416] width 122 height 13
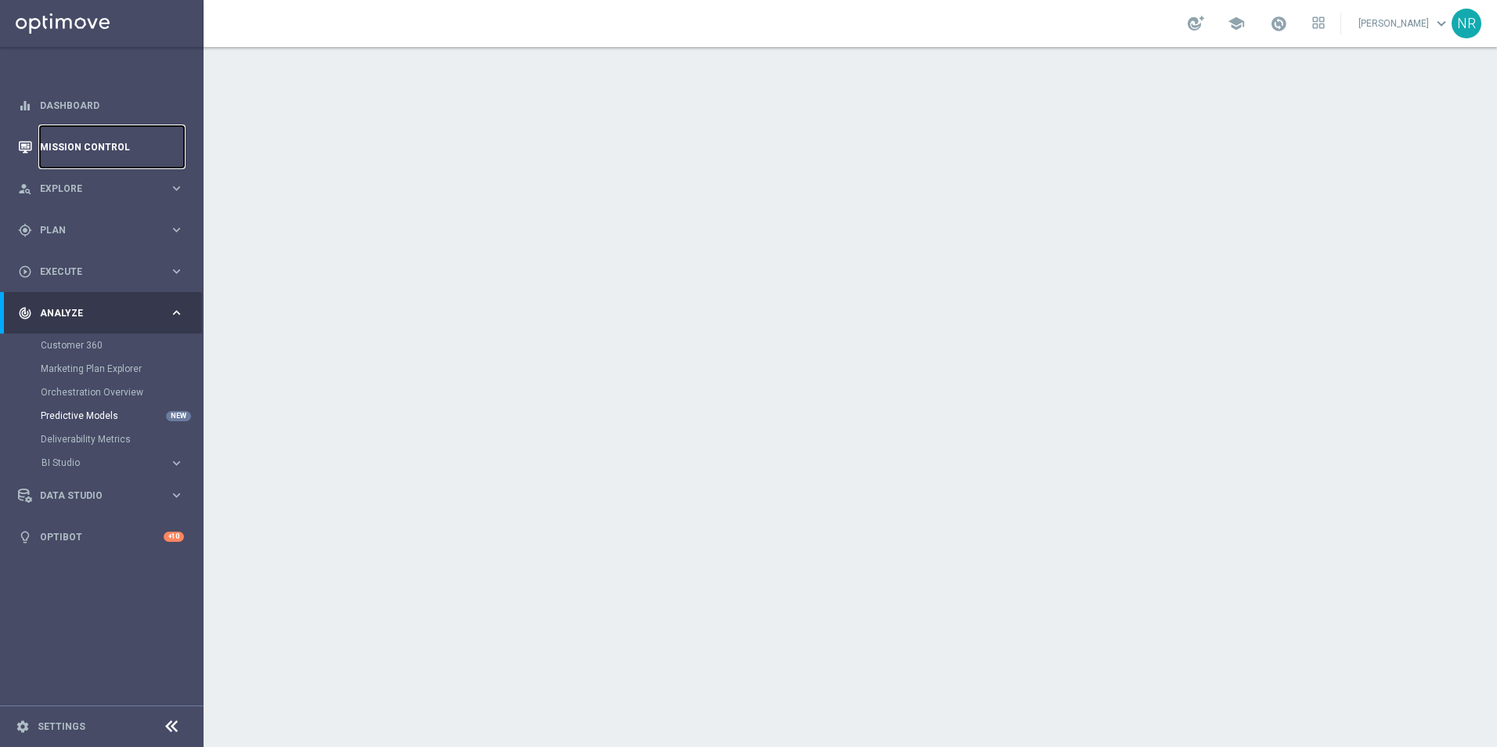
click at [105, 147] on link "Mission Control" at bounding box center [112, 147] width 144 height 42
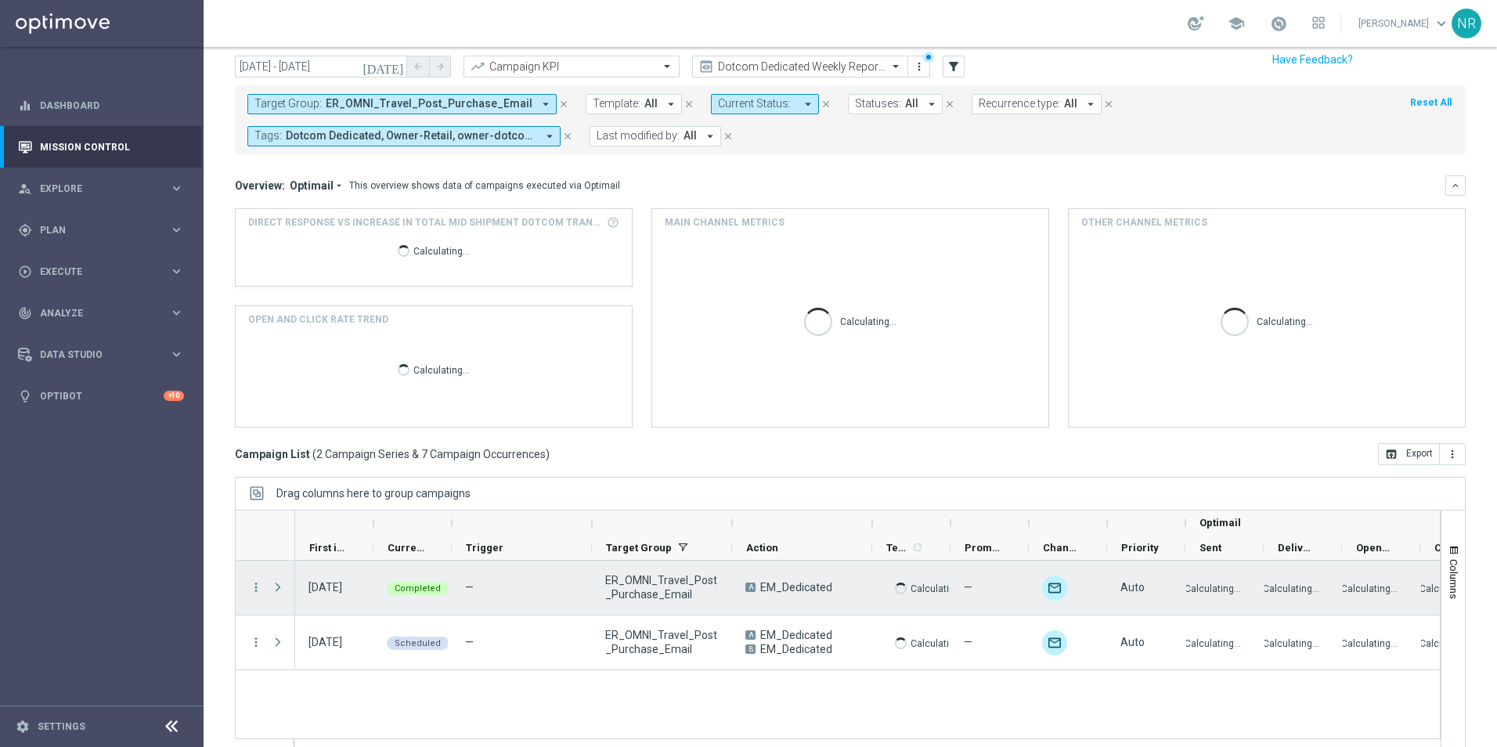
scroll to position [68, 0]
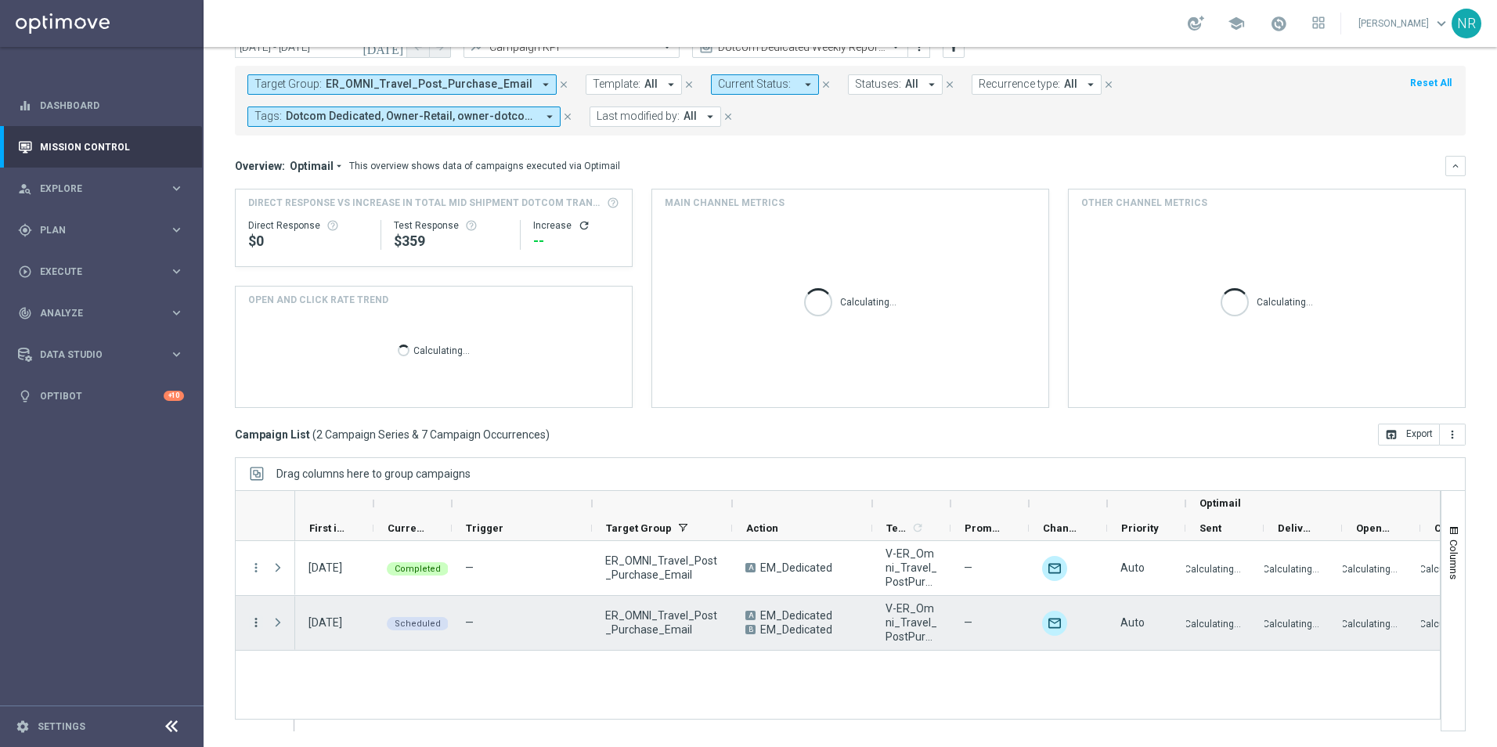
click at [252, 622] on icon "more_vert" at bounding box center [256, 623] width 14 height 14
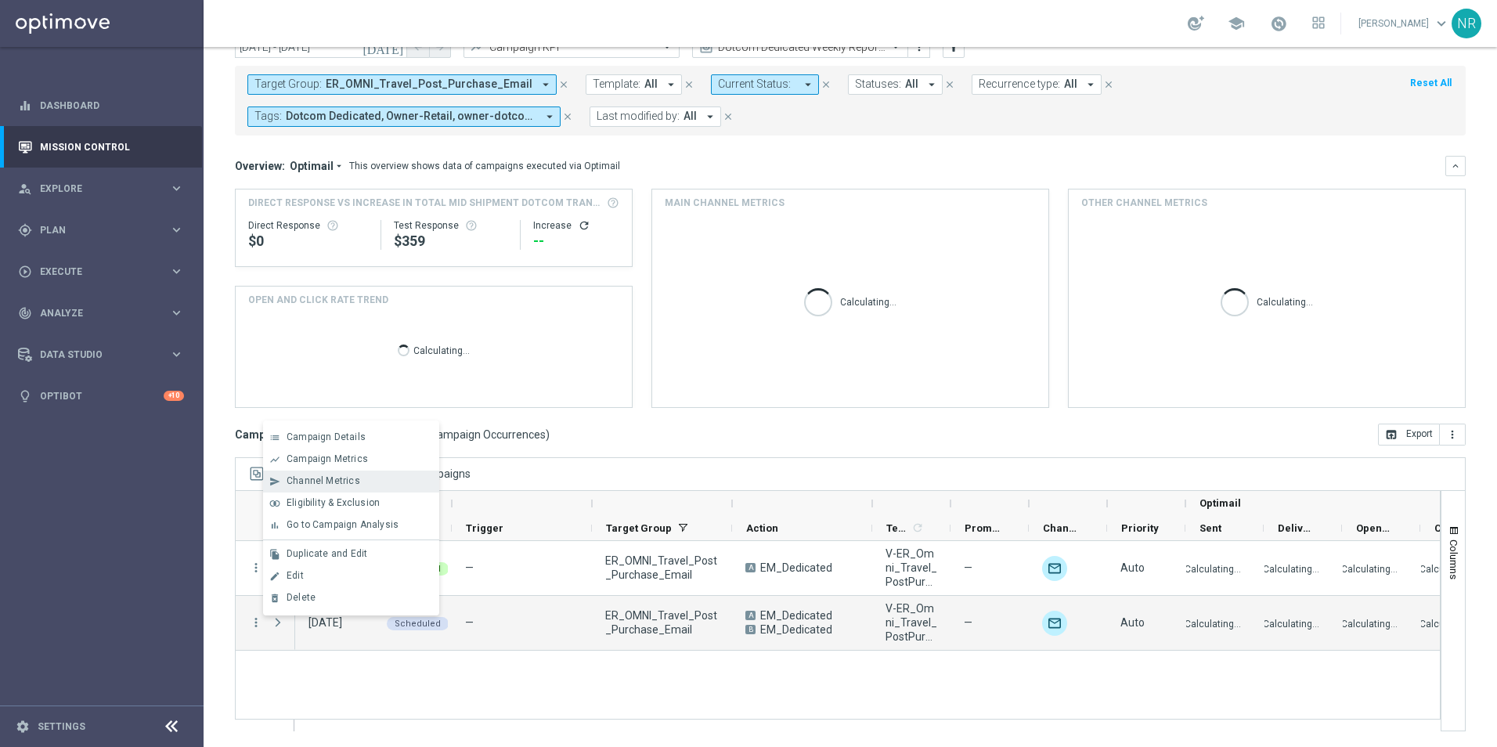
click at [342, 484] on span "Channel Metrics" at bounding box center [324, 480] width 74 height 11
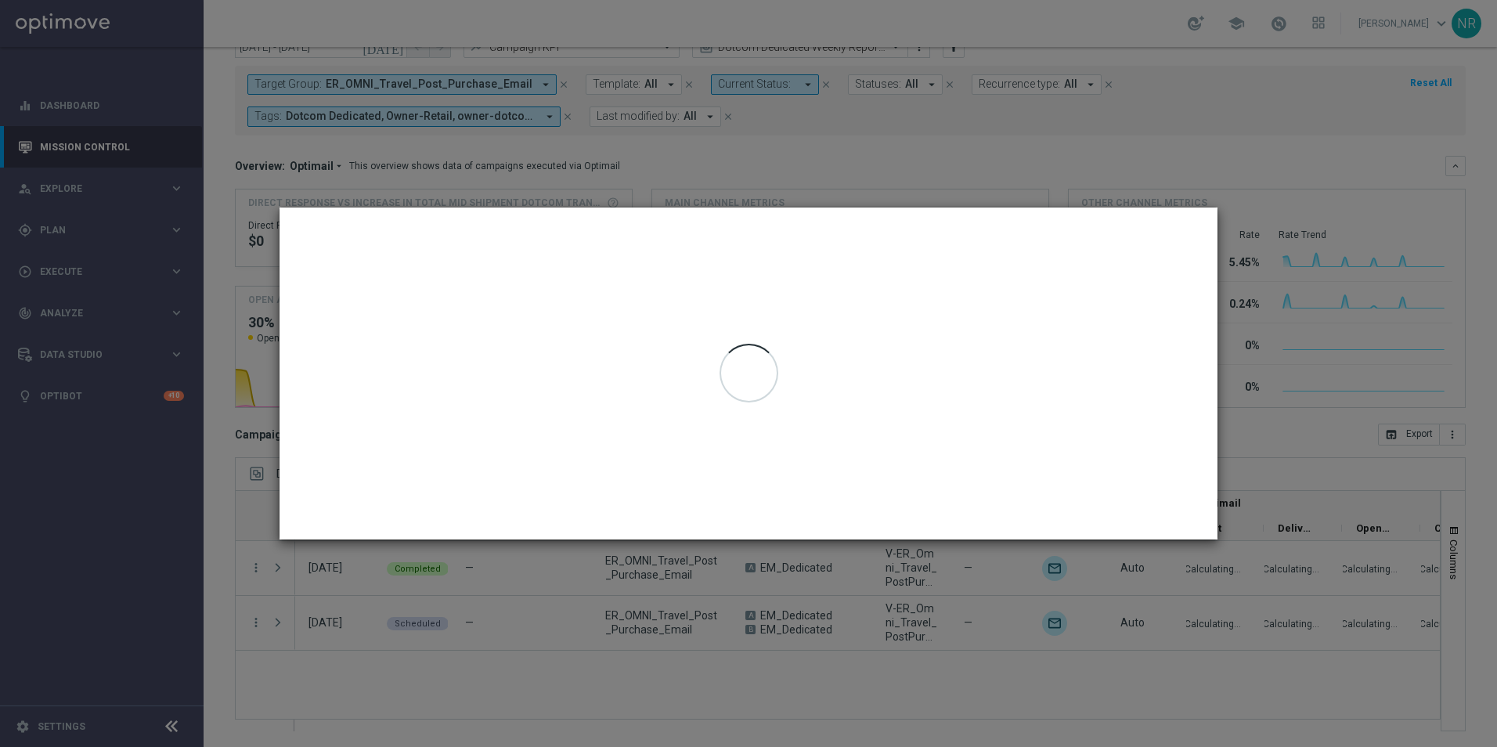
click at [900, 153] on modal-container "Channel Metrics open_in_browser Export ER_OMNI_Travel_Post_Purchase_Email Gener…" at bounding box center [748, 373] width 1497 height 747
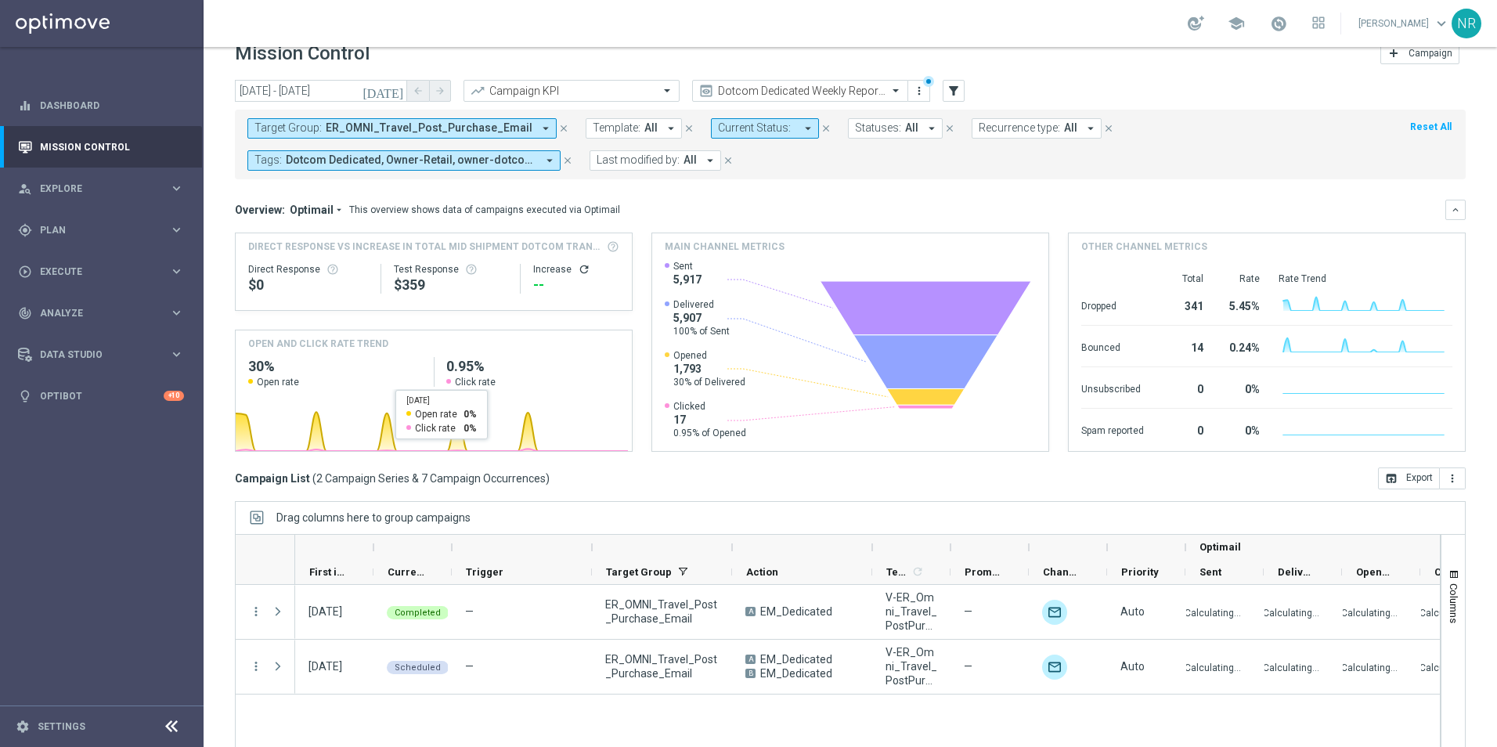
scroll to position [0, 0]
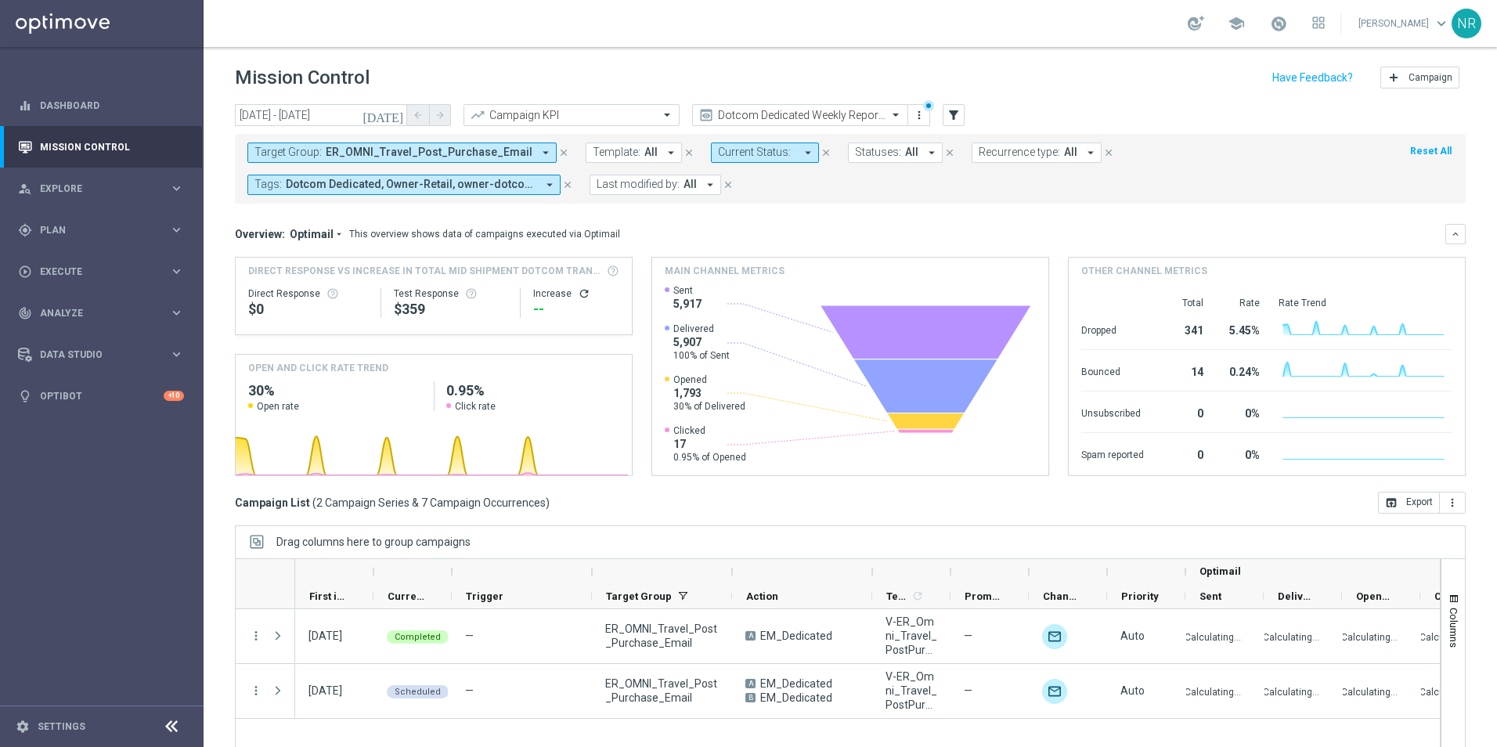
click at [395, 110] on icon "[DATE]" at bounding box center [384, 115] width 42 height 14
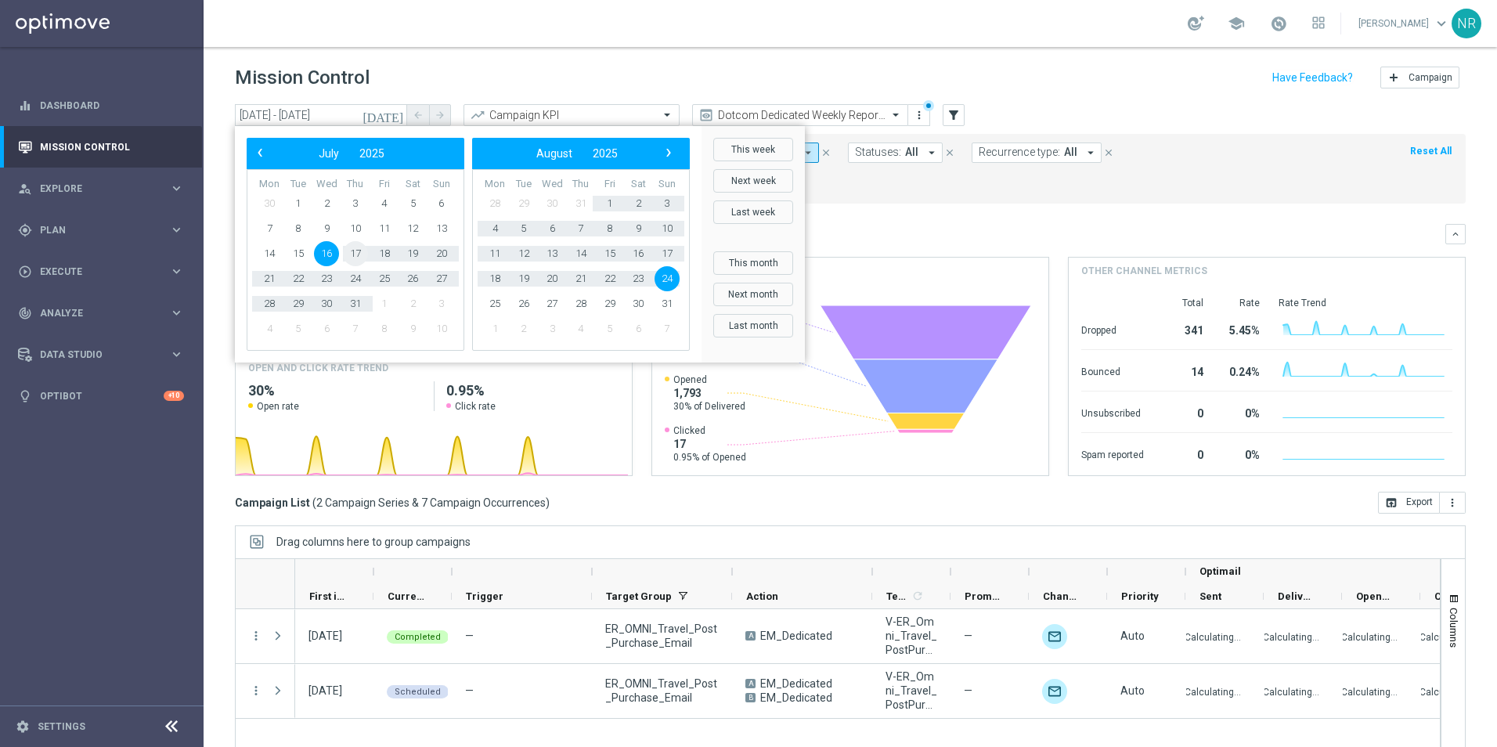
click at [349, 256] on span "17" at bounding box center [355, 253] width 25 height 25
click at [662, 248] on span "17" at bounding box center [667, 253] width 25 height 25
type input "17 Jul 2025 - 17 Aug 2025"
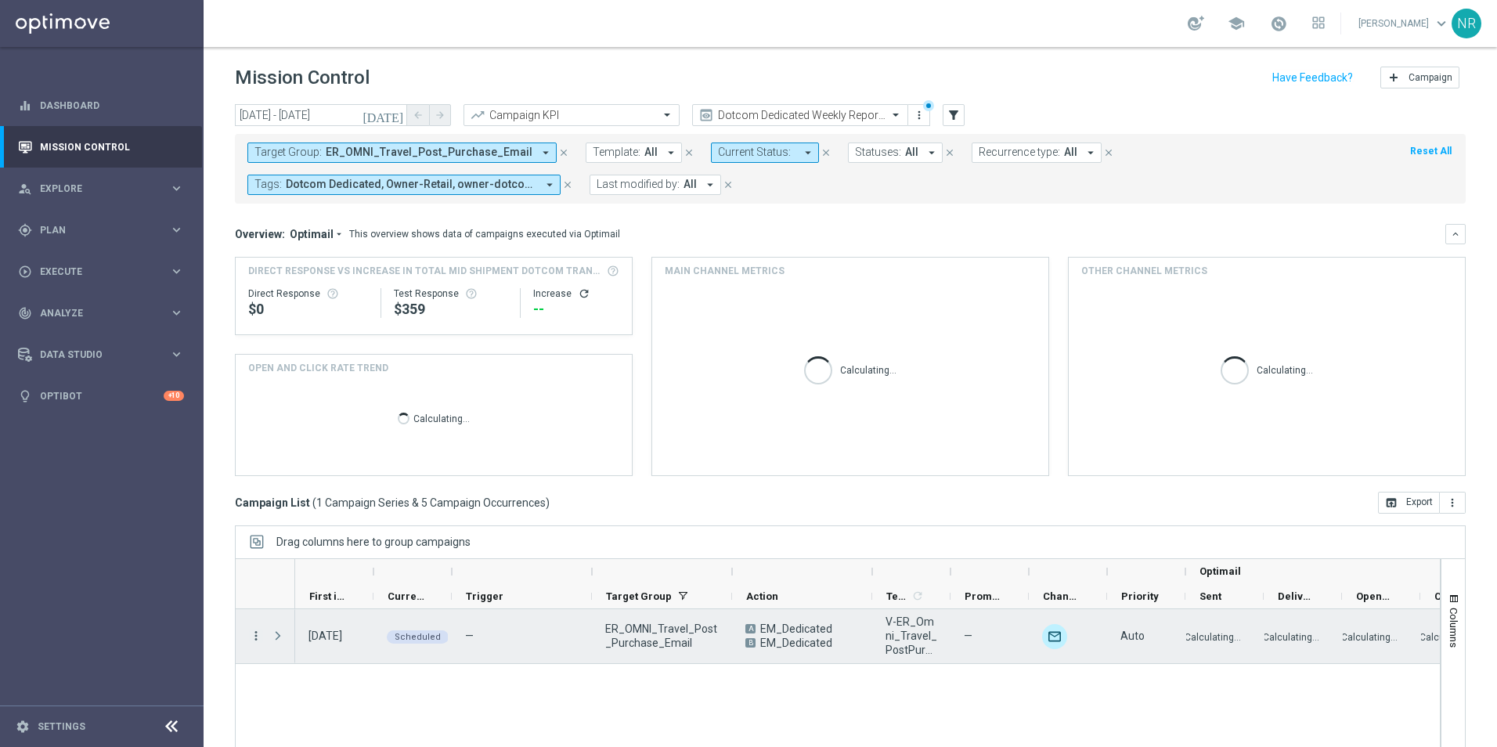
click at [254, 641] on icon "more_vert" at bounding box center [256, 636] width 14 height 14
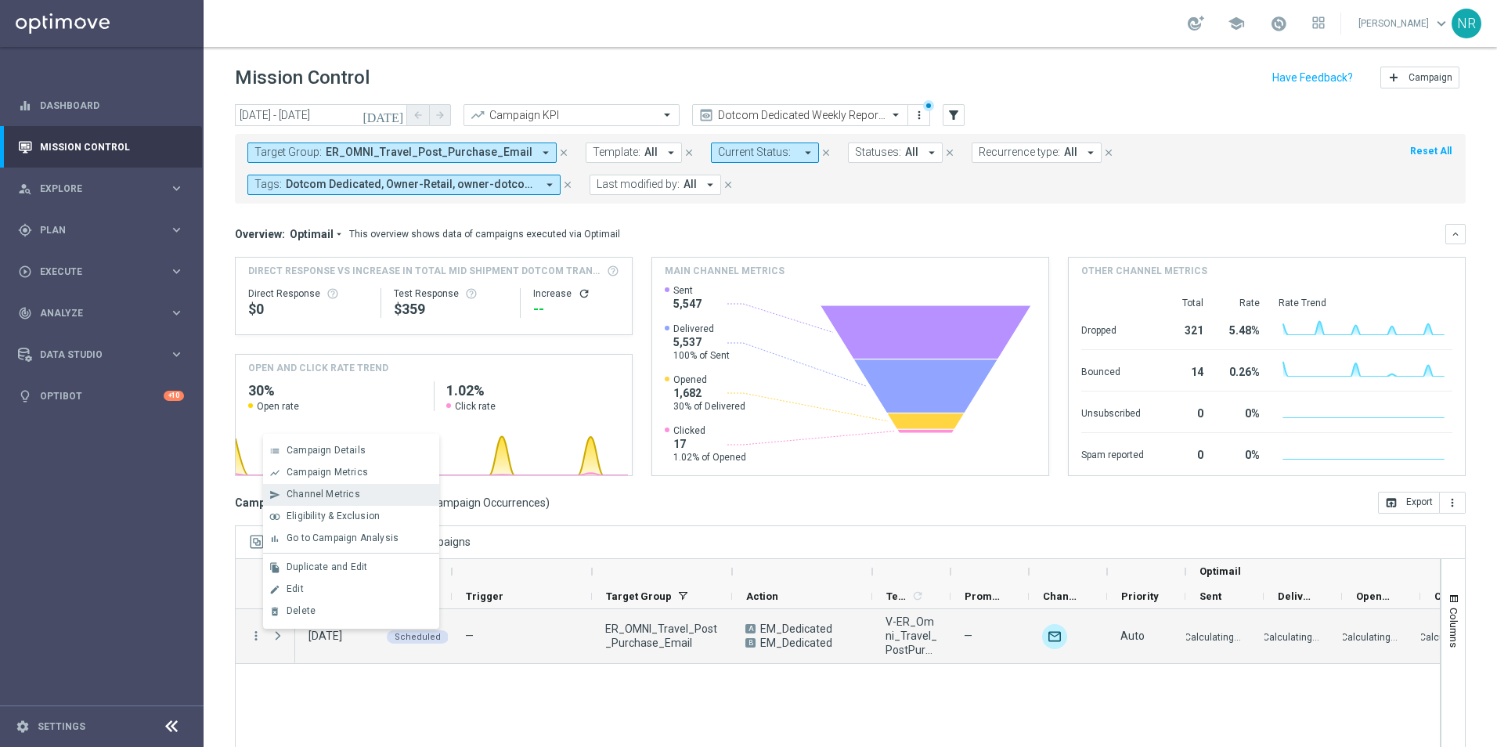
click at [371, 497] on div "Channel Metrics" at bounding box center [360, 494] width 146 height 11
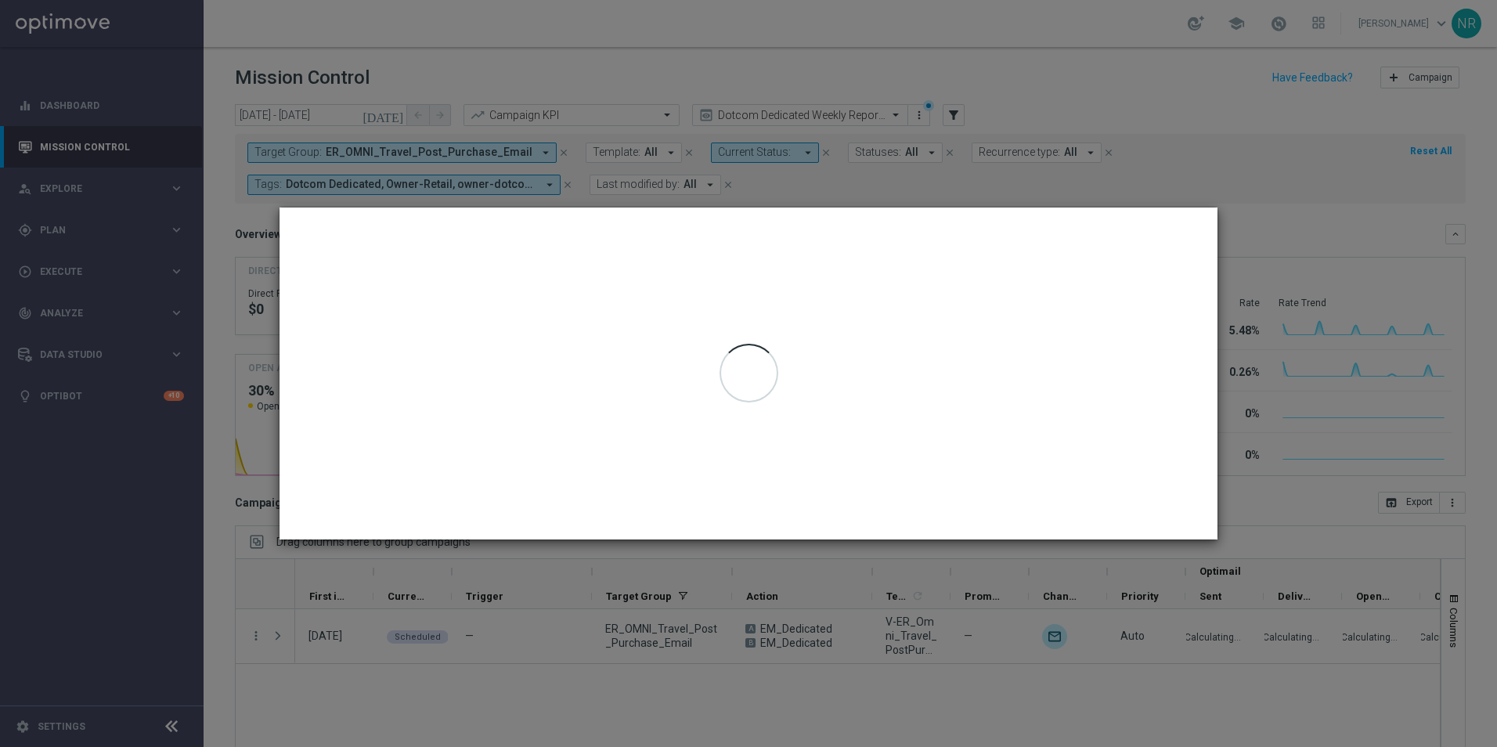
click at [1123, 164] on modal-container "Channel Metrics open_in_browser Export ER_OMNI_Travel_Post_Purchase_Email Gener…" at bounding box center [748, 373] width 1497 height 747
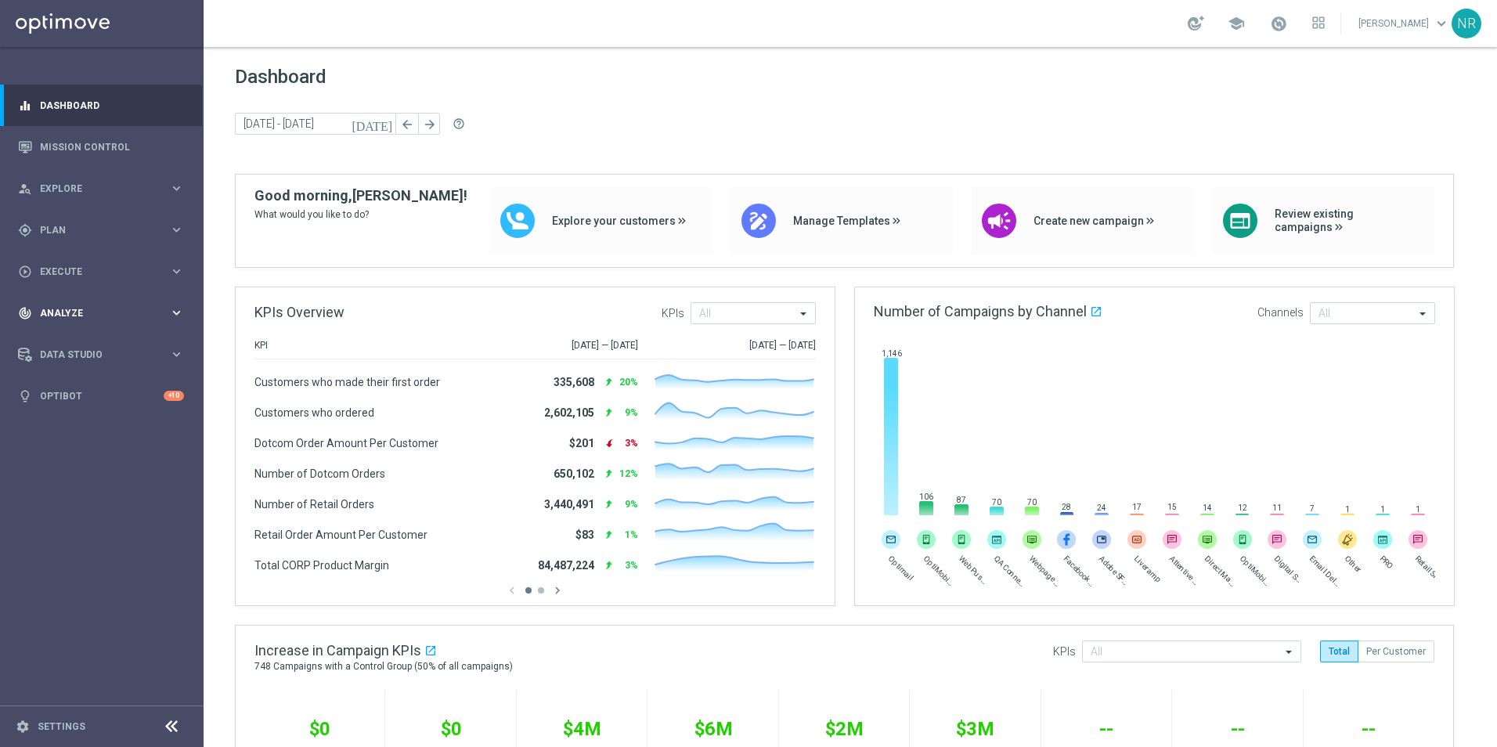
click at [105, 302] on div "track_changes Analyze keyboard_arrow_right" at bounding box center [101, 313] width 202 height 42
click at [109, 261] on div "play_circle_outline Execute keyboard_arrow_right" at bounding box center [101, 272] width 202 height 42
click at [88, 136] on link "Mission Control" at bounding box center [112, 147] width 144 height 42
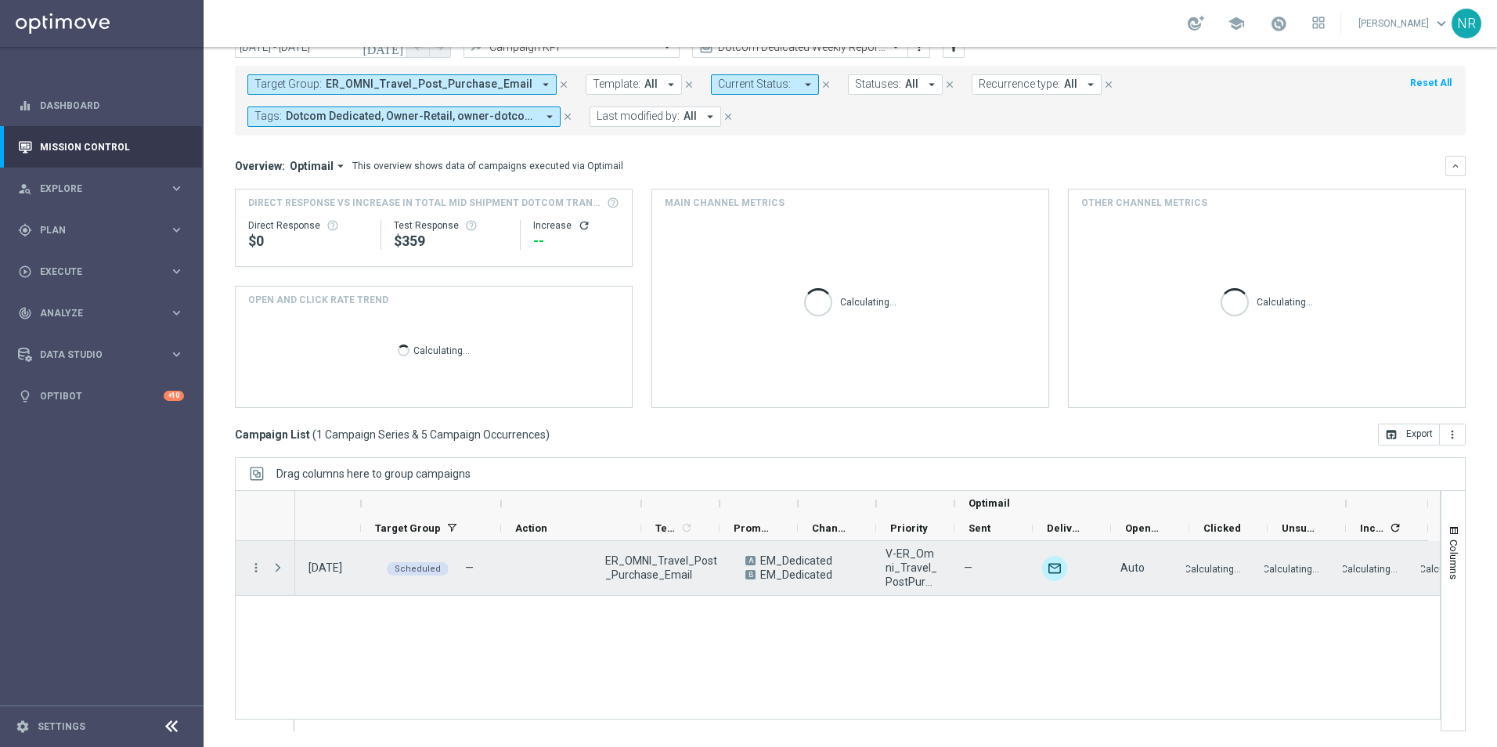
scroll to position [0, 229]
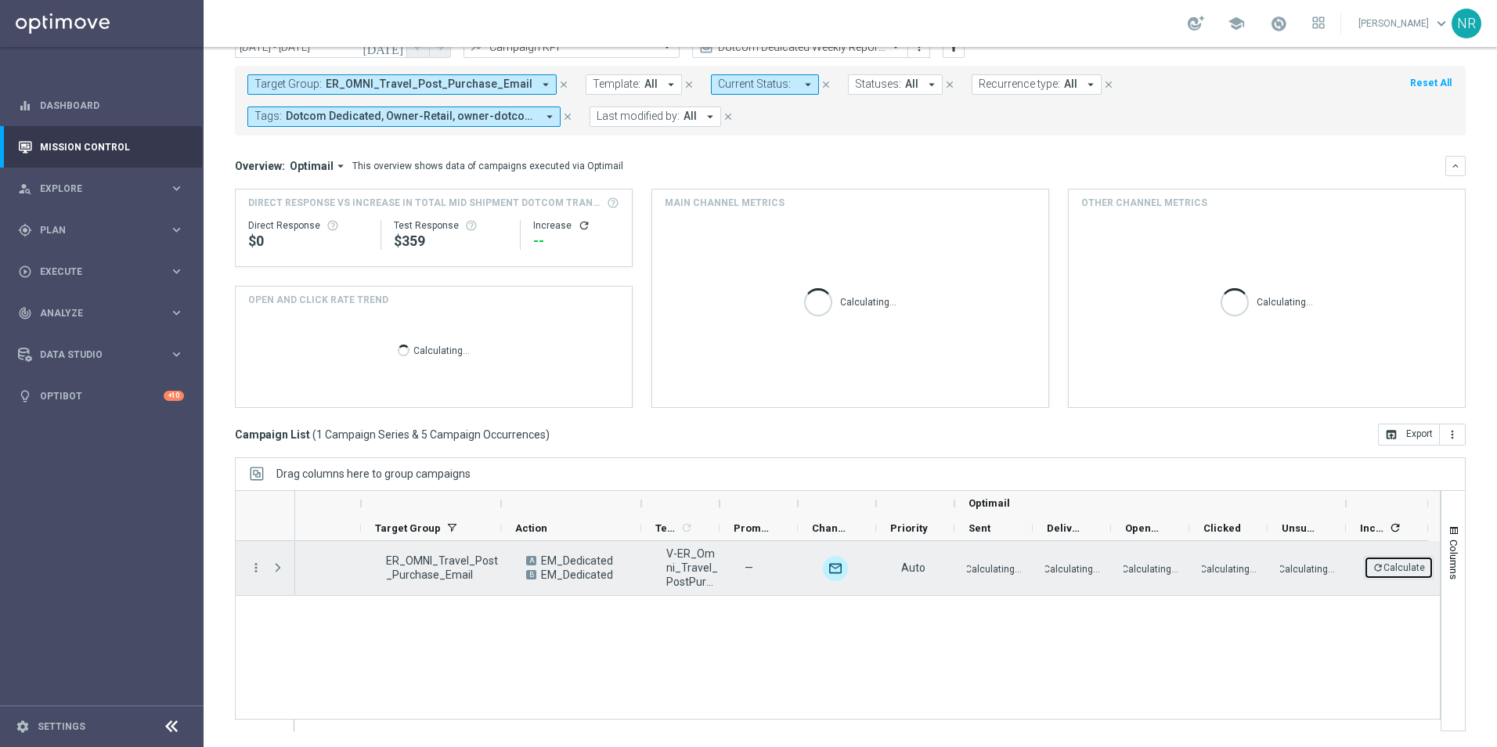
click at [1398, 571] on button "refresh Calculate" at bounding box center [1399, 567] width 70 height 23
drag, startPoint x: 466, startPoint y: 575, endPoint x: 374, endPoint y: 558, distance: 94.0
click at [374, 558] on div "ER_OMNI_Travel_Post_Purchase_Email" at bounding box center [443, 568] width 140 height 54
drag, startPoint x: 374, startPoint y: 558, endPoint x: 407, endPoint y: 564, distance: 34.3
copy span "ER_OMNI_Travel_Post_Purchase_Email"
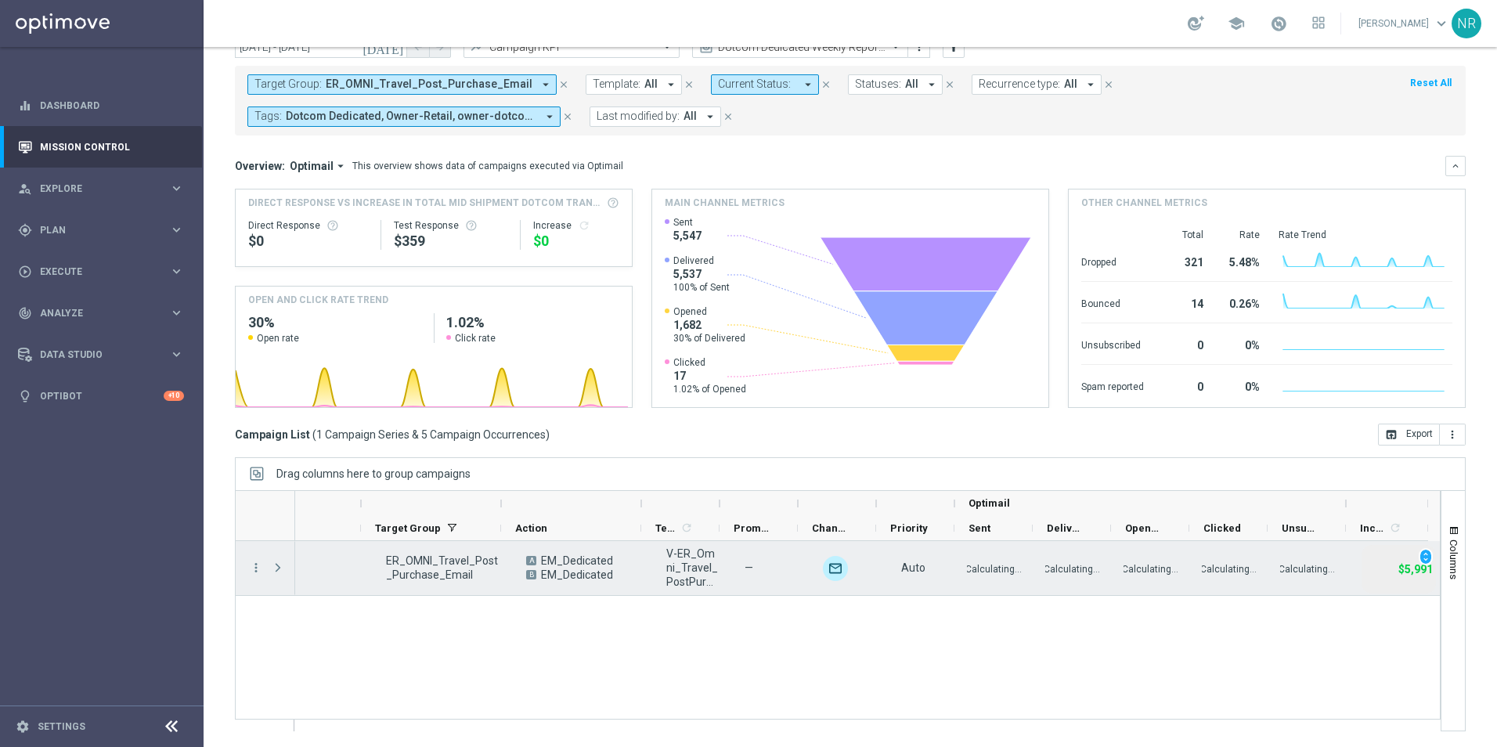
click at [1004, 559] on span "Calculating..." at bounding box center [986, 568] width 91 height 28
click at [997, 569] on p "Calculating..." at bounding box center [994, 568] width 56 height 15
drag, startPoint x: 462, startPoint y: 574, endPoint x: 376, endPoint y: 562, distance: 86.9
click at [386, 562] on span "ER_OMNI_Travel_Post_Purchase_Email" at bounding box center [443, 568] width 114 height 28
drag, startPoint x: 379, startPoint y: 561, endPoint x: 392, endPoint y: 557, distance: 13.9
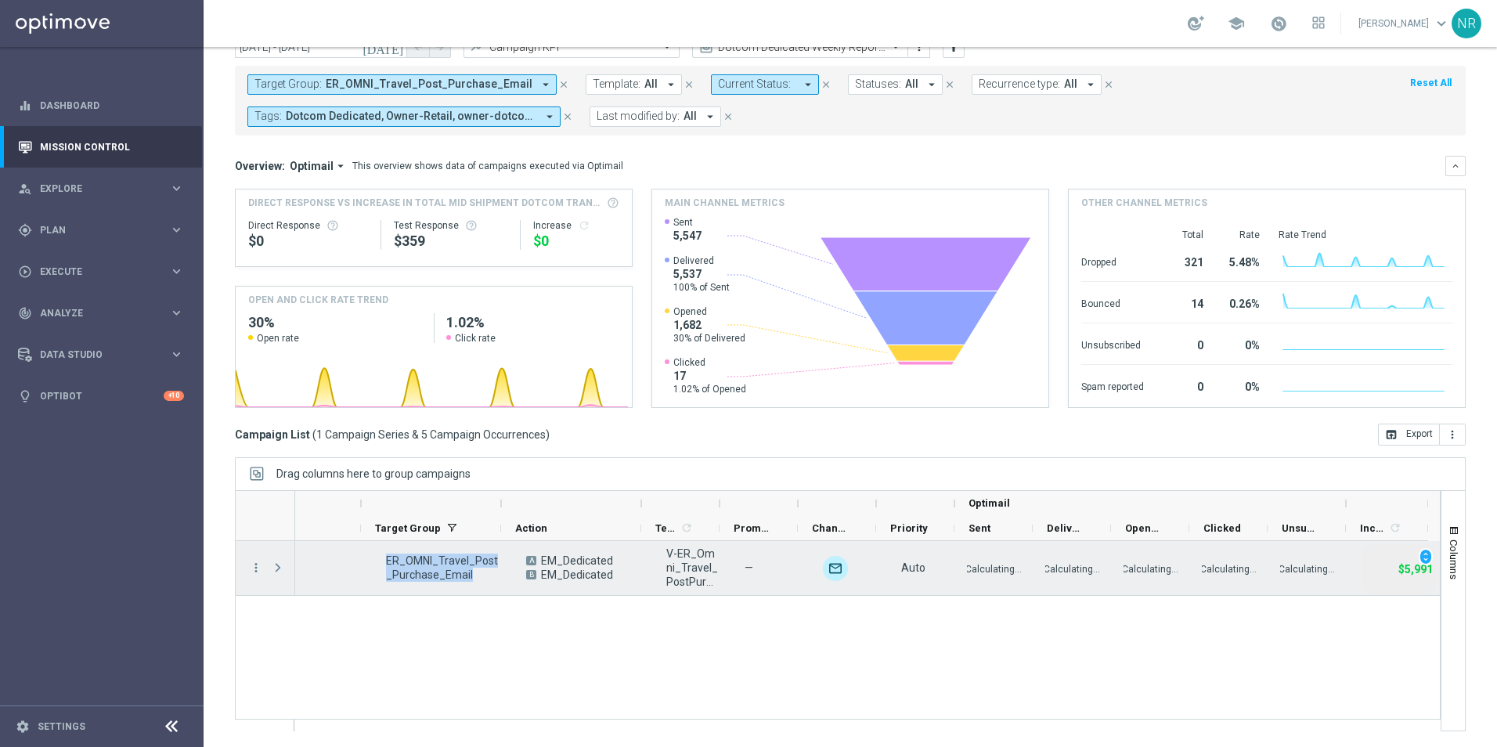
copy span "ER_OMNI_Travel_Post_Purchase_Email"
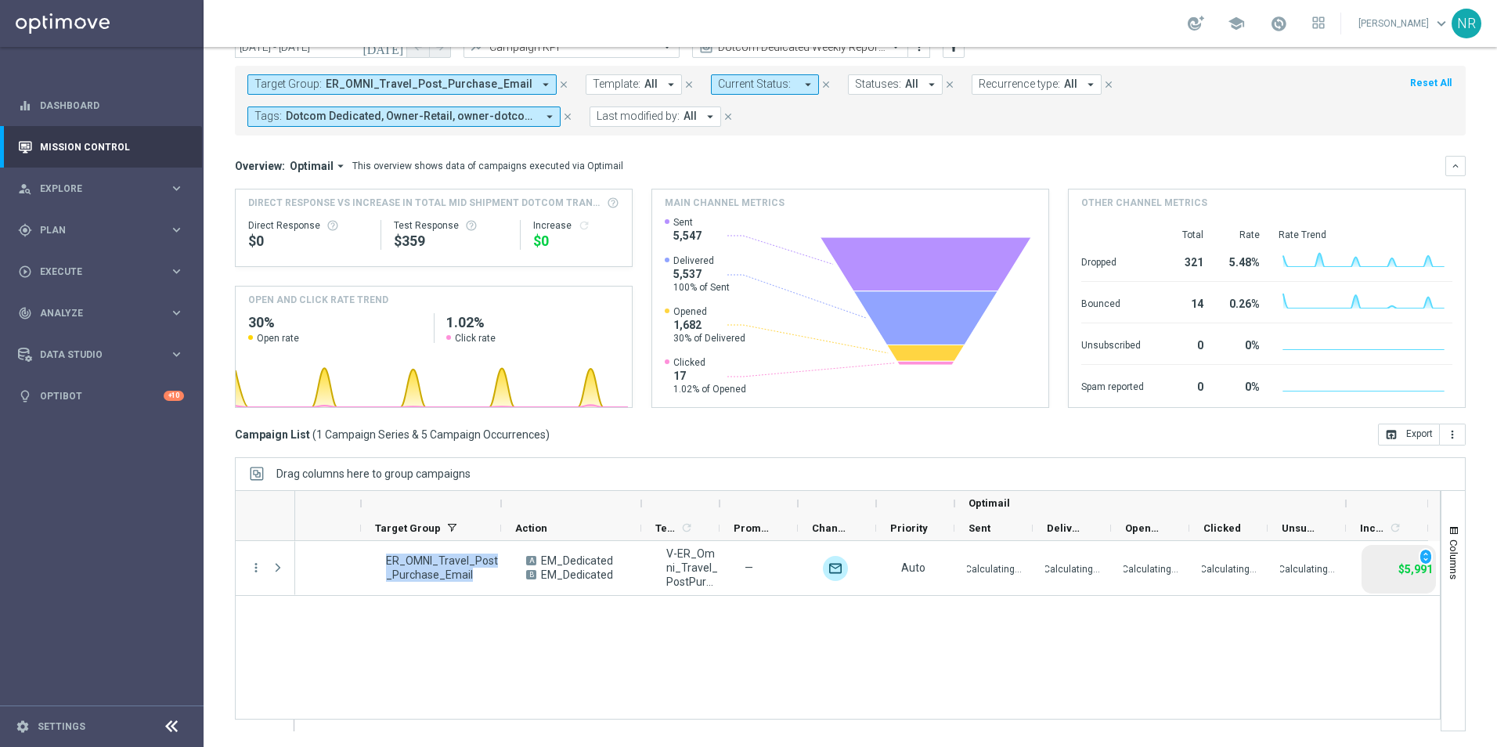
click at [984, 636] on div "17 Jul 2025, Thursday Scheduled — ER_OMNI_Travel_Post_Purchase_Email A EM_Dedic…" at bounding box center [867, 636] width 1145 height 190
click at [1036, 451] on div "today 17 Jul 2025 - 17 Aug 2025 arrow_back arrow_forward Campaign KPI trending_…" at bounding box center [851, 350] width 1294 height 629
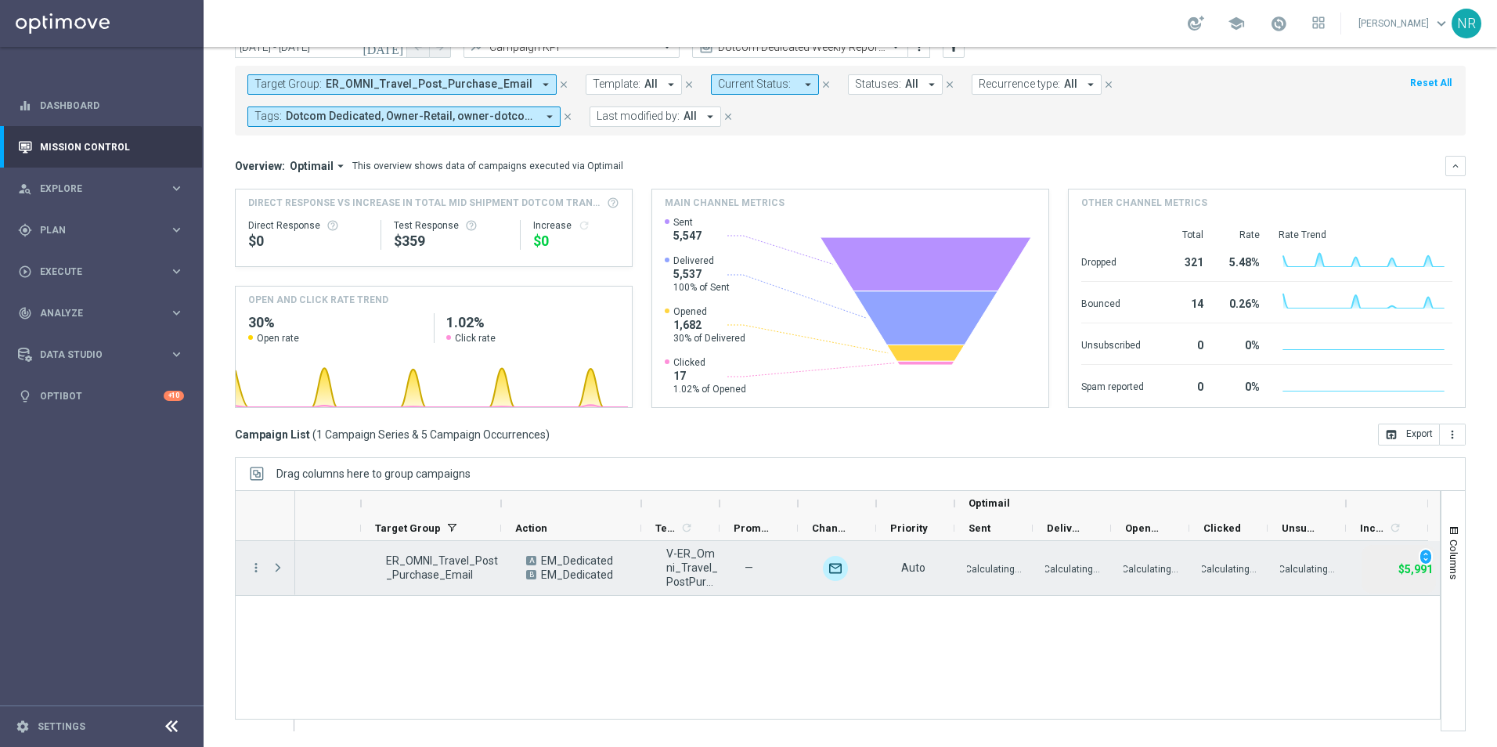
click at [1001, 567] on p "Calculating..." at bounding box center [994, 568] width 56 height 15
click at [989, 570] on p "Calculating..." at bounding box center [994, 568] width 56 height 15
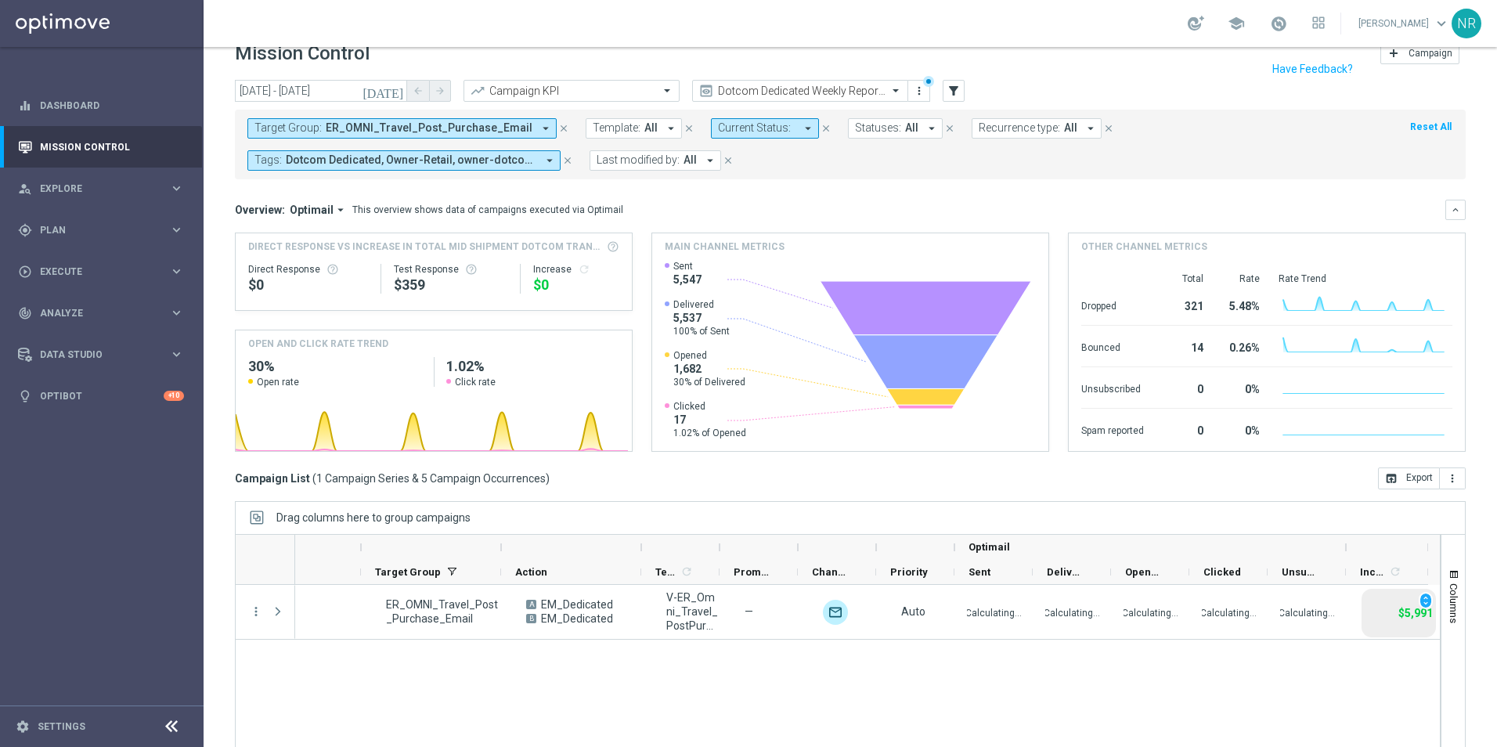
scroll to position [0, 0]
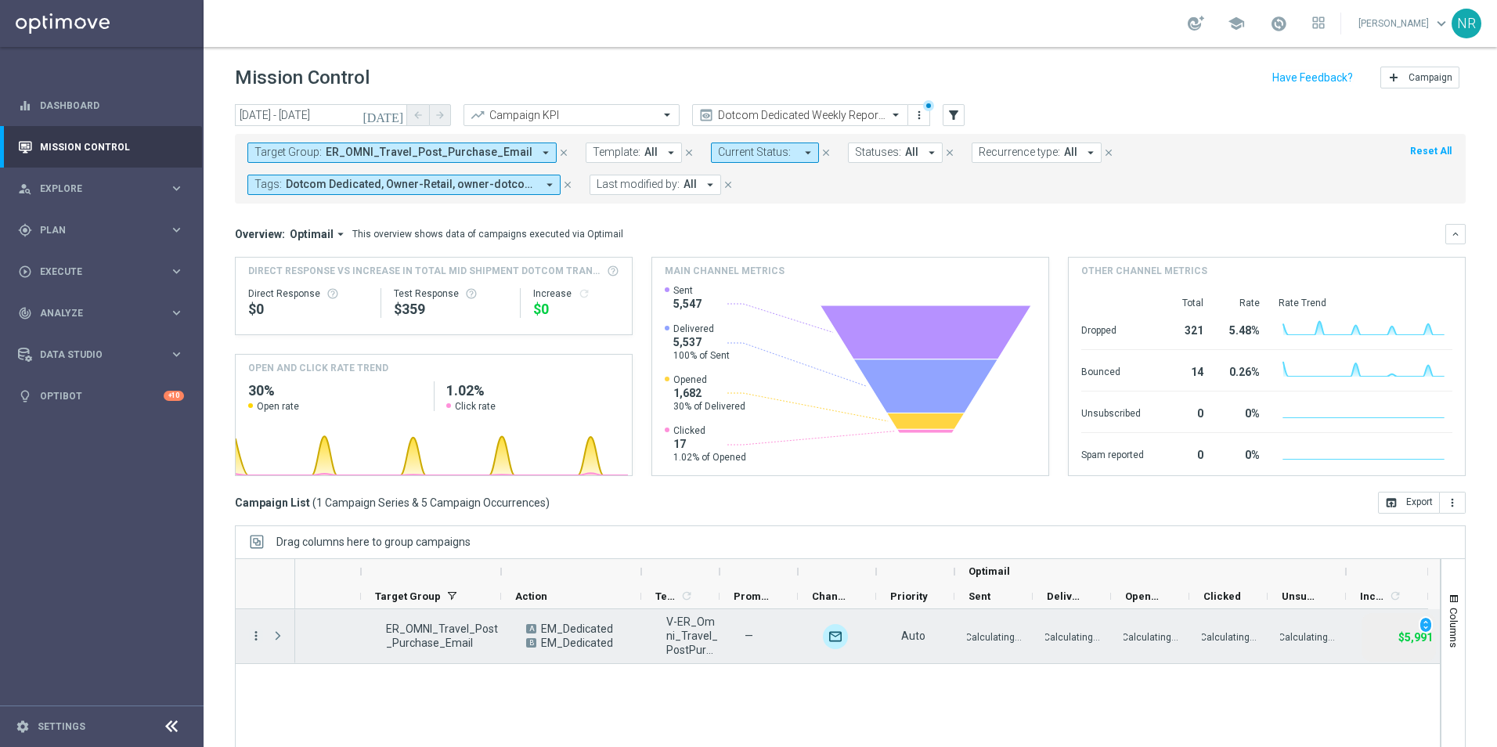
click at [254, 633] on icon "more_vert" at bounding box center [256, 636] width 14 height 14
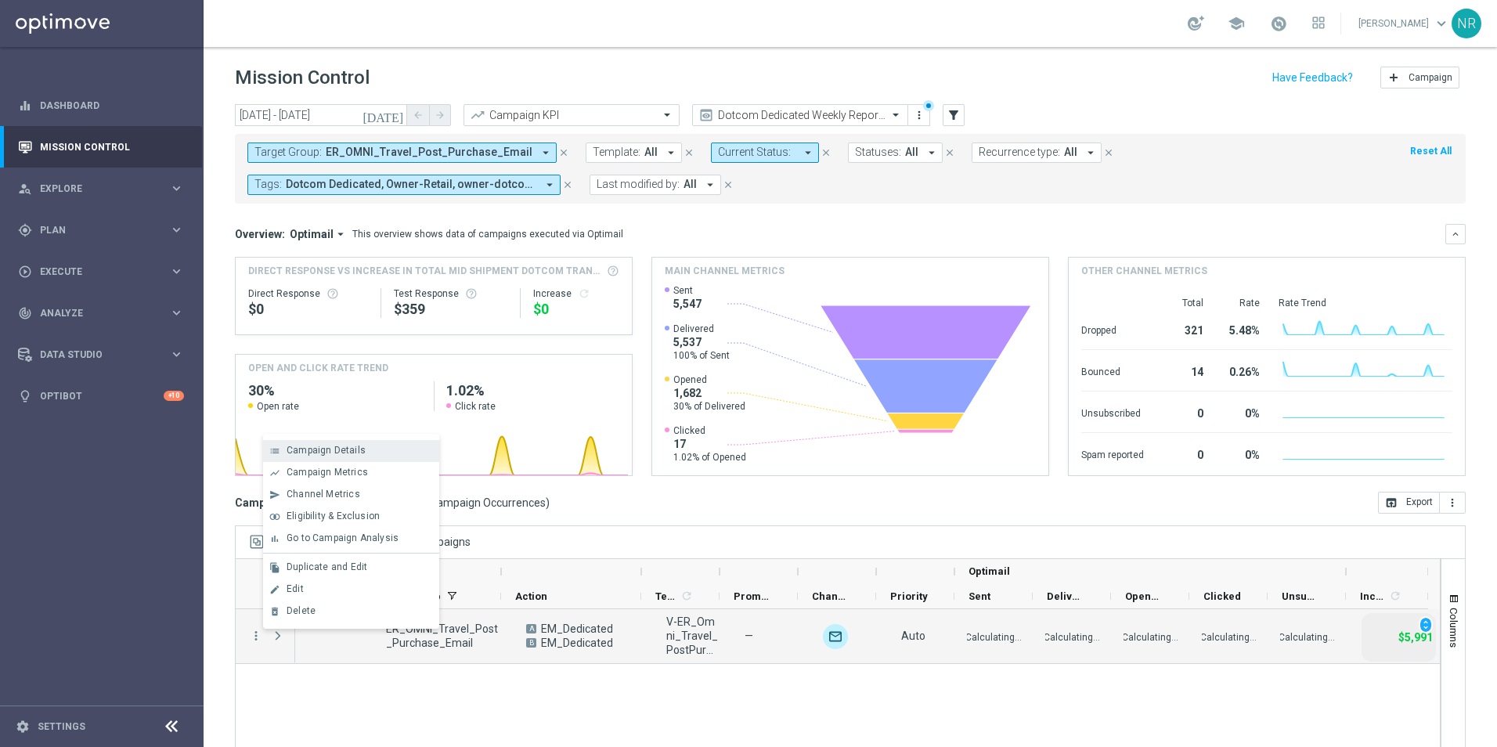
click at [324, 457] on div "list Campaign Details" at bounding box center [351, 451] width 176 height 22
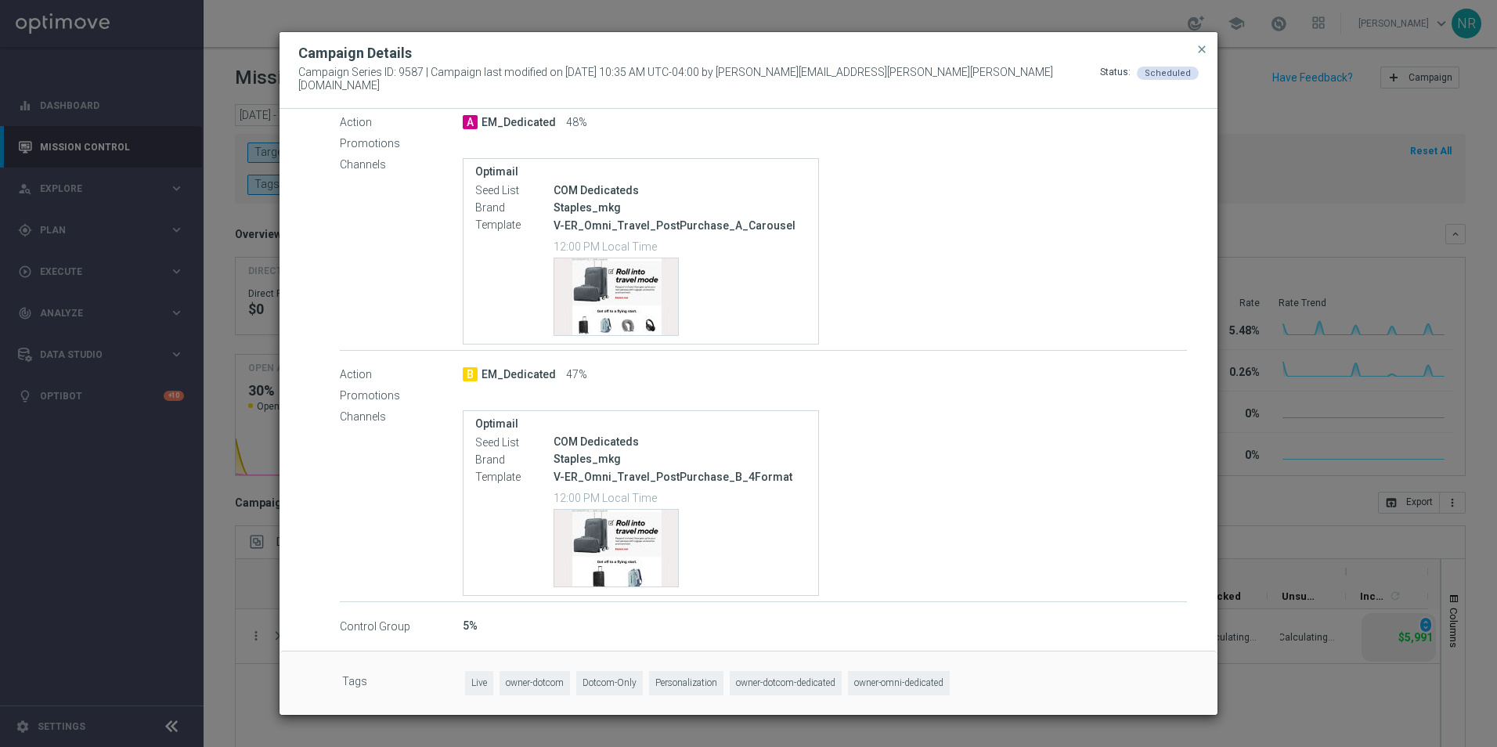
scroll to position [322, 0]
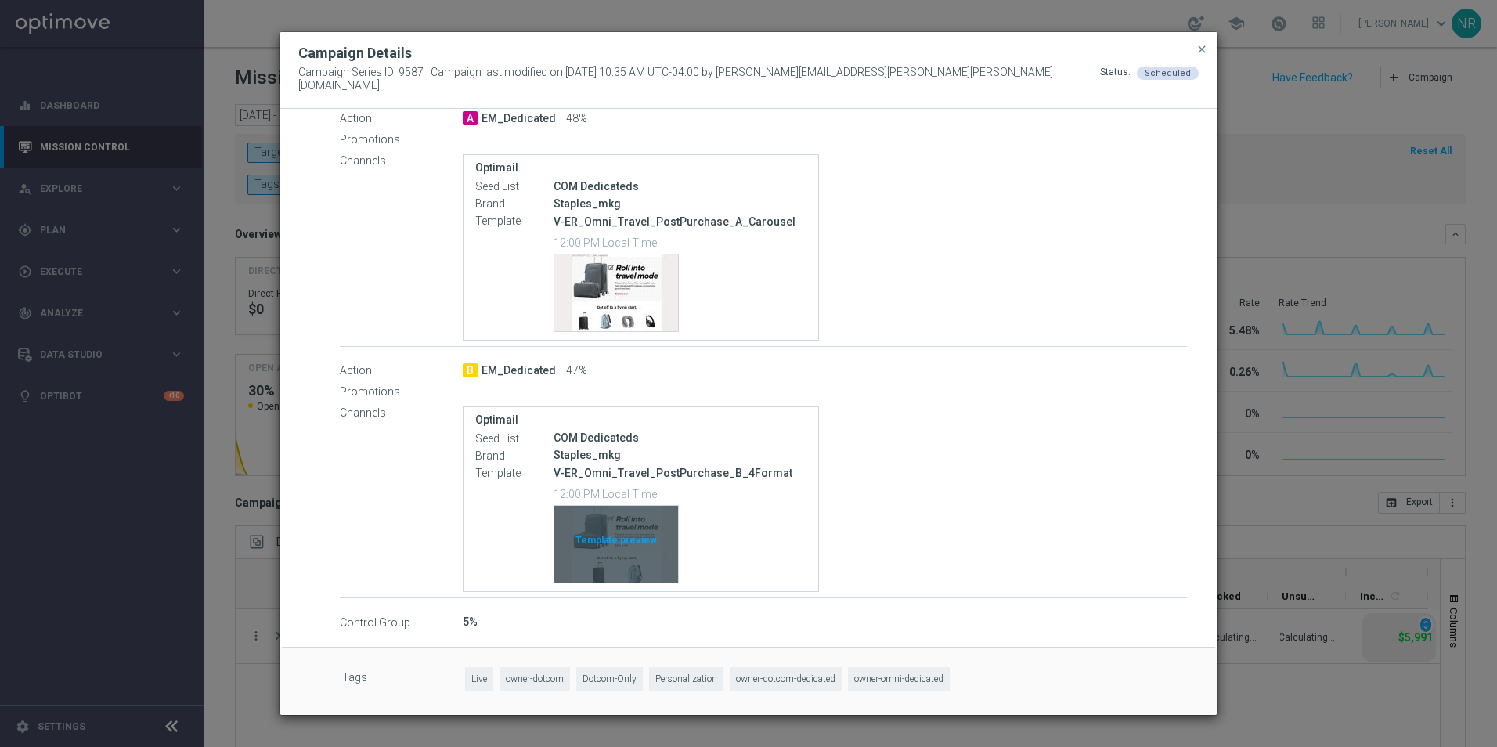
click at [638, 558] on div "Template preview" at bounding box center [616, 544] width 124 height 77
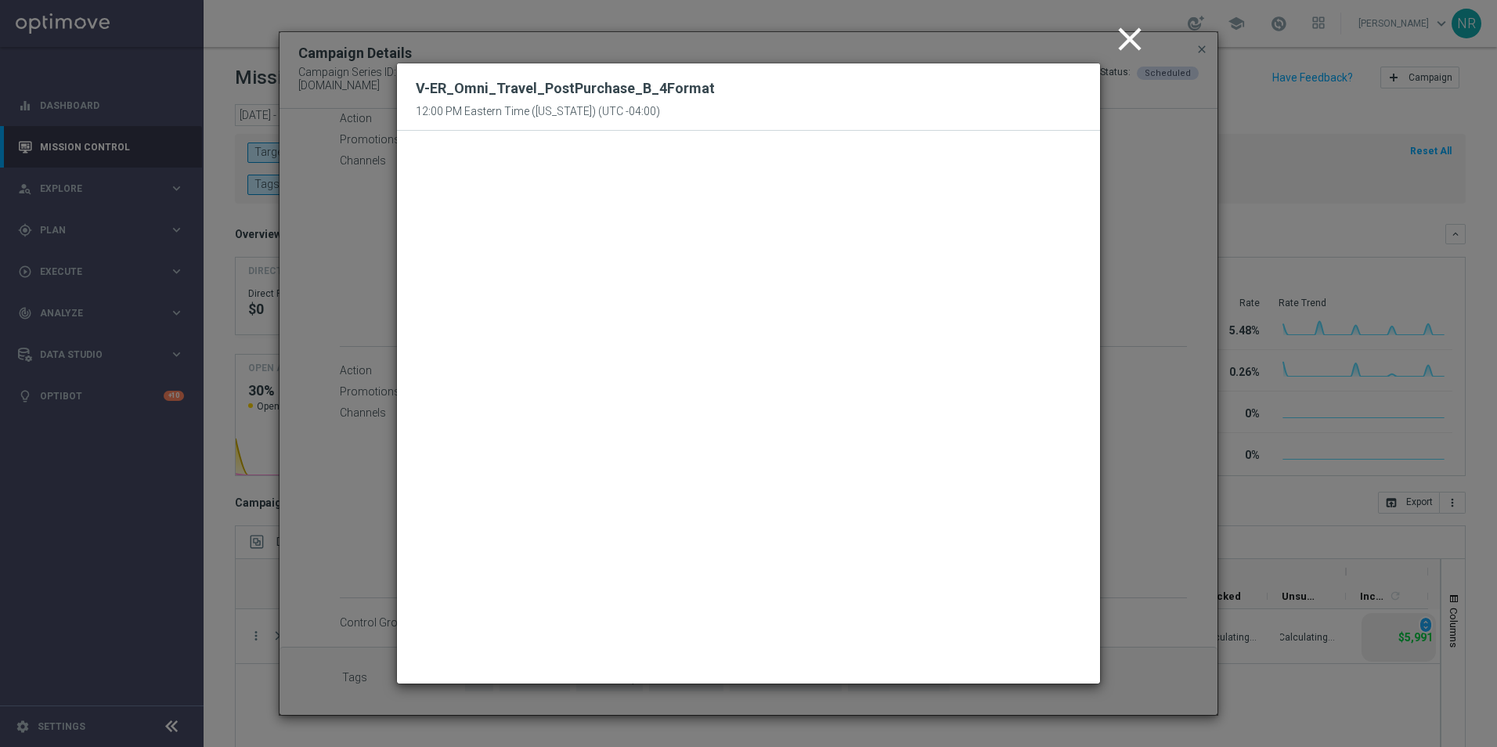
click at [1136, 42] on icon "close" at bounding box center [1130, 39] width 39 height 39
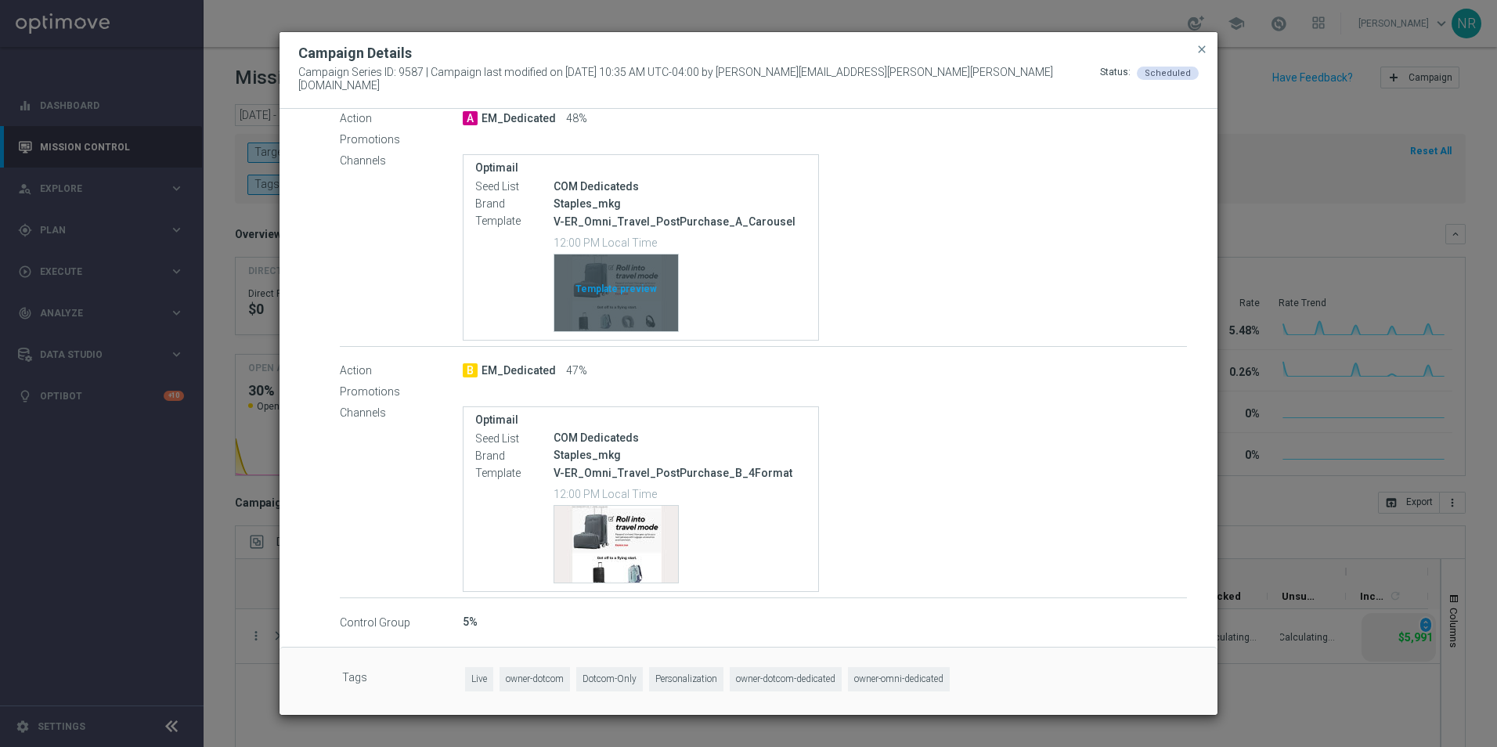
click at [631, 301] on div "Template preview" at bounding box center [616, 293] width 124 height 77
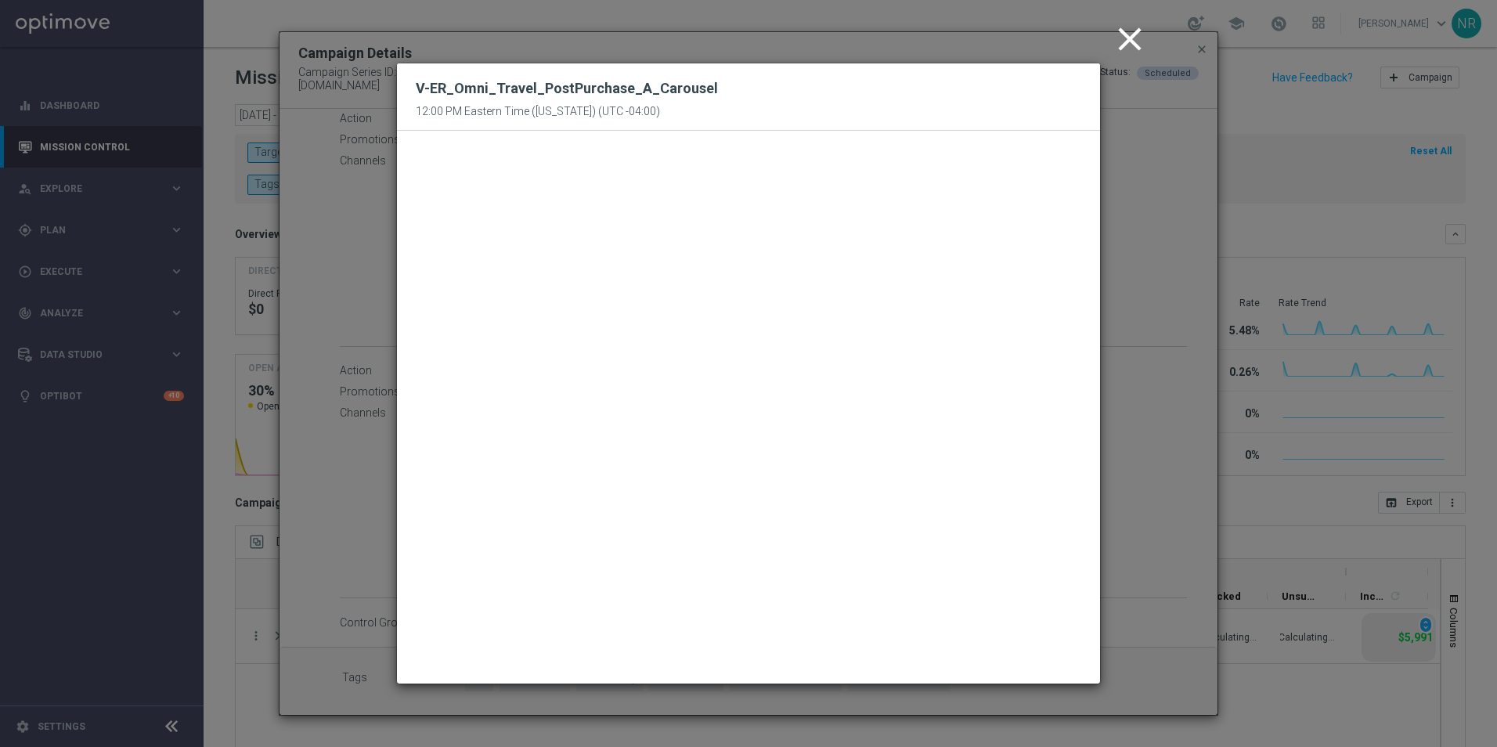
click at [1119, 38] on icon "close" at bounding box center [1130, 39] width 39 height 39
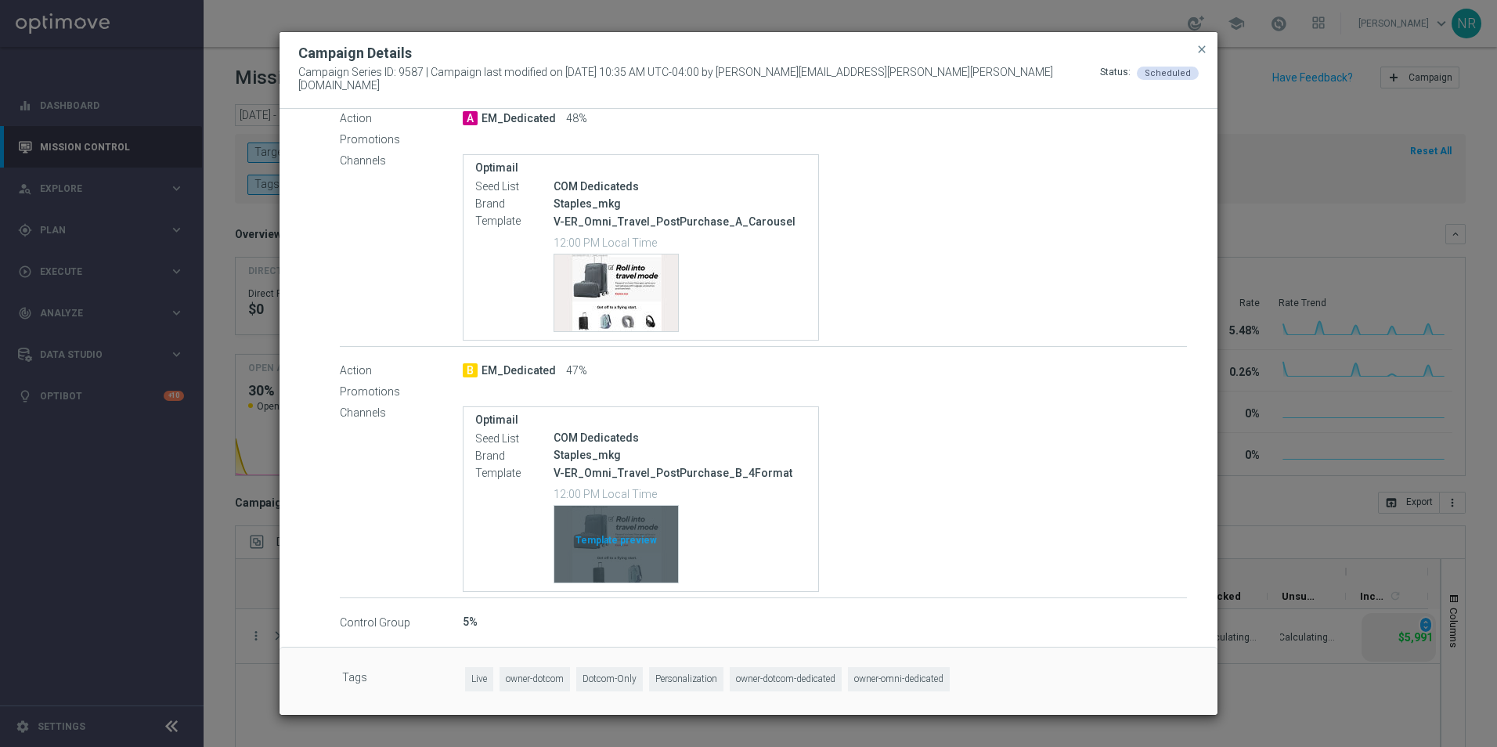
click at [619, 558] on div "Template preview" at bounding box center [616, 544] width 124 height 77
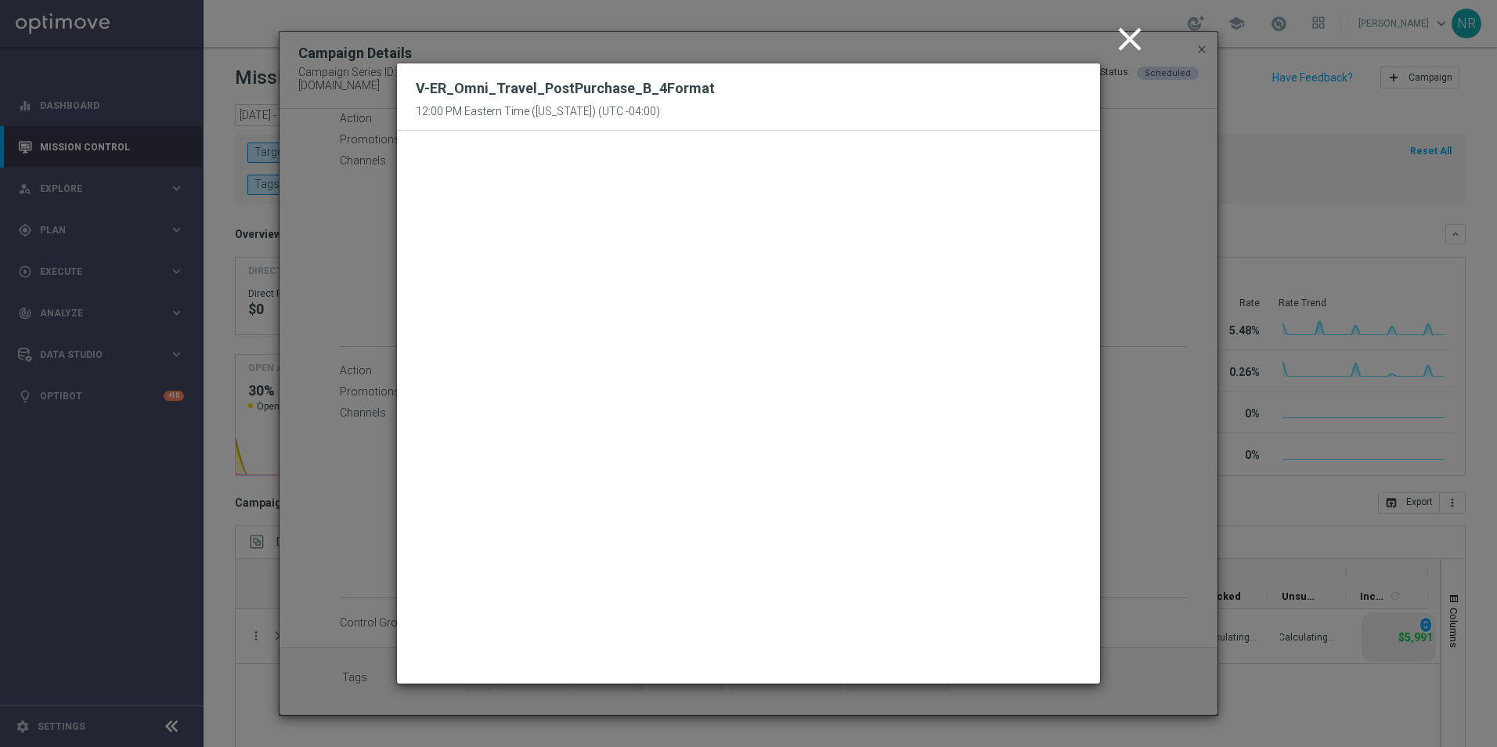
click at [1118, 32] on icon "close" at bounding box center [1130, 39] width 39 height 39
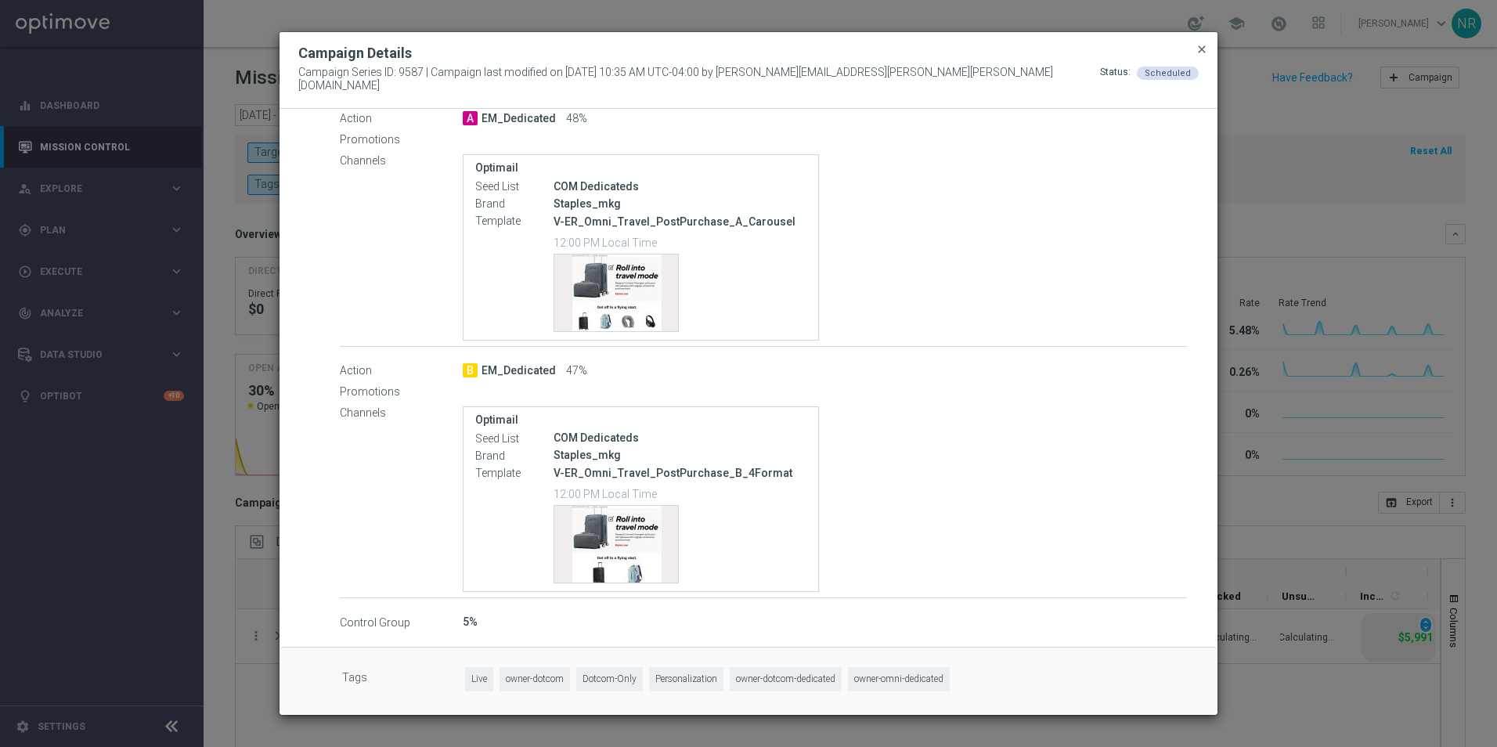
click at [1204, 53] on span "close" at bounding box center [1202, 49] width 13 height 13
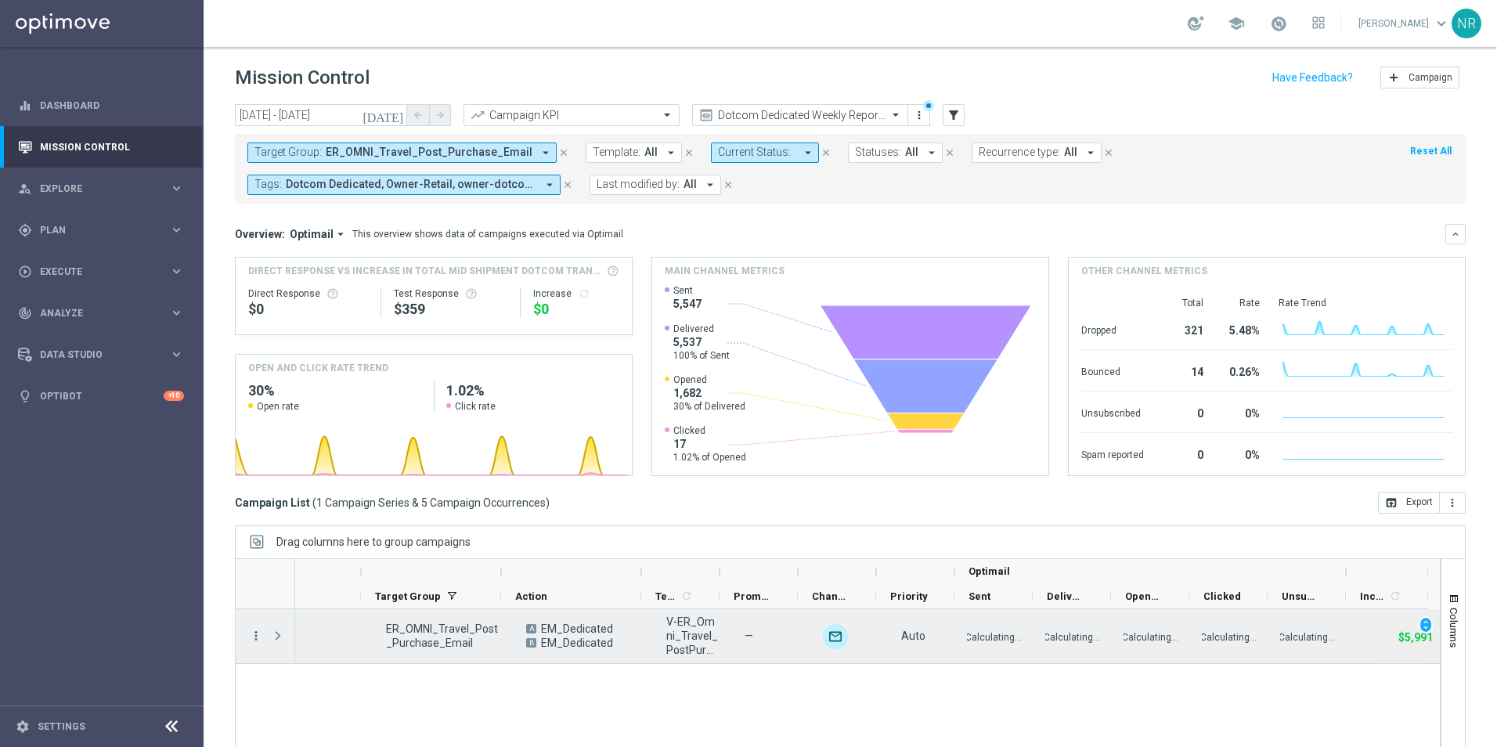
click at [252, 633] on icon "more_vert" at bounding box center [256, 636] width 14 height 14
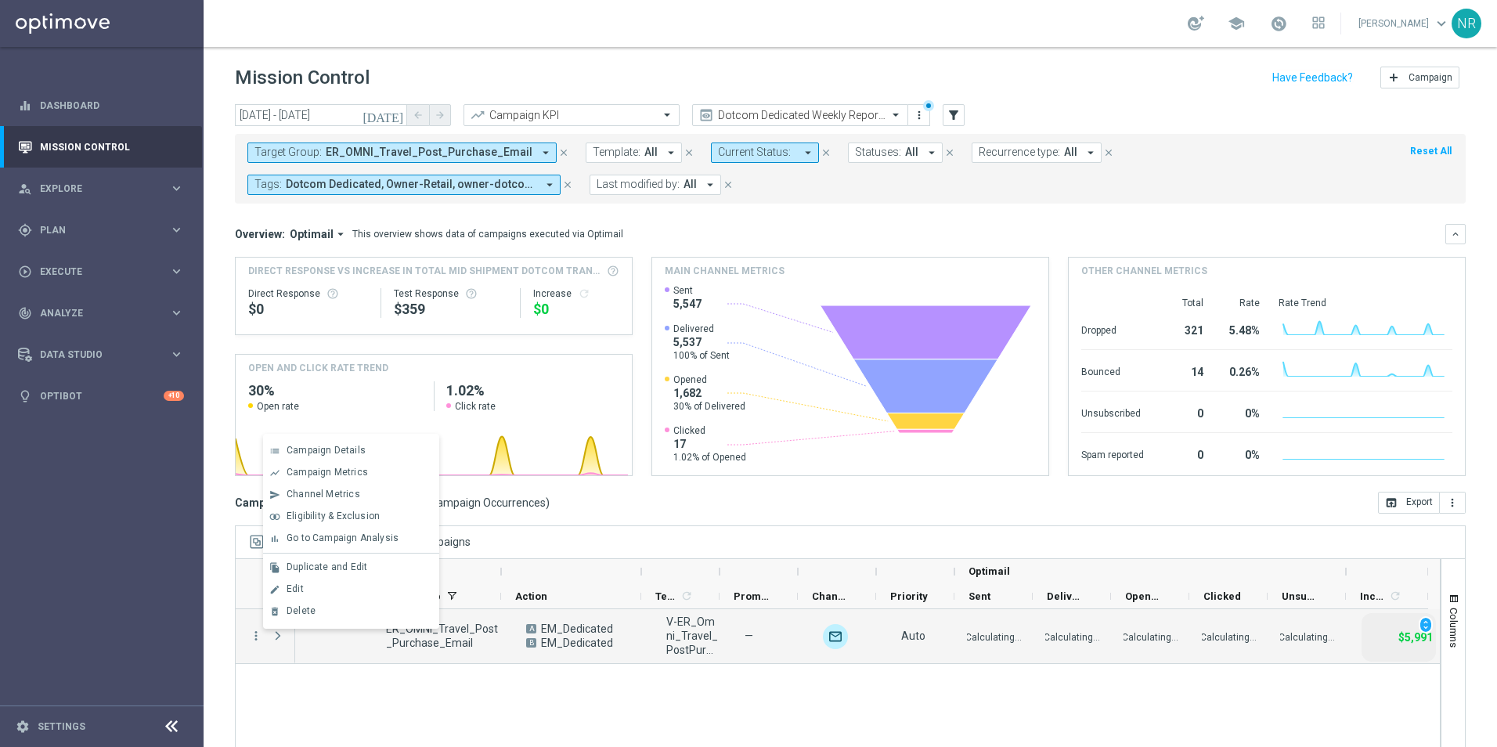
click at [802, 501] on div "Campaign List ( 1 Campaign Series & 5 Campaign Occurrences ) open_in_browser Ex…" at bounding box center [850, 503] width 1231 height 22
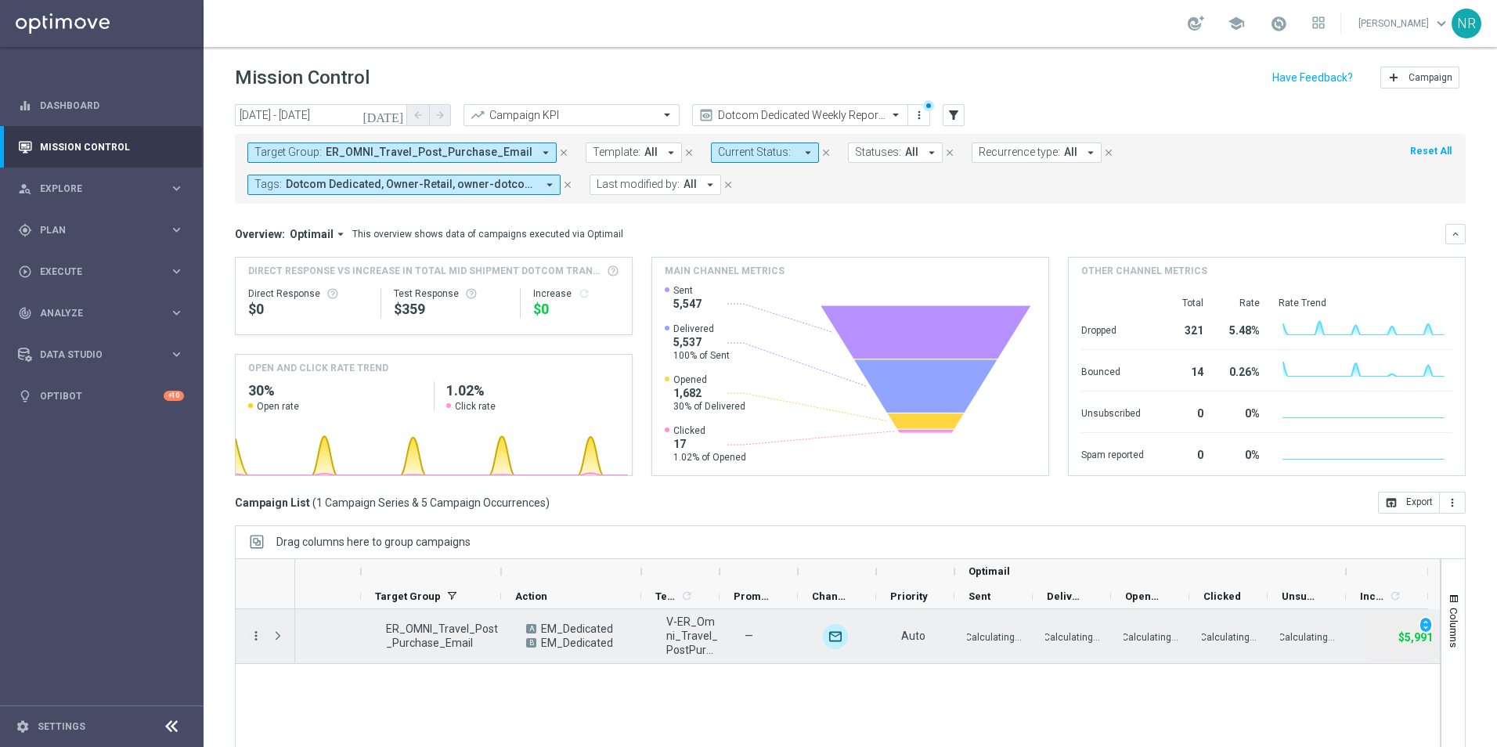
click at [261, 633] on icon "more_vert" at bounding box center [256, 636] width 14 height 14
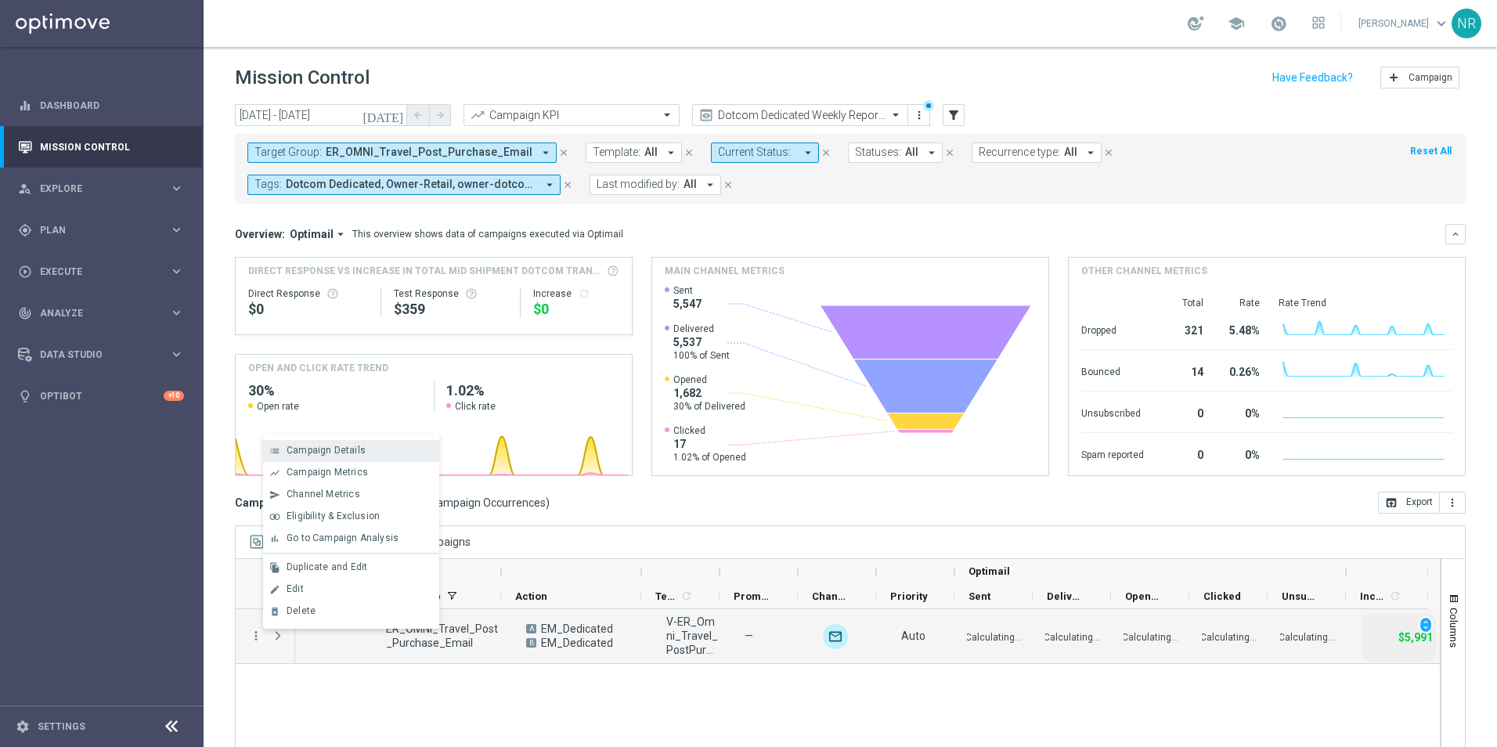
drag, startPoint x: 337, startPoint y: 471, endPoint x: 340, endPoint y: 442, distance: 29.1
click at [340, 442] on div "list Campaign Details show_chart Campaign Metrics send Channel Metrics" at bounding box center [351, 531] width 176 height 195
click at [341, 450] on span "Campaign Details" at bounding box center [326, 450] width 79 height 11
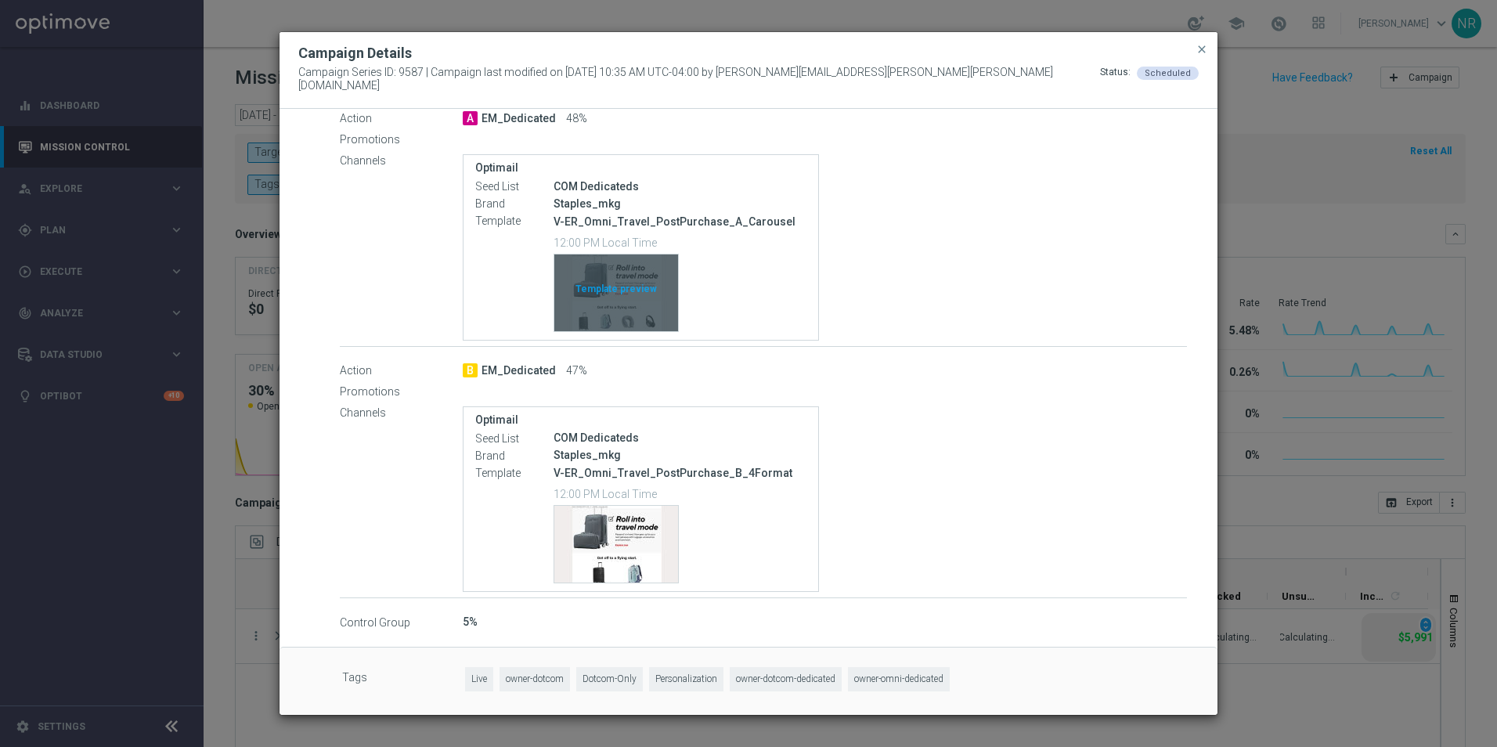
click at [639, 310] on div "Template preview" at bounding box center [616, 293] width 124 height 77
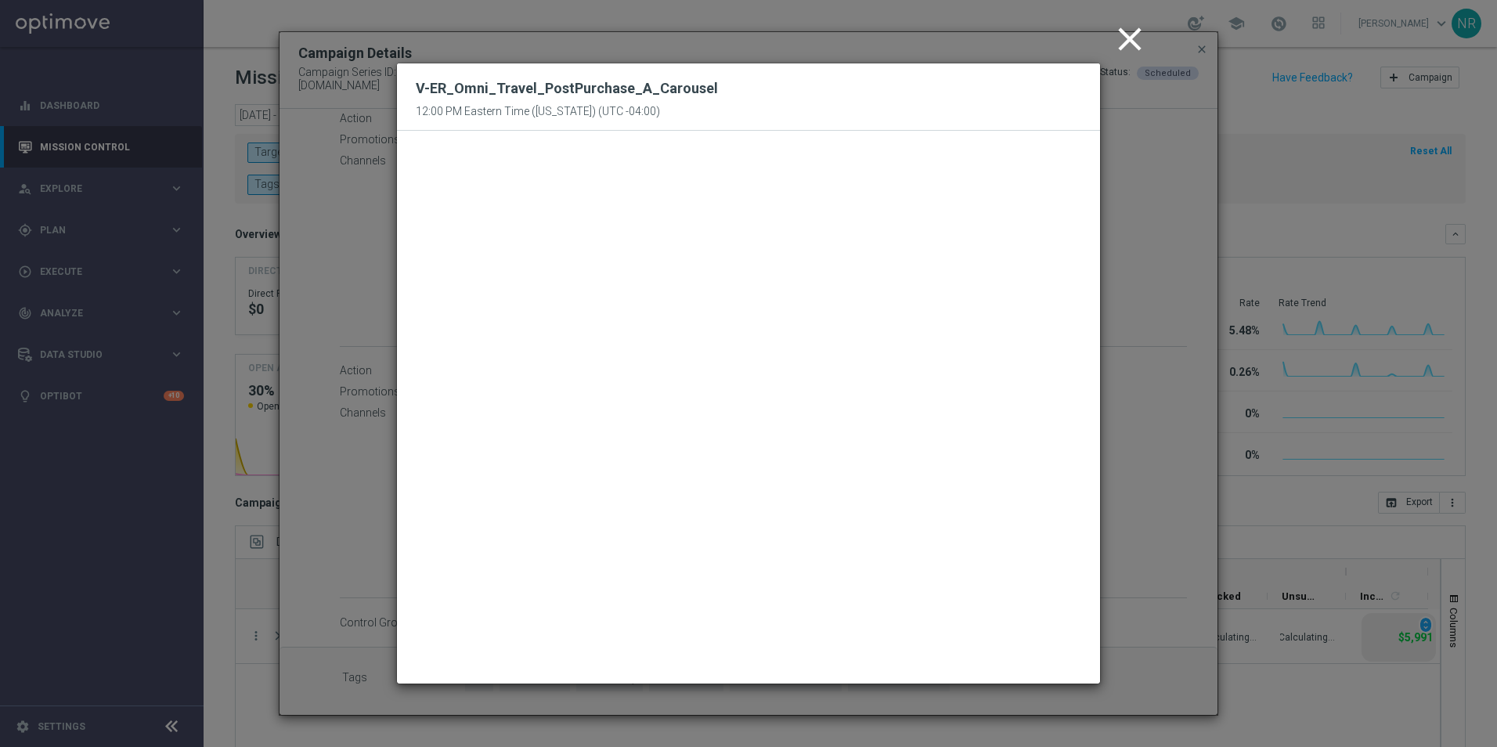
click at [1136, 42] on icon "close" at bounding box center [1130, 39] width 39 height 39
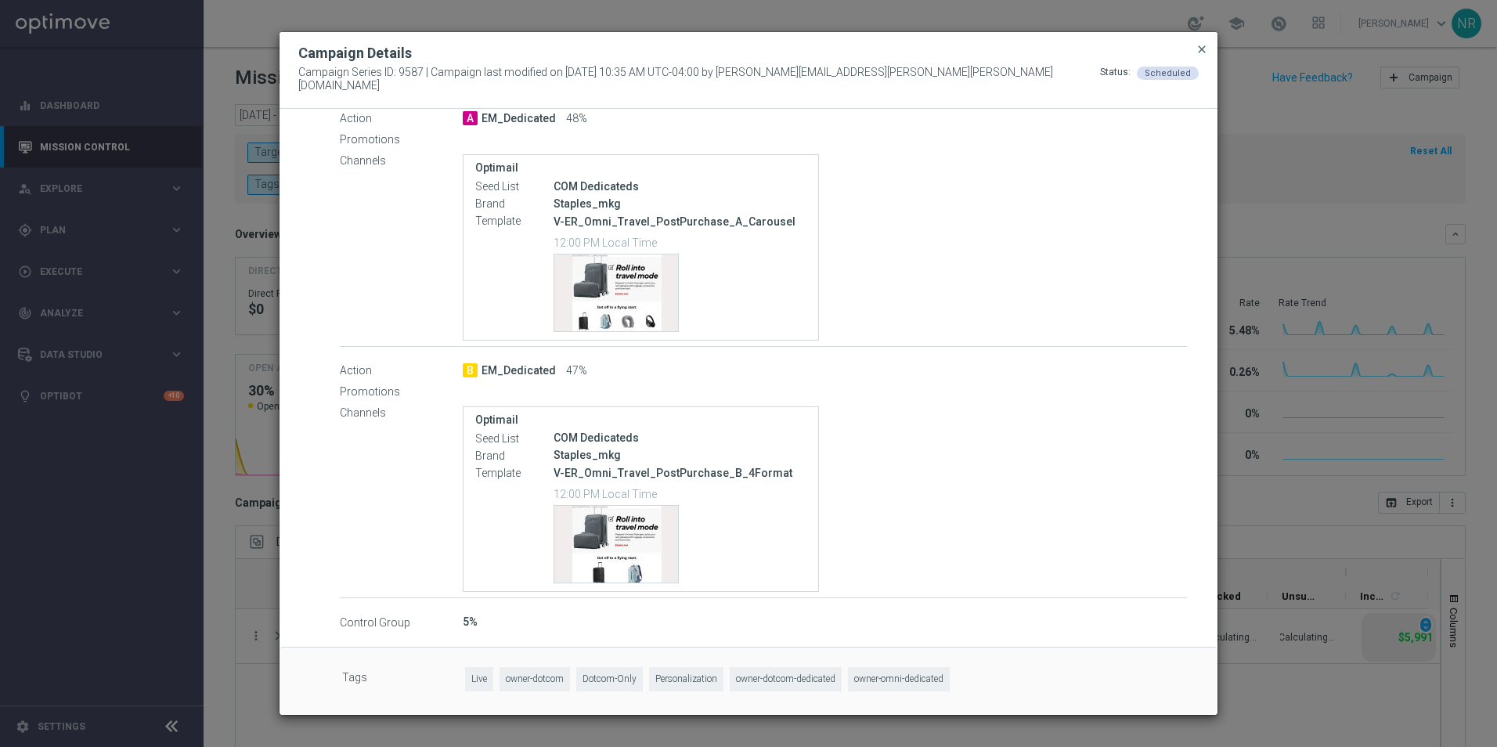
click at [1205, 56] on span "close" at bounding box center [1202, 49] width 13 height 13
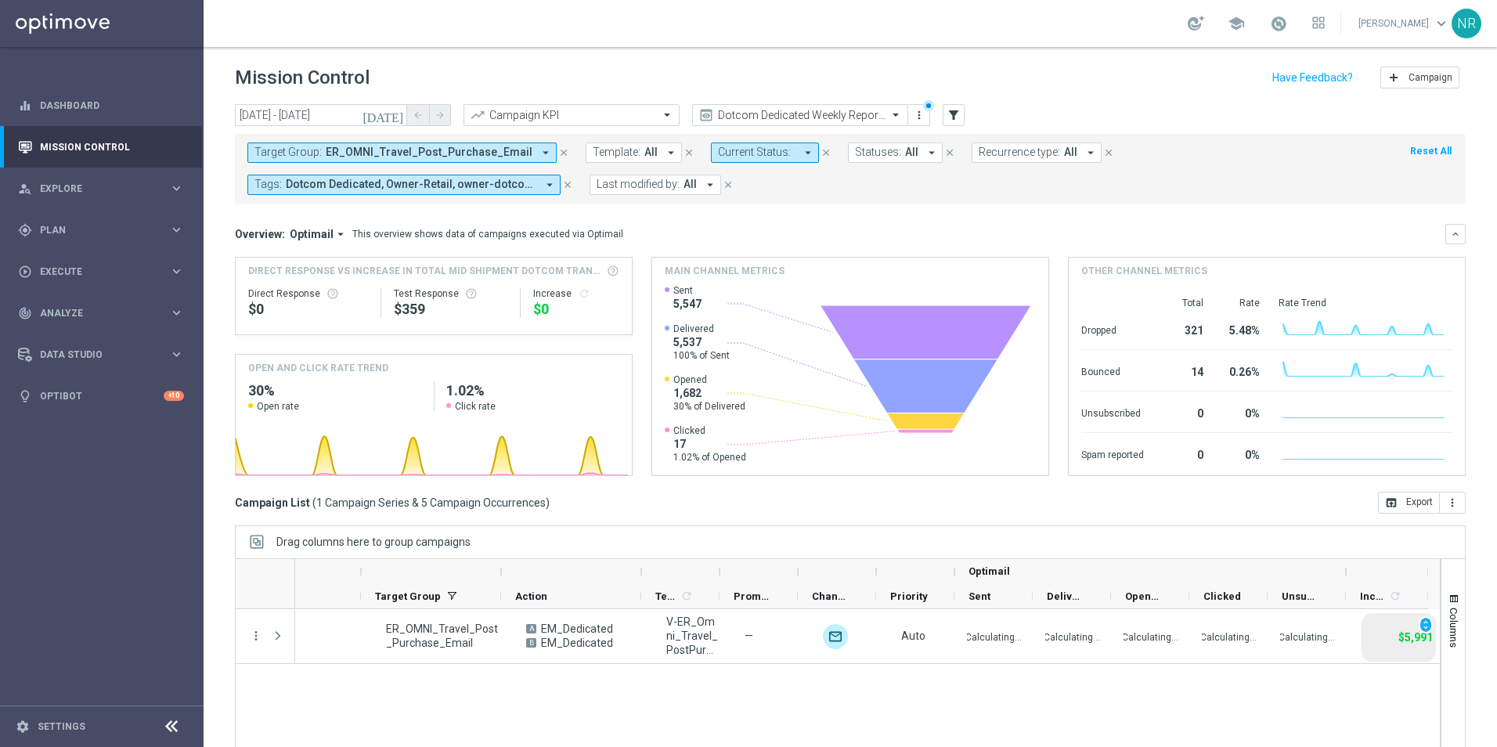
click at [955, 14] on div "school Nick Russo keyboard_arrow_down NR" at bounding box center [851, 23] width 1294 height 47
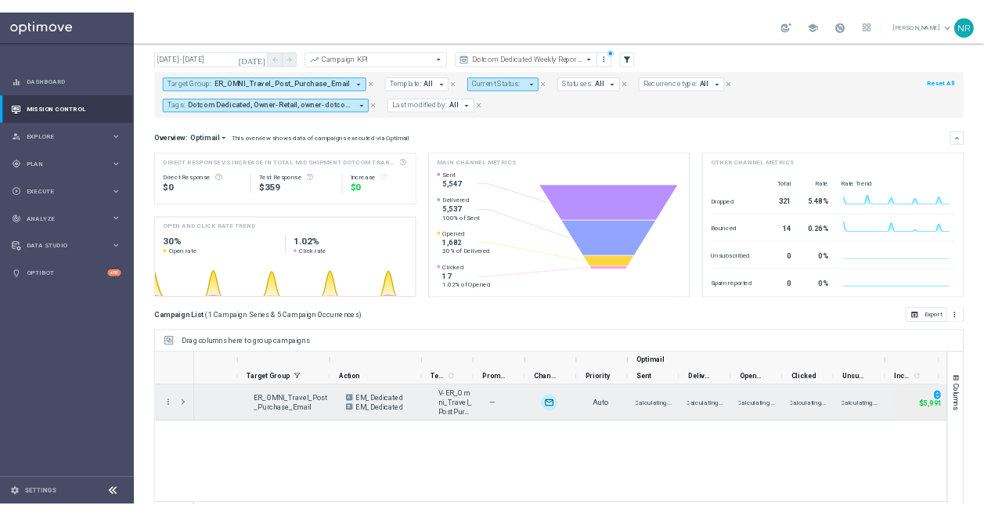
scroll to position [68, 0]
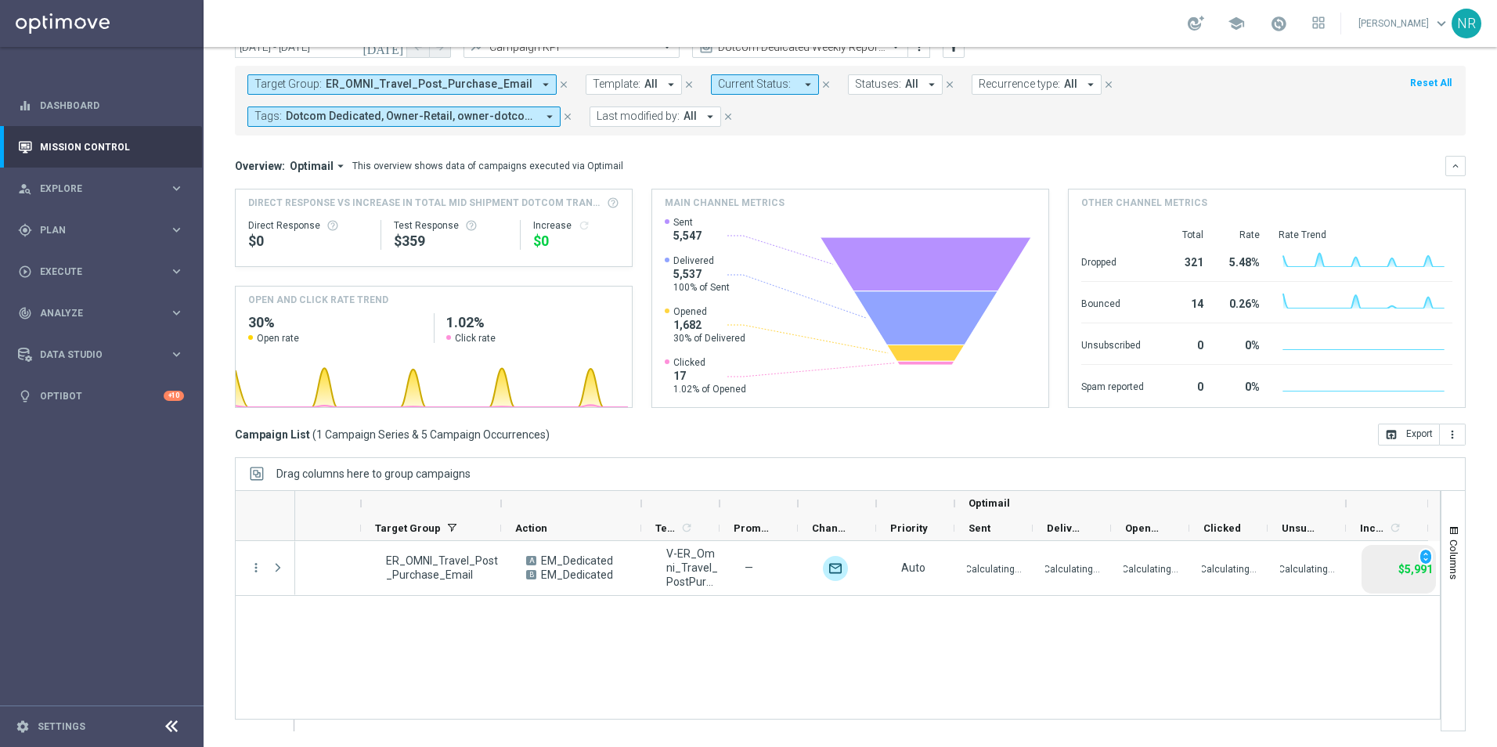
click at [566, 25] on div "school Nick Russo keyboard_arrow_down NR" at bounding box center [851, 23] width 1294 height 47
click at [578, 13] on div "school Nick Russo keyboard_arrow_down NR" at bounding box center [851, 23] width 1294 height 47
drag, startPoint x: 72, startPoint y: 238, endPoint x: 50, endPoint y: 209, distance: 36.3
click at [73, 238] on div "gps_fixed Plan keyboard_arrow_right" at bounding box center [101, 230] width 202 height 42
click at [65, 100] on link "Dashboard" at bounding box center [112, 106] width 144 height 42
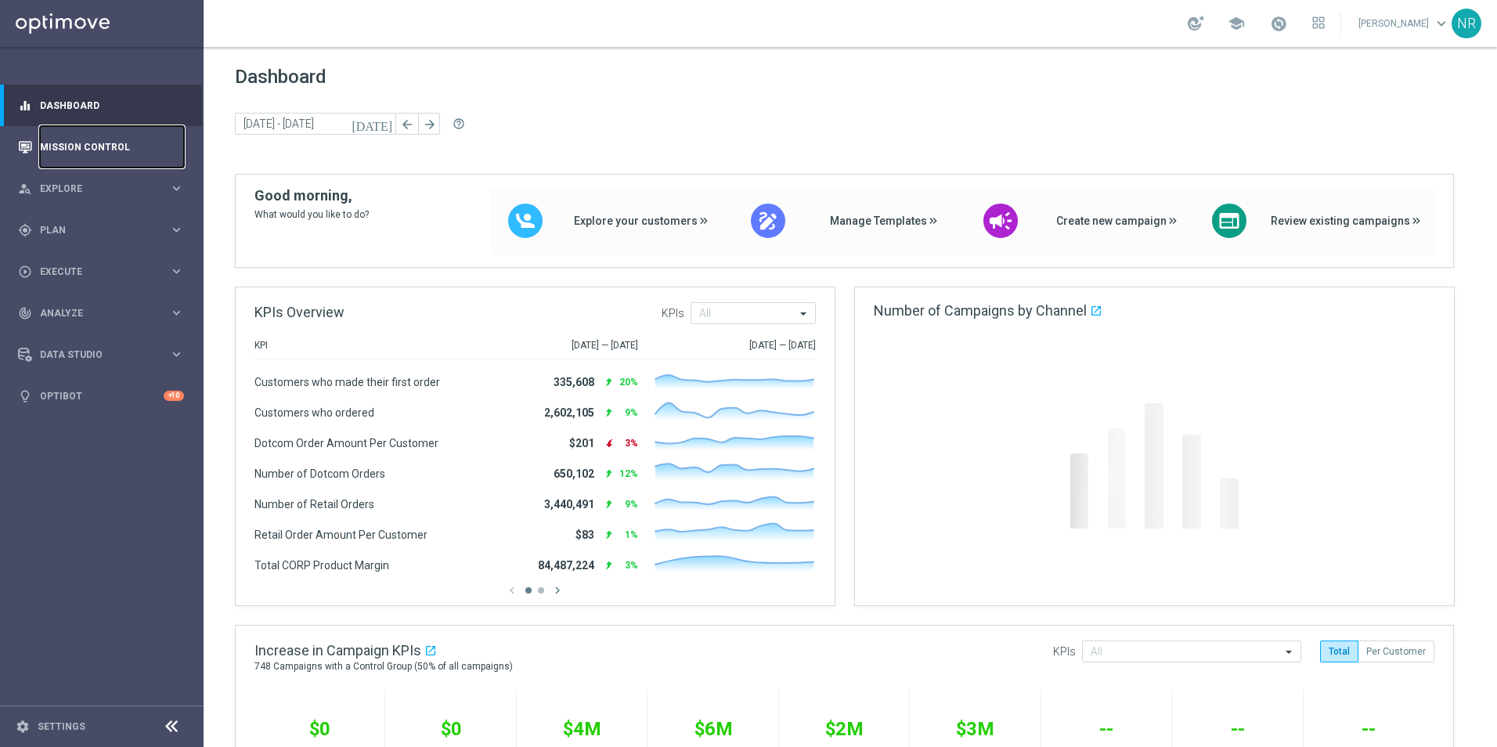
click at [99, 152] on link "Mission Control" at bounding box center [112, 147] width 144 height 42
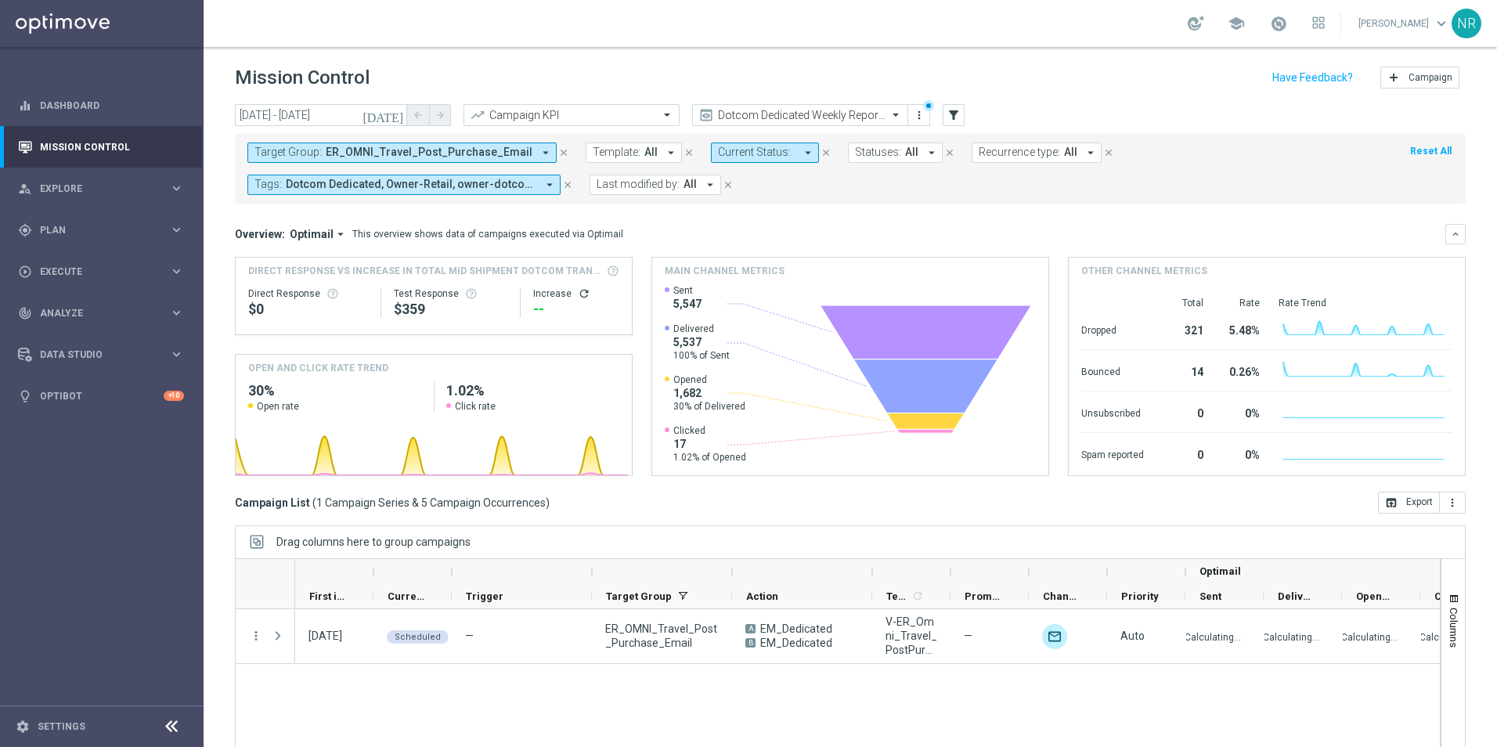
click at [900, 56] on header "Mission Control add Campaign" at bounding box center [851, 75] width 1294 height 57
